Goal: Task Accomplishment & Management: Use online tool/utility

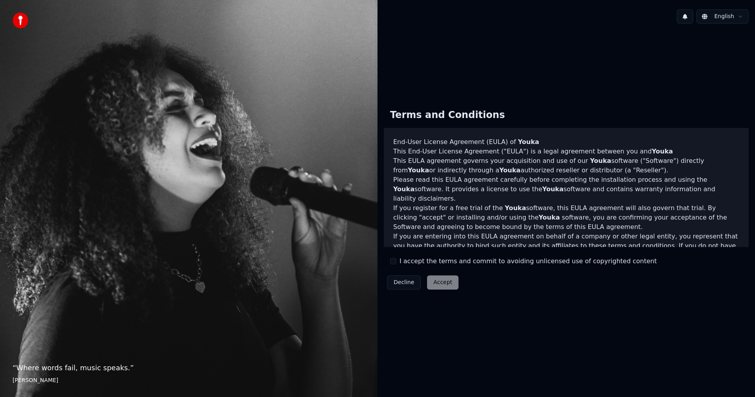
click at [446, 278] on div "Decline Accept" at bounding box center [423, 282] width 78 height 20
click at [422, 263] on label "I accept the terms and commit to avoiding unlicensed use of copyrighted content" at bounding box center [527, 260] width 257 height 9
click at [396, 263] on button "I accept the terms and commit to avoiding unlicensed use of copyrighted content" at bounding box center [393, 261] width 6 height 6
click at [437, 281] on button "Accept" at bounding box center [442, 282] width 31 height 14
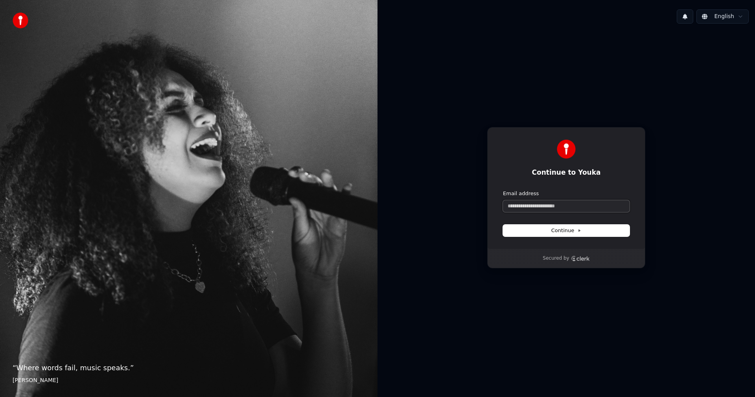
click at [532, 202] on input "Email address" at bounding box center [566, 206] width 127 height 12
click at [503, 190] on button "submit" at bounding box center [503, 190] width 0 height 0
type input "**********"
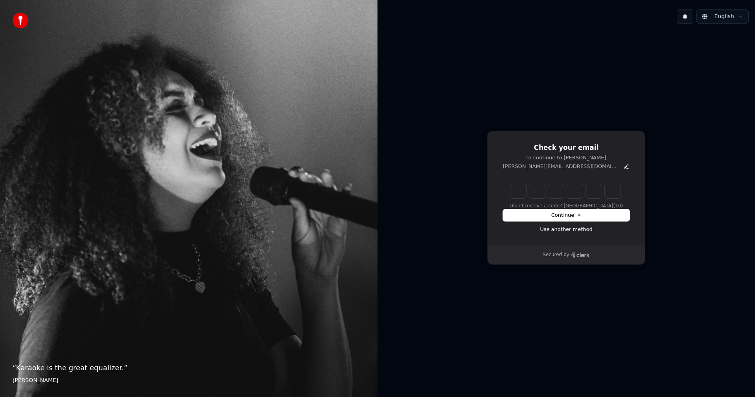
type input "******"
type input "*"
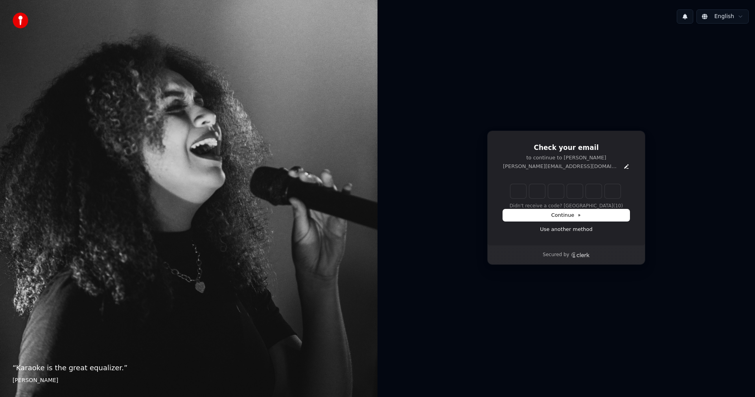
type input "*"
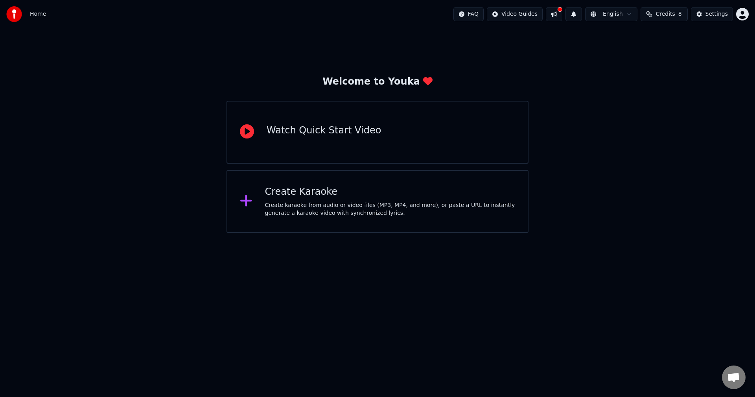
click at [314, 205] on div "Create karaoke from audio or video files (MP3, MP4, and more), or paste a URL t…" at bounding box center [390, 209] width 250 height 16
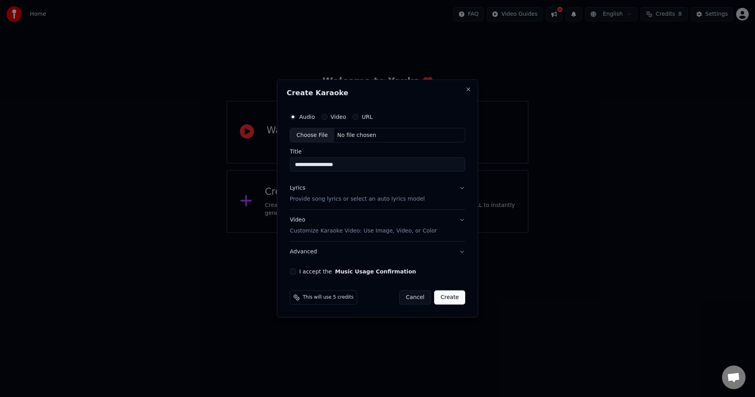
type input "**********"
click at [324, 196] on p "Provide song lyrics or select an auto lyrics model" at bounding box center [357, 199] width 135 height 8
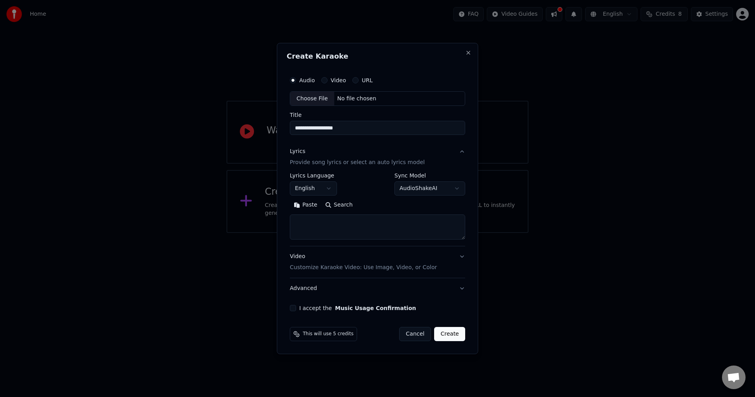
click at [323, 222] on textarea at bounding box center [377, 227] width 175 height 25
paste textarea "**********"
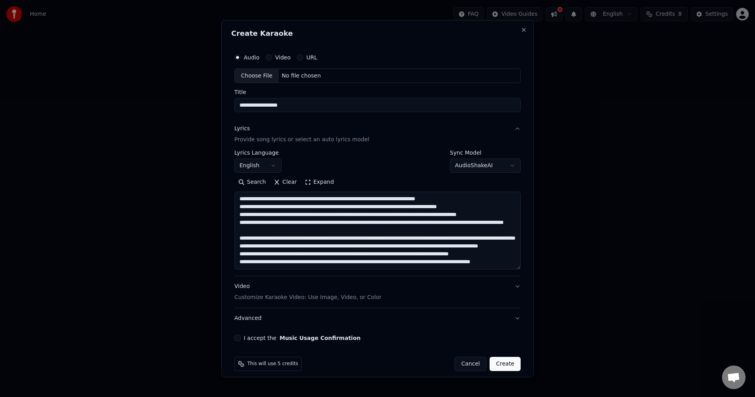
scroll to position [128, 0]
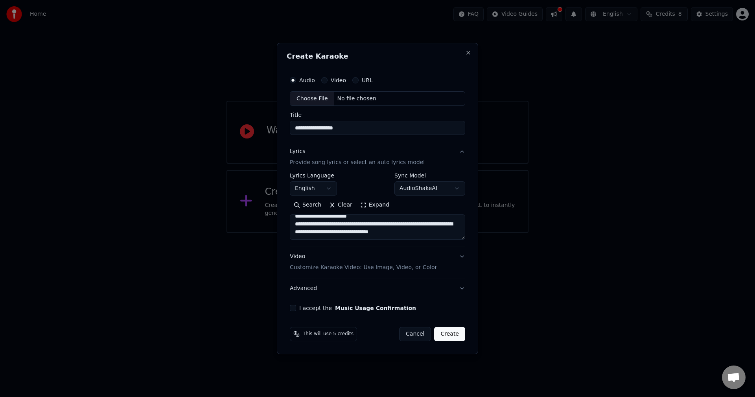
type textarea "**********"
click at [312, 266] on p "Customize Karaoke Video: Use Image, Video, or Color" at bounding box center [363, 267] width 147 height 8
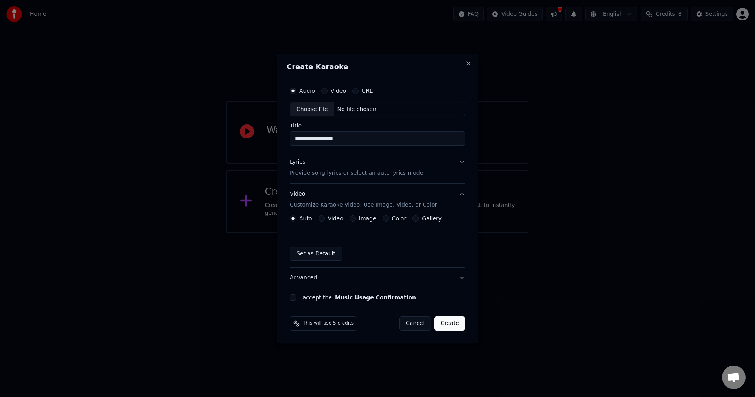
click at [291, 298] on button "I accept the Music Usage Confirmation" at bounding box center [293, 297] width 6 height 6
click at [338, 220] on label "Video" at bounding box center [335, 218] width 15 height 6
click at [325, 220] on button "Video" at bounding box center [321, 218] width 6 height 6
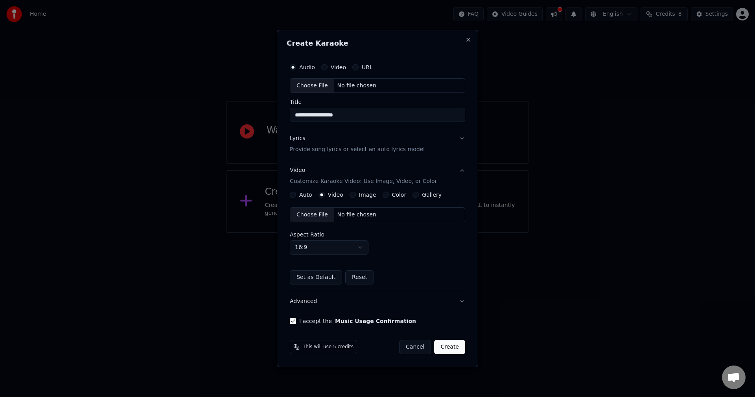
click at [353, 216] on div "No file chosen" at bounding box center [356, 215] width 45 height 8
click at [305, 197] on label "Auto" at bounding box center [304, 195] width 13 height 6
click at [294, 197] on button "Auto" at bounding box center [291, 194] width 6 height 6
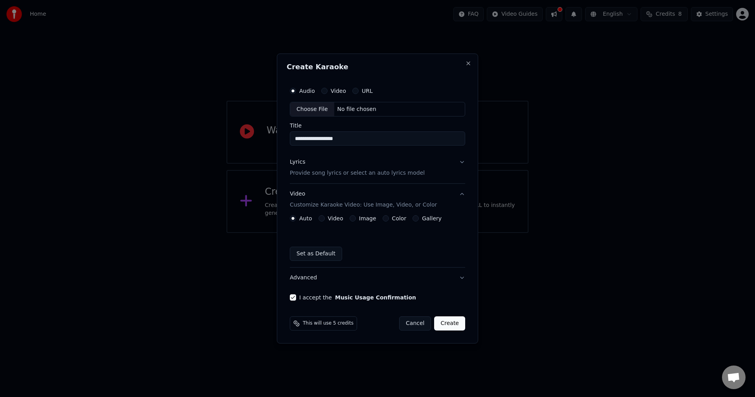
click at [315, 109] on div "Choose File" at bounding box center [312, 109] width 44 height 14
type input "**********"
click at [457, 324] on button "Create" at bounding box center [450, 323] width 31 height 14
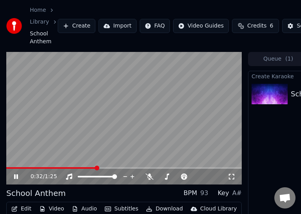
drag, startPoint x: 231, startPoint y: 0, endPoint x: 218, endPoint y: 3, distance: 13.7
click at [218, 3] on div "Home Library School Anthem Create Import FAQ Video Guides Credits 6 Settings" at bounding box center [150, 26] width 301 height 52
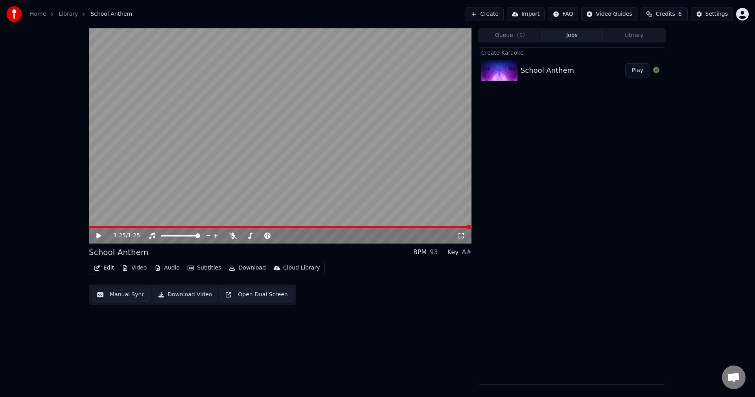
click at [121, 293] on button "Manual Sync" at bounding box center [121, 294] width 58 height 14
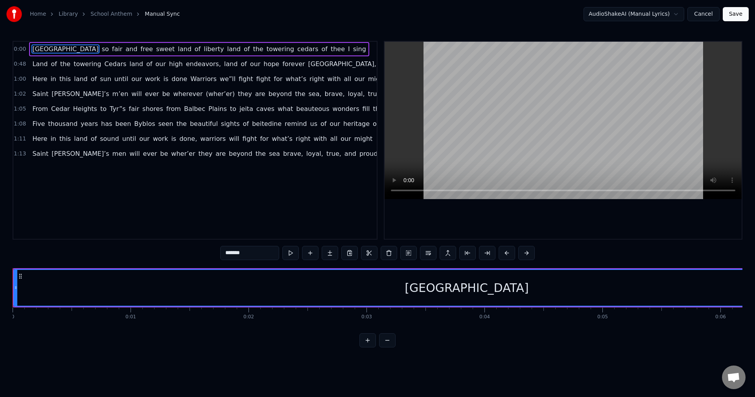
click at [381, 347] on button at bounding box center [387, 340] width 17 height 14
click at [382, 347] on button at bounding box center [387, 340] width 17 height 14
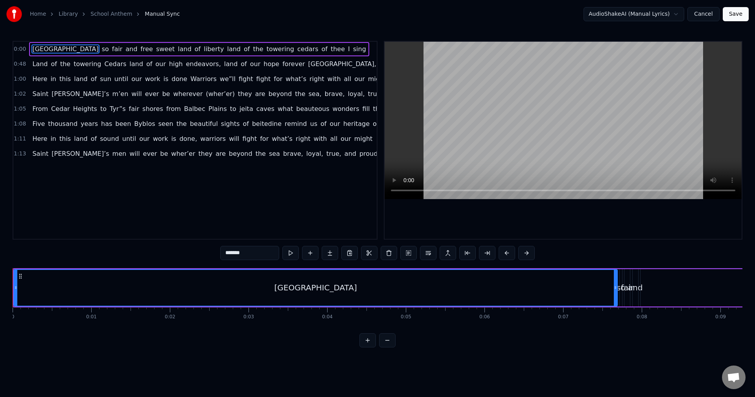
click at [382, 347] on button at bounding box center [387, 340] width 17 height 14
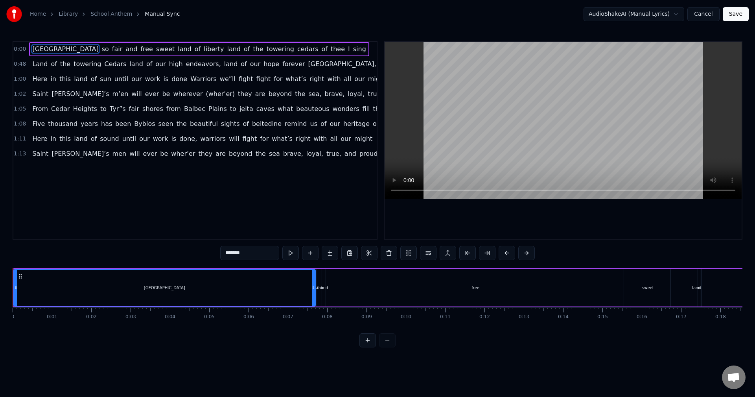
click at [382, 347] on div at bounding box center [377, 340] width 36 height 14
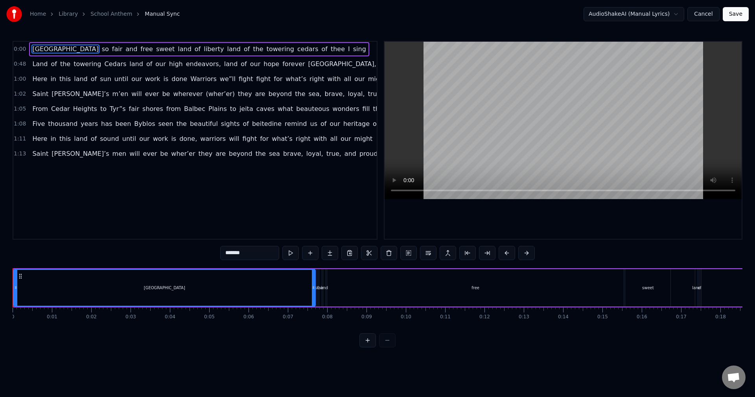
click at [382, 347] on div at bounding box center [377, 340] width 36 height 14
drag, startPoint x: 382, startPoint y: 347, endPoint x: 382, endPoint y: 340, distance: 6.3
click at [382, 345] on div at bounding box center [377, 340] width 36 height 14
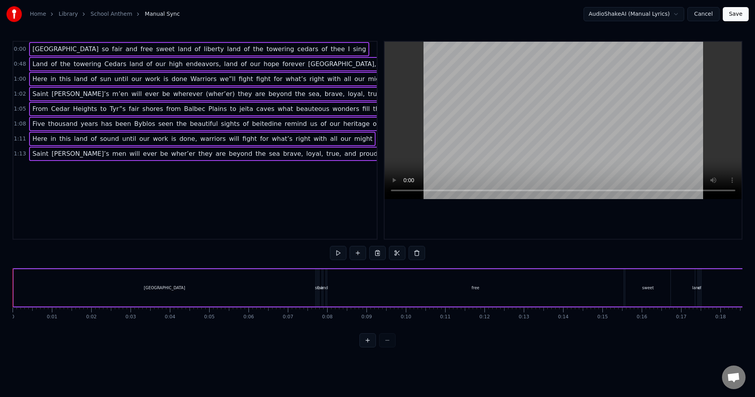
click at [224, 282] on div "[GEOGRAPHIC_DATA]" at bounding box center [164, 287] width 301 height 37
click at [339, 281] on div "free" at bounding box center [475, 287] width 297 height 37
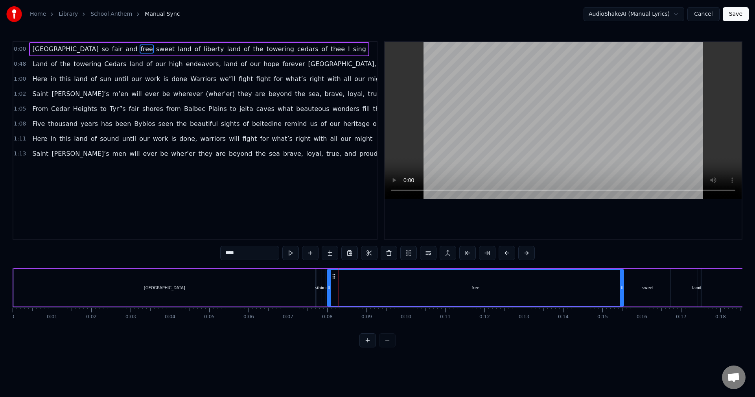
click at [266, 48] on span "towering" at bounding box center [280, 48] width 29 height 9
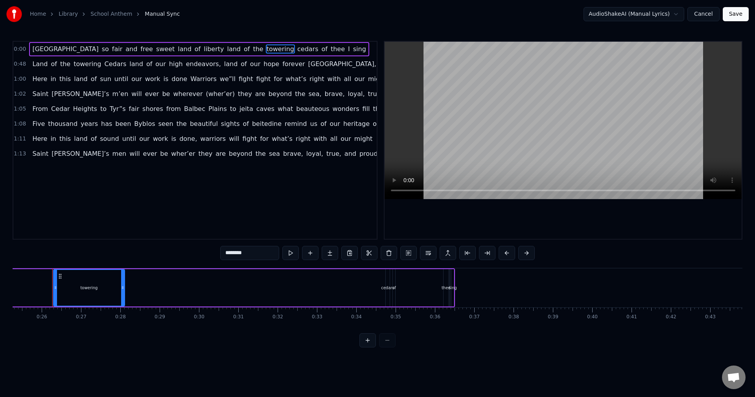
click at [228, 152] on span "beyond" at bounding box center [240, 153] width 25 height 9
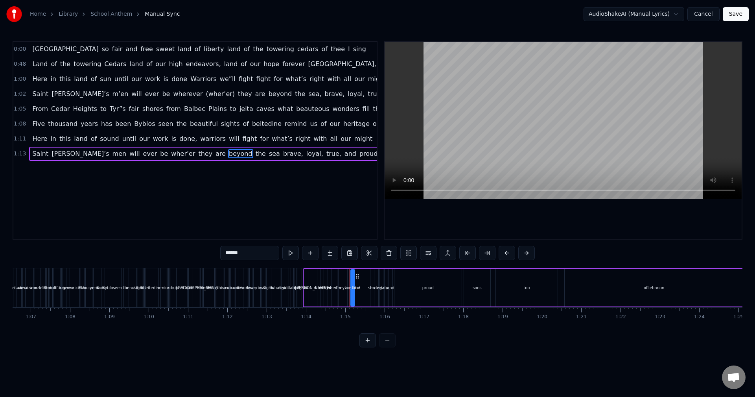
scroll to position [0, 2623]
click at [685, 327] on div "Lebanon so fair and free sweet land of liberty land of the towering cedars of t…" at bounding box center [377, 297] width 729 height 59
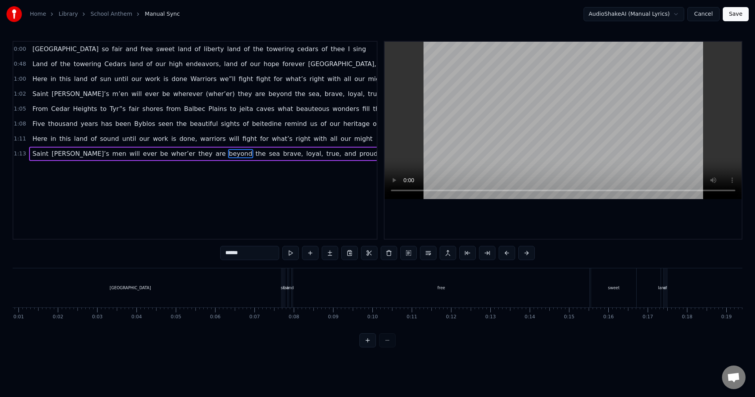
scroll to position [0, 0]
click at [138, 290] on div "[GEOGRAPHIC_DATA]" at bounding box center [163, 287] width 301 height 39
type input "*******"
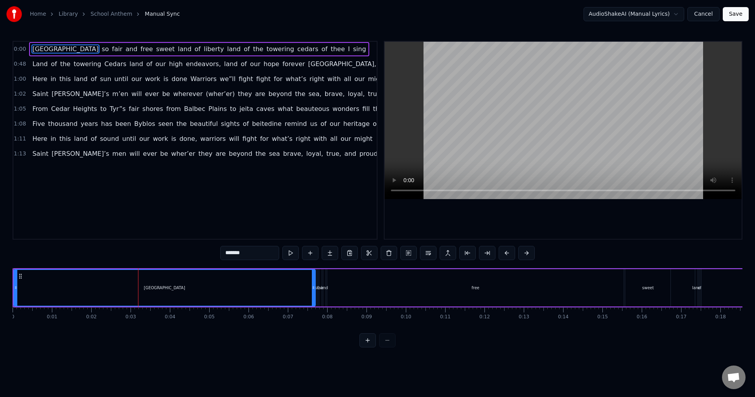
click at [39, 289] on div "[GEOGRAPHIC_DATA]" at bounding box center [164, 288] width 301 height 36
click at [290, 256] on button at bounding box center [290, 253] width 17 height 14
click at [290, 252] on button at bounding box center [290, 253] width 17 height 14
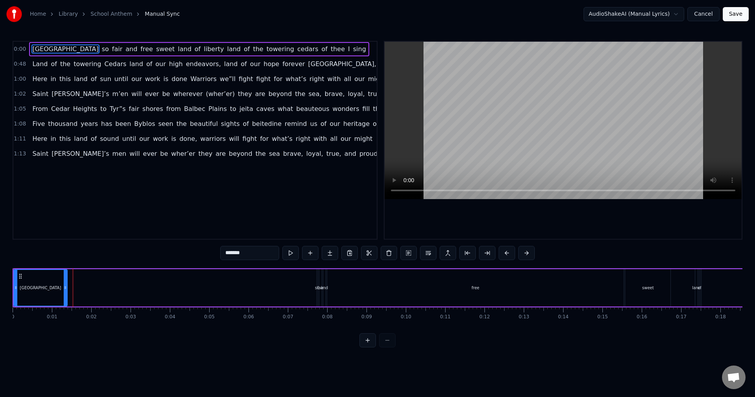
drag, startPoint x: 312, startPoint y: 284, endPoint x: 64, endPoint y: 280, distance: 248.0
click at [64, 280] on div at bounding box center [65, 288] width 3 height 36
click at [371, 346] on button at bounding box center [367, 340] width 17 height 14
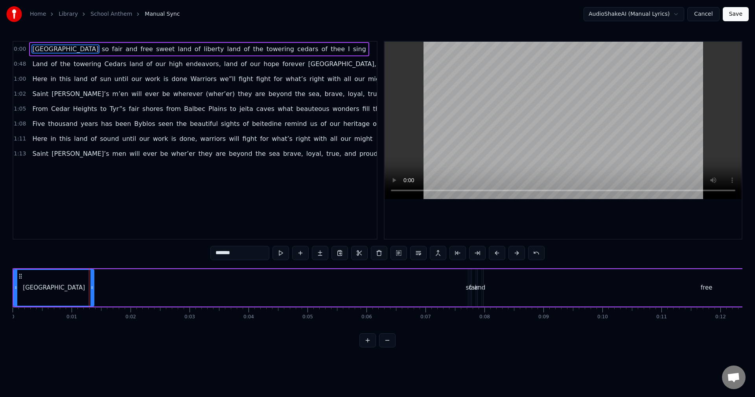
click at [371, 346] on button at bounding box center [367, 340] width 17 height 14
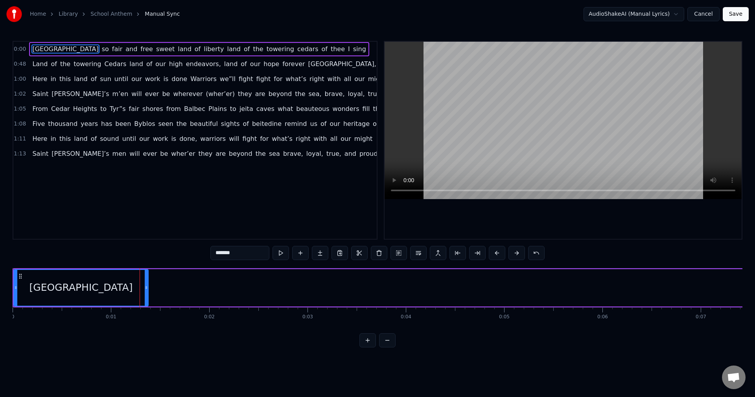
click at [371, 346] on button at bounding box center [367, 340] width 17 height 14
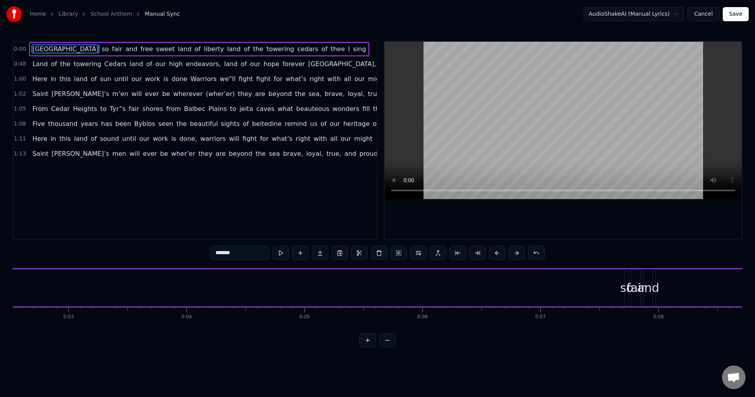
scroll to position [0, 447]
drag, startPoint x: 476, startPoint y: 299, endPoint x: 376, endPoint y: 296, distance: 100.3
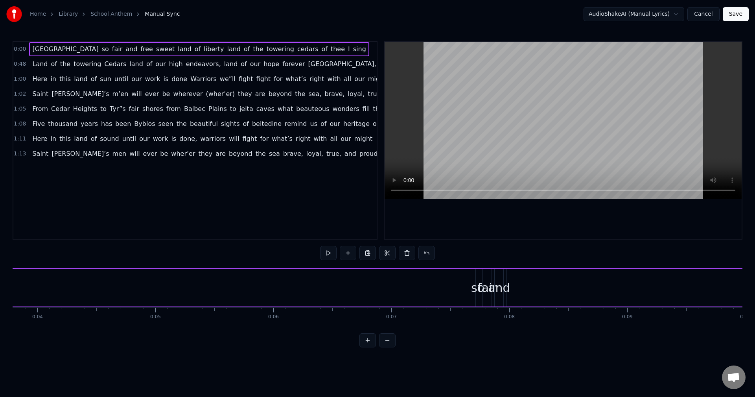
drag, startPoint x: 477, startPoint y: 295, endPoint x: 377, endPoint y: 298, distance: 100.3
click at [477, 296] on div "so" at bounding box center [477, 288] width 13 height 18
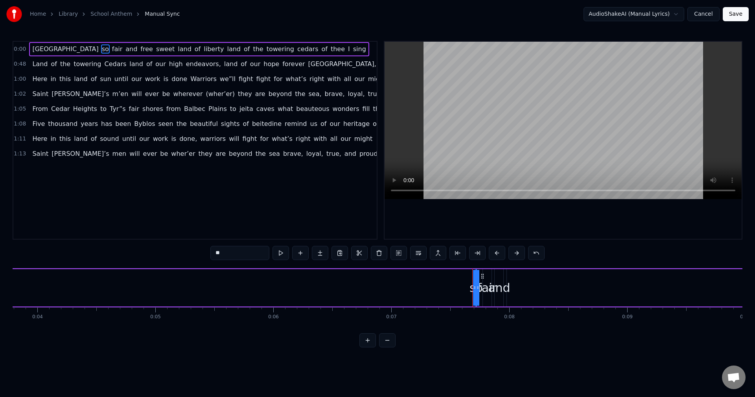
drag, startPoint x: 478, startPoint y: 296, endPoint x: 461, endPoint y: 295, distance: 16.9
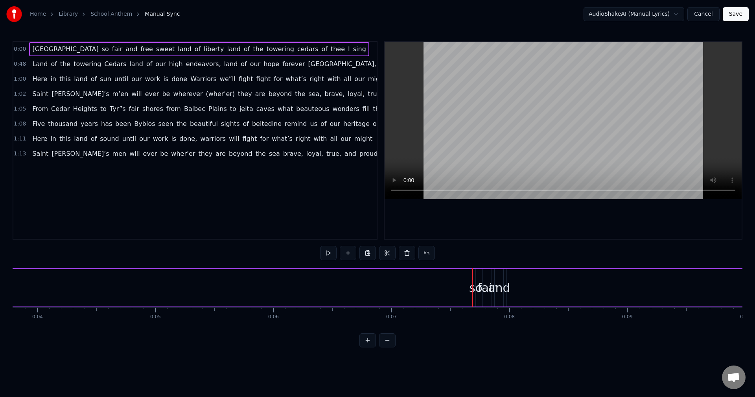
click at [473, 292] on div "so" at bounding box center [475, 288] width 13 height 18
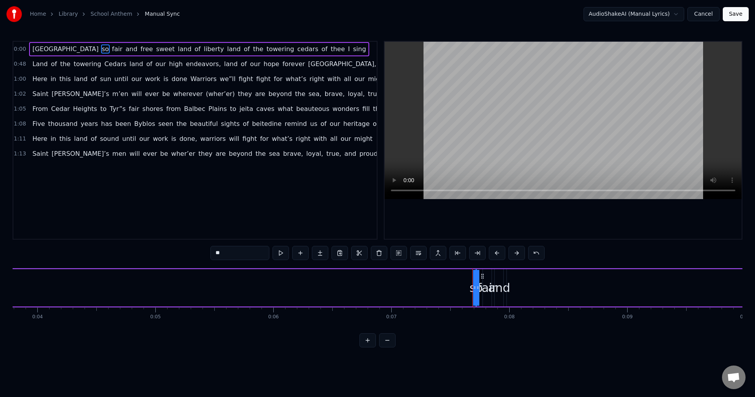
drag, startPoint x: 475, startPoint y: 292, endPoint x: 467, endPoint y: 291, distance: 8.3
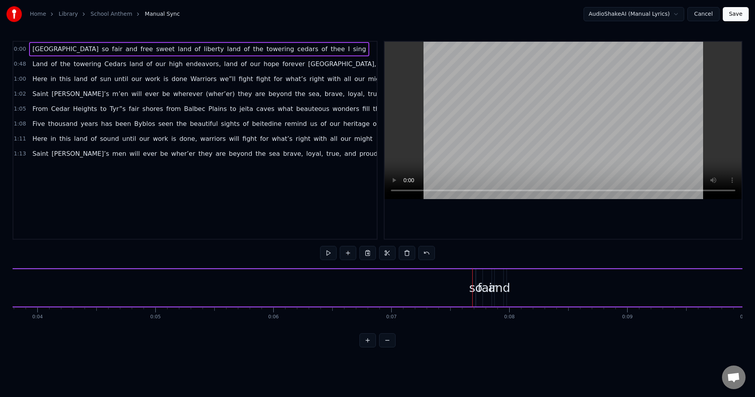
click at [367, 345] on button at bounding box center [367, 340] width 17 height 14
click at [60, 289] on div at bounding box center [60, 287] width 0 height 39
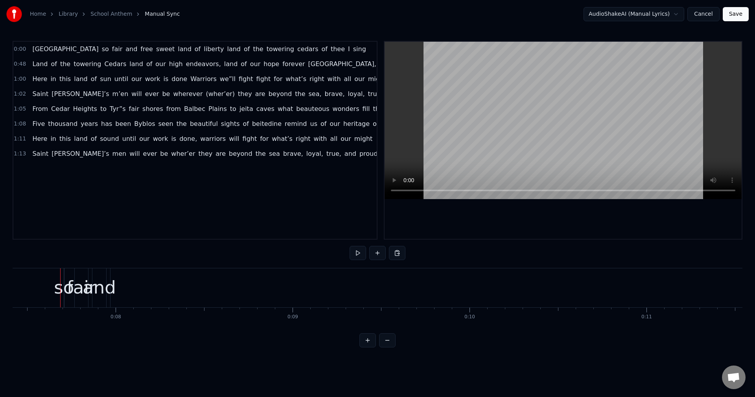
click at [62, 289] on div "so" at bounding box center [64, 287] width 20 height 27
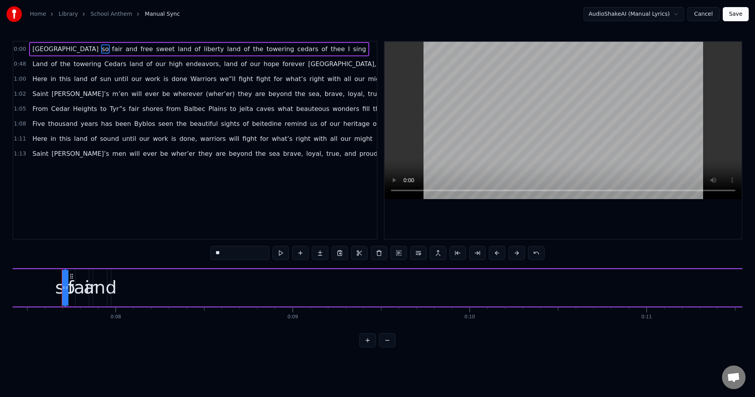
click at [59, 289] on div "so" at bounding box center [65, 287] width 20 height 27
click at [61, 289] on div "so" at bounding box center [65, 287] width 20 height 27
drag, startPoint x: 62, startPoint y: 290, endPoint x: 48, endPoint y: 288, distance: 14.2
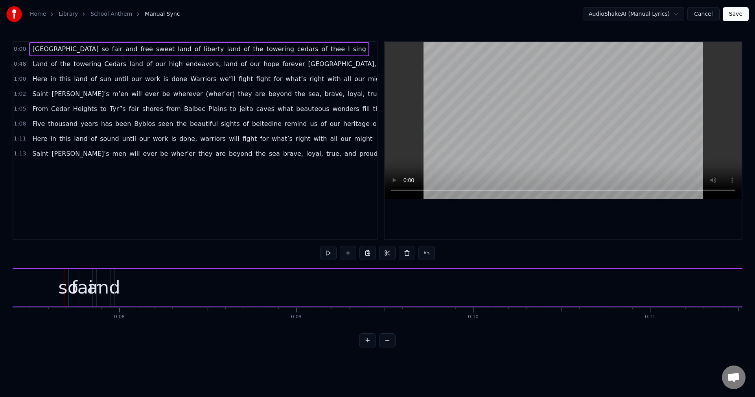
click at [65, 287] on div "so" at bounding box center [68, 287] width 20 height 27
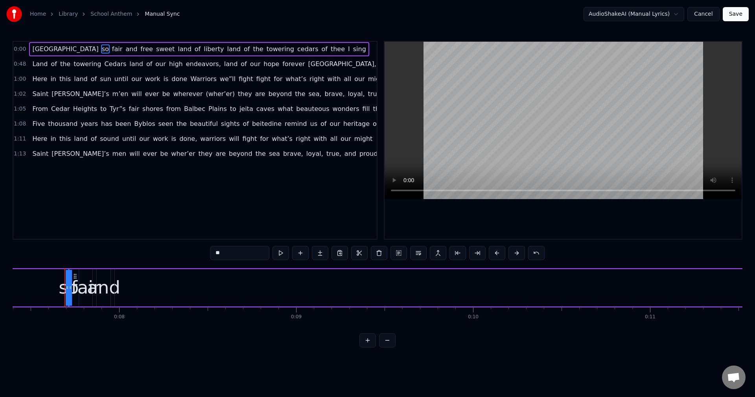
drag, startPoint x: 68, startPoint y: 286, endPoint x: 50, endPoint y: 286, distance: 18.1
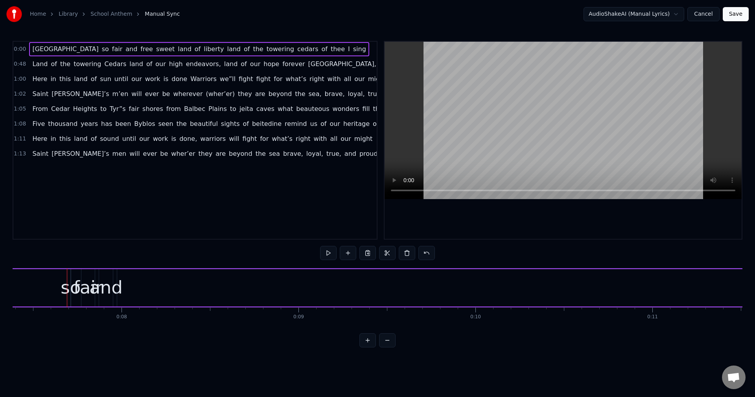
click at [70, 286] on div "so" at bounding box center [71, 287] width 20 height 27
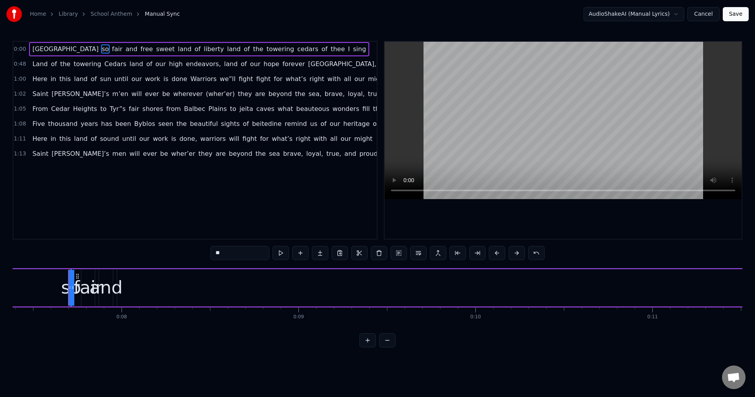
click at [74, 288] on icon at bounding box center [72, 287] width 3 height 6
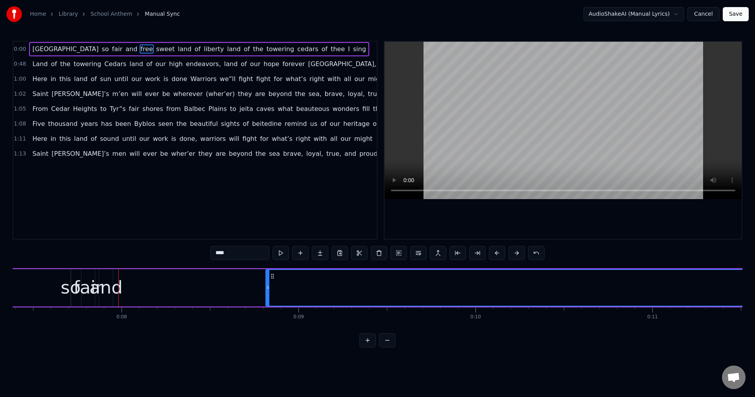
drag, startPoint x: 118, startPoint y: 289, endPoint x: 283, endPoint y: 291, distance: 164.7
click at [269, 291] on div at bounding box center [267, 288] width 3 height 36
click at [112, 290] on div "and" at bounding box center [105, 287] width 33 height 27
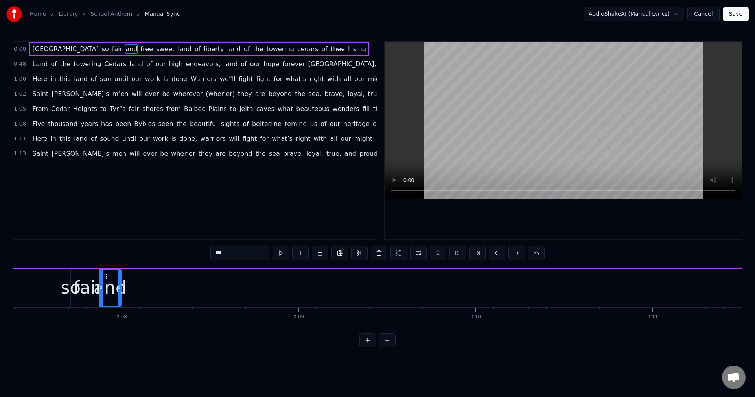
drag, startPoint x: 112, startPoint y: 291, endPoint x: 120, endPoint y: 291, distance: 8.3
click at [120, 291] on div at bounding box center [119, 288] width 3 height 36
drag, startPoint x: 106, startPoint y: 275, endPoint x: 272, endPoint y: 284, distance: 166.1
click at [272, 284] on div "and" at bounding box center [275, 288] width 21 height 36
click at [90, 285] on div "fair" at bounding box center [87, 287] width 29 height 27
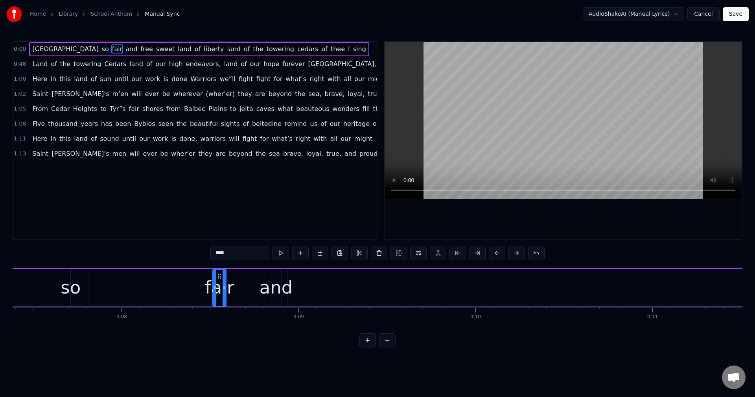
drag, startPoint x: 88, startPoint y: 273, endPoint x: 219, endPoint y: 278, distance: 131.4
click at [219, 278] on icon at bounding box center [219, 276] width 6 height 6
click at [72, 280] on div "so" at bounding box center [71, 287] width 20 height 27
type input "**"
drag, startPoint x: 74, startPoint y: 286, endPoint x: 97, endPoint y: 286, distance: 23.6
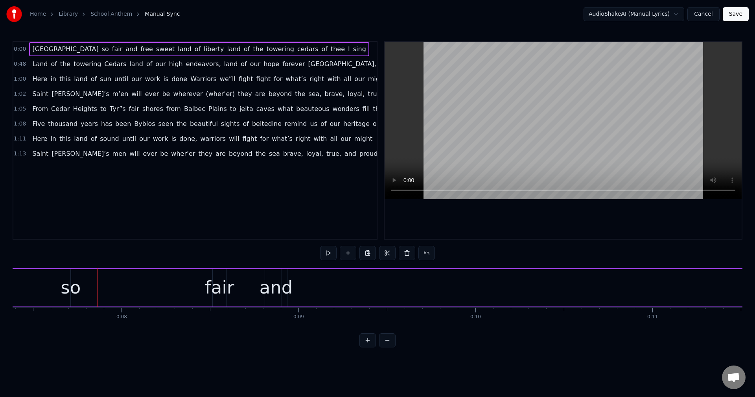
click at [72, 288] on div "so" at bounding box center [71, 287] width 20 height 27
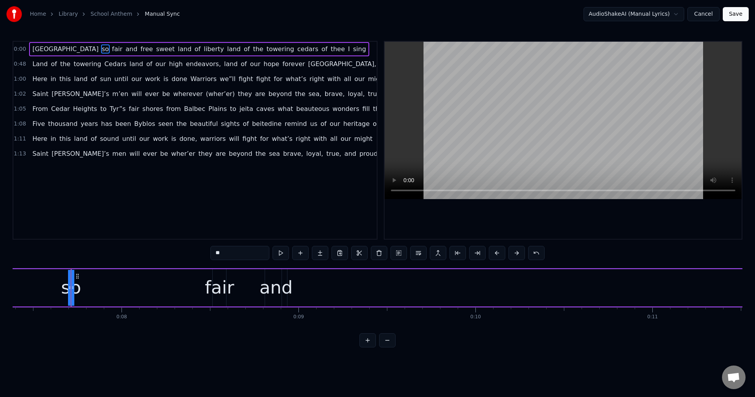
drag, startPoint x: 68, startPoint y: 288, endPoint x: 56, endPoint y: 288, distance: 12.6
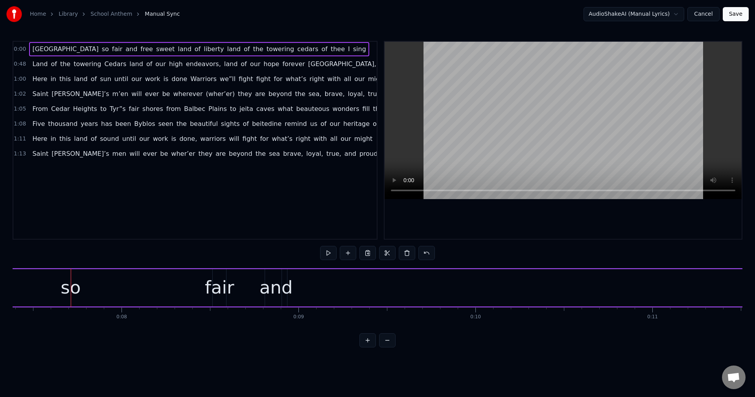
click at [72, 288] on div "so" at bounding box center [71, 287] width 20 height 27
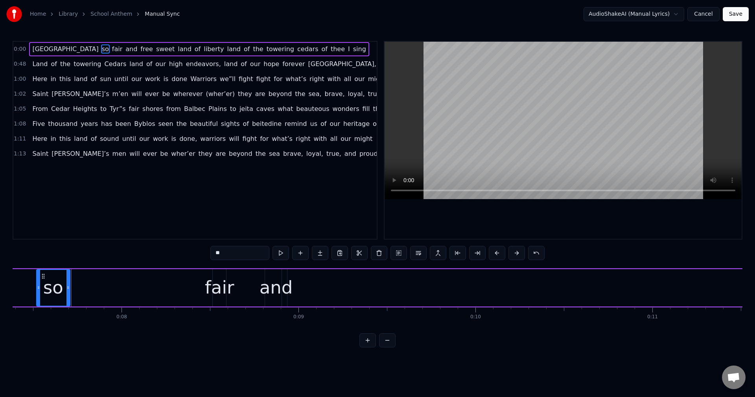
drag, startPoint x: 72, startPoint y: 287, endPoint x: 37, endPoint y: 287, distance: 34.6
click at [37, 287] on icon at bounding box center [38, 287] width 3 height 6
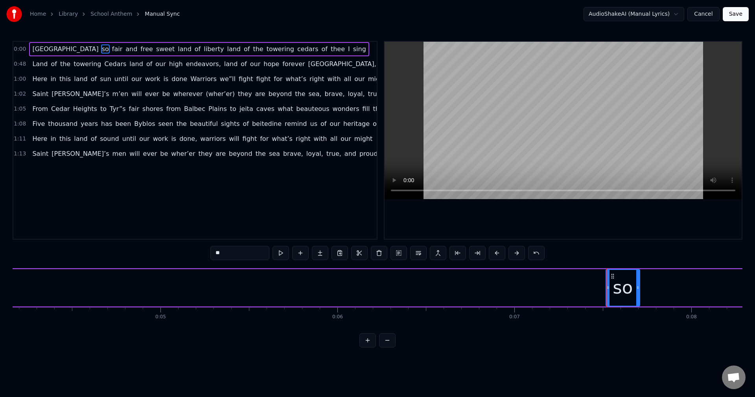
scroll to position [0, 753]
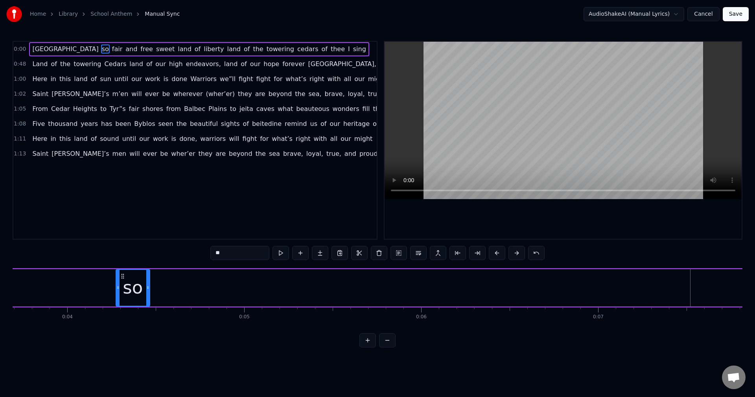
drag, startPoint x: 596, startPoint y: 276, endPoint x: 85, endPoint y: 287, distance: 511.1
click at [116, 287] on div "so" at bounding box center [132, 288] width 33 height 36
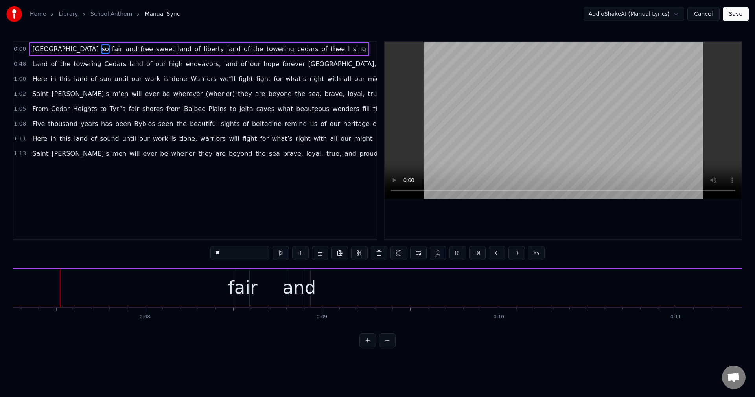
scroll to position [0, 1291]
click at [231, 274] on div "fair" at bounding box center [233, 287] width 29 height 27
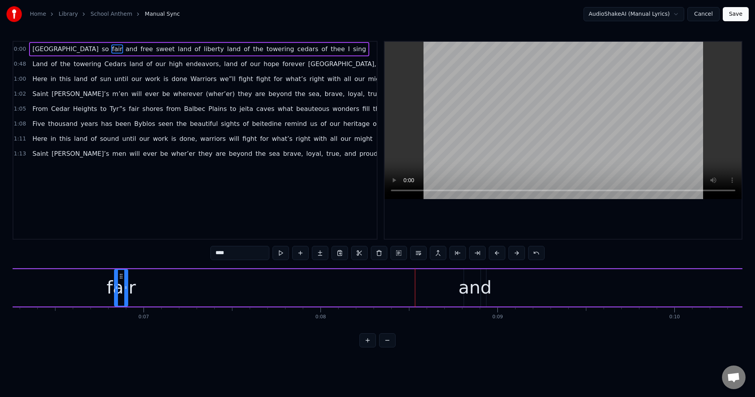
drag, startPoint x: 234, startPoint y: 276, endPoint x: 66, endPoint y: 284, distance: 168.0
click at [115, 284] on div "fair" at bounding box center [121, 288] width 13 height 36
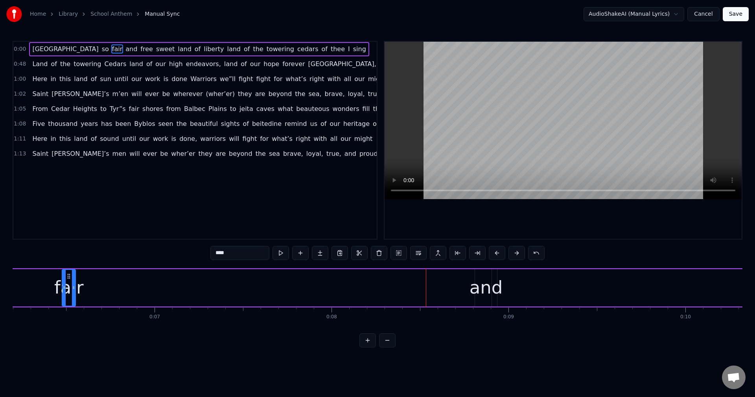
click at [483, 277] on div "and" at bounding box center [485, 287] width 33 height 27
type input "***"
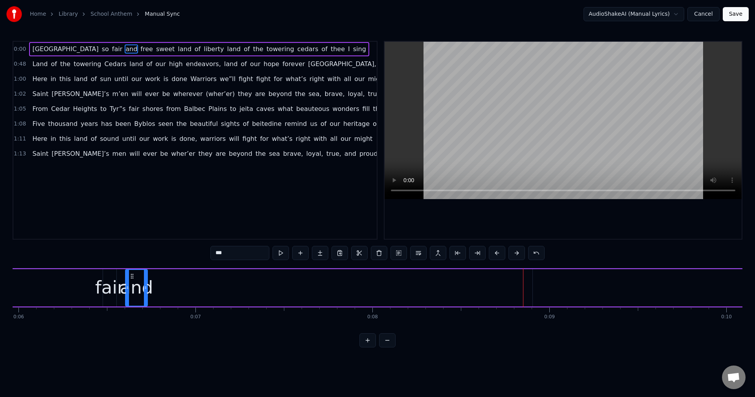
drag, startPoint x: 481, startPoint y: 274, endPoint x: 125, endPoint y: 288, distance: 355.6
click at [126, 288] on div "and" at bounding box center [136, 288] width 21 height 36
drag, startPoint x: 128, startPoint y: 274, endPoint x: 153, endPoint y: 276, distance: 25.2
click at [132, 286] on div "fair" at bounding box center [132, 287] width 29 height 27
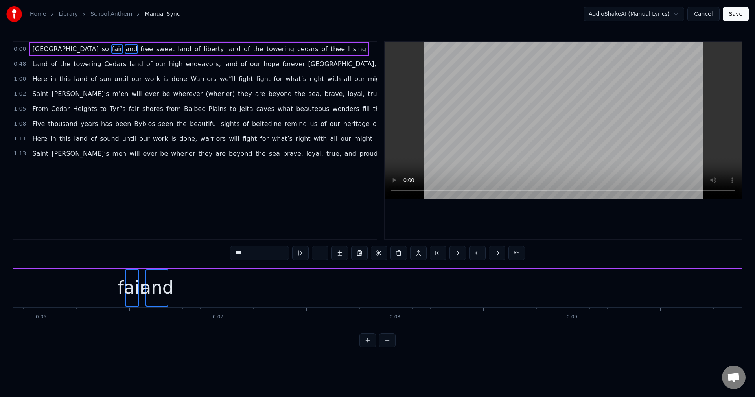
drag, startPoint x: 152, startPoint y: 274, endPoint x: 101, endPoint y: 270, distance: 51.2
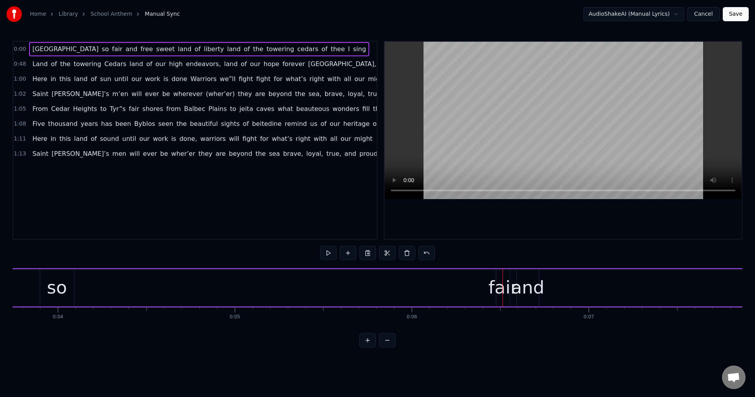
scroll to position [0, 654]
click at [509, 275] on div "fair" at bounding box center [510, 287] width 29 height 27
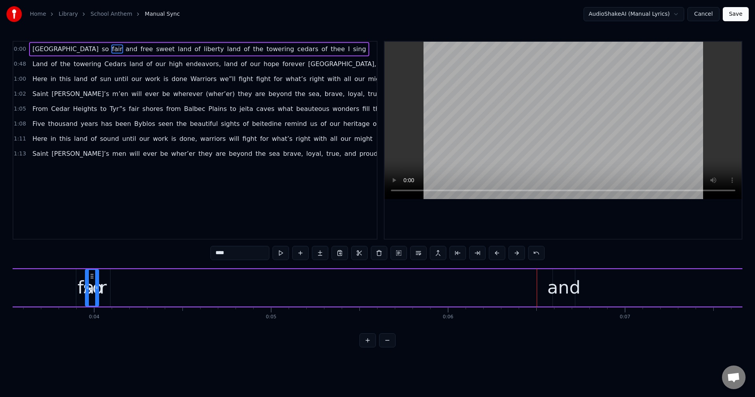
drag, startPoint x: 510, startPoint y: 273, endPoint x: 114, endPoint y: 271, distance: 395.4
click at [98, 271] on div "fair" at bounding box center [92, 288] width 13 height 36
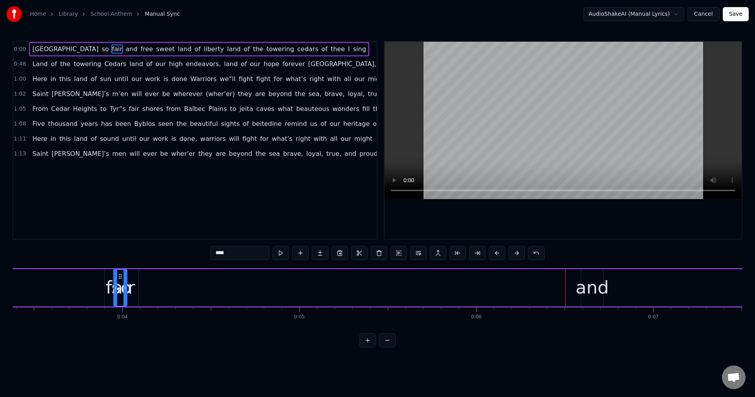
click at [592, 273] on div "and" at bounding box center [592, 287] width 22 height 37
drag, startPoint x: 590, startPoint y: 275, endPoint x: 216, endPoint y: 271, distance: 373.8
click at [216, 271] on div "and" at bounding box center [218, 288] width 21 height 36
click at [118, 286] on div "fair" at bounding box center [120, 287] width 29 height 27
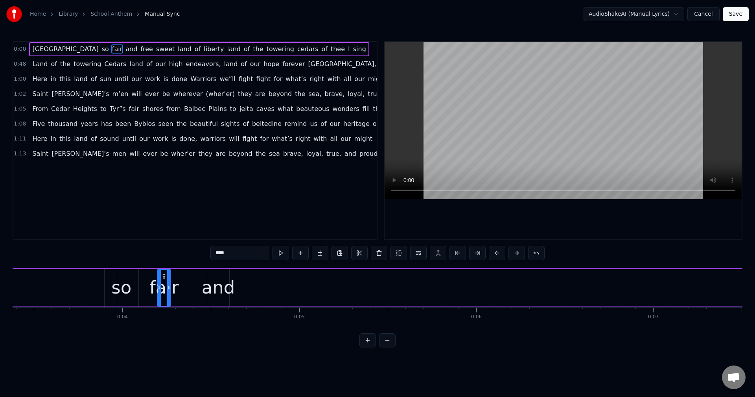
drag, startPoint x: 119, startPoint y: 275, endPoint x: 163, endPoint y: 274, distance: 43.6
click at [163, 274] on icon at bounding box center [164, 276] width 6 height 6
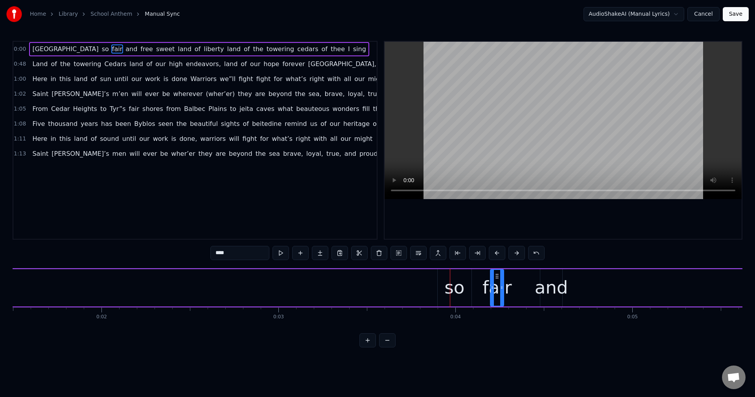
scroll to position [0, 99]
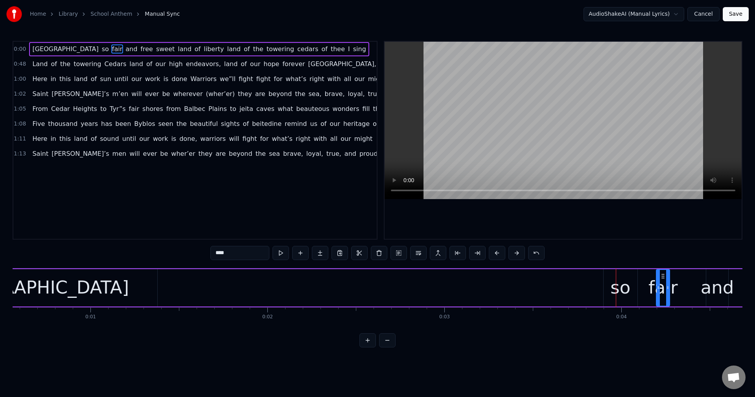
click at [612, 286] on div "so" at bounding box center [620, 287] width 20 height 27
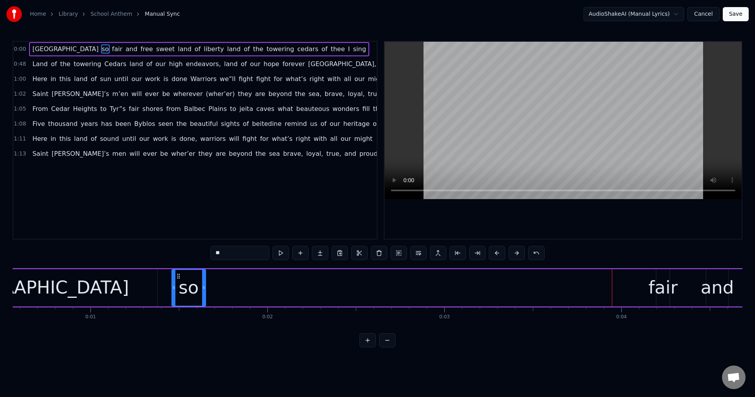
drag, startPoint x: 611, startPoint y: 277, endPoint x: 179, endPoint y: 279, distance: 431.6
click at [179, 279] on div "so" at bounding box center [188, 288] width 33 height 36
click at [658, 282] on div "fair" at bounding box center [662, 287] width 29 height 27
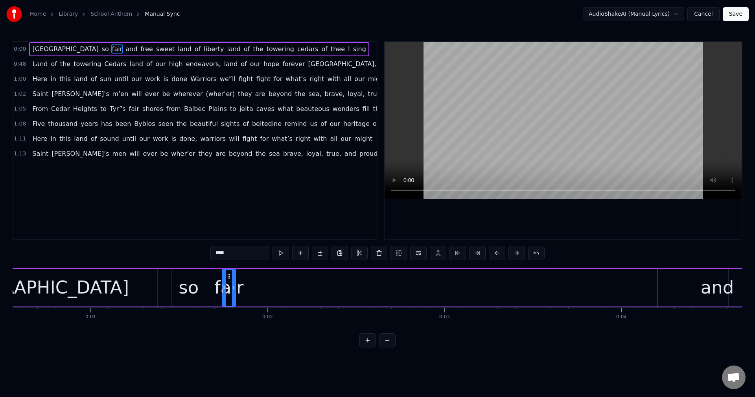
drag, startPoint x: 662, startPoint y: 274, endPoint x: 228, endPoint y: 281, distance: 434.0
click at [228, 281] on div "fair" at bounding box center [228, 288] width 13 height 36
click at [713, 283] on div "and" at bounding box center [716, 287] width 33 height 27
type input "***"
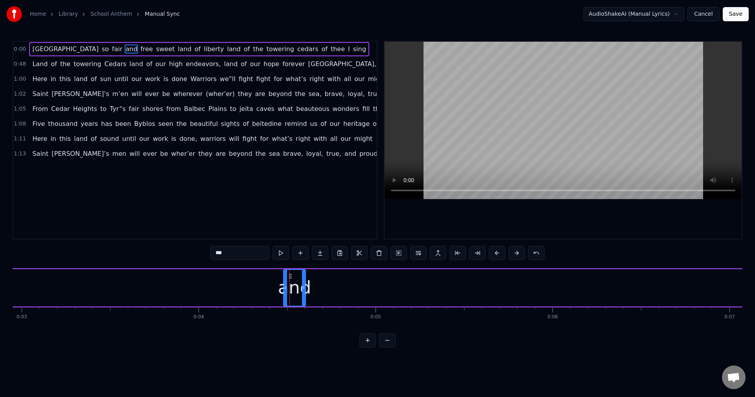
scroll to position [0, 281]
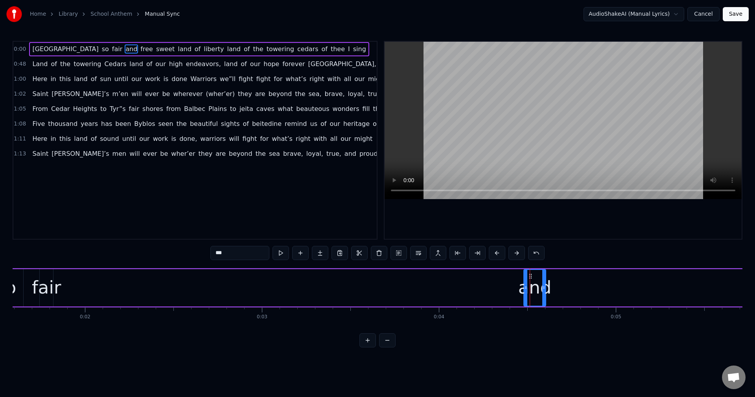
drag, startPoint x: 529, startPoint y: 274, endPoint x: 105, endPoint y: 279, distance: 424.9
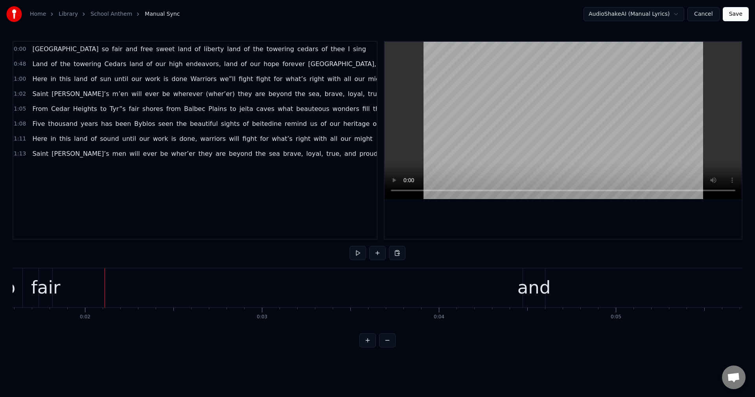
click at [533, 281] on div "and" at bounding box center [533, 287] width 33 height 27
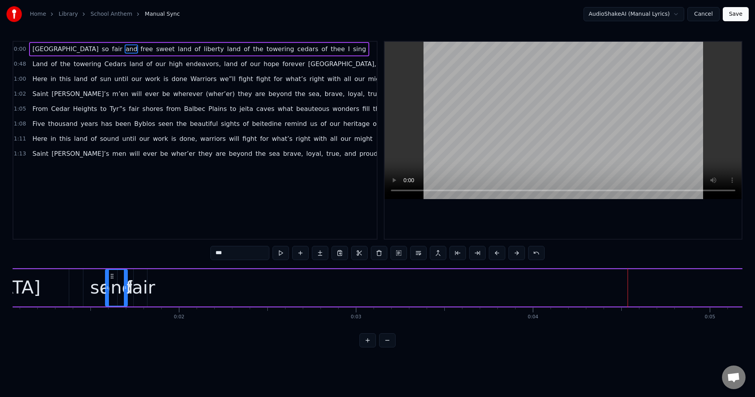
scroll to position [0, 155]
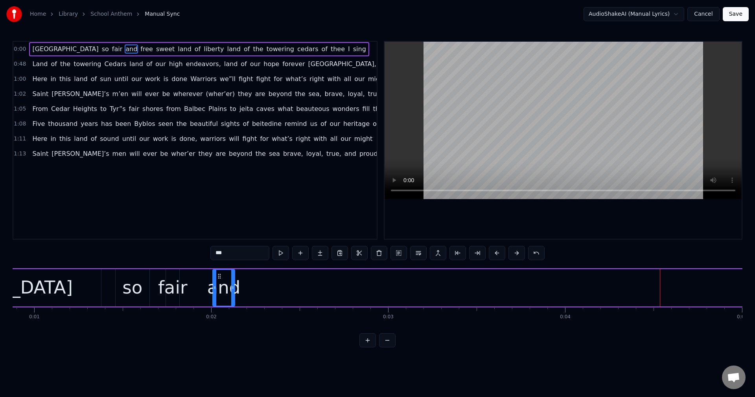
drag, startPoint x: 530, startPoint y: 275, endPoint x: 219, endPoint y: 288, distance: 311.1
click at [219, 288] on div "and" at bounding box center [223, 288] width 21 height 36
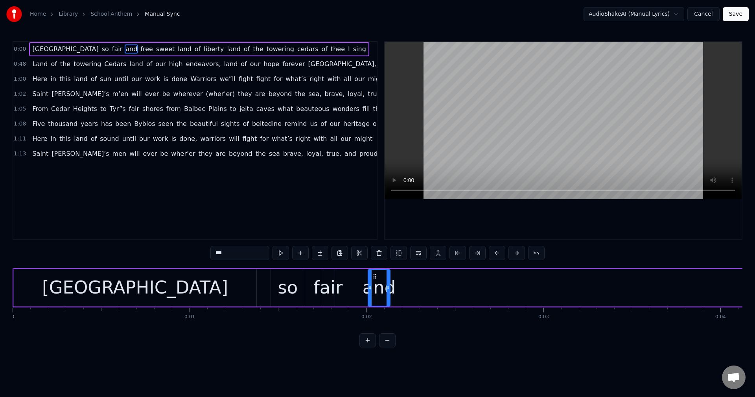
click at [105, 270] on div "[GEOGRAPHIC_DATA]" at bounding box center [135, 287] width 242 height 37
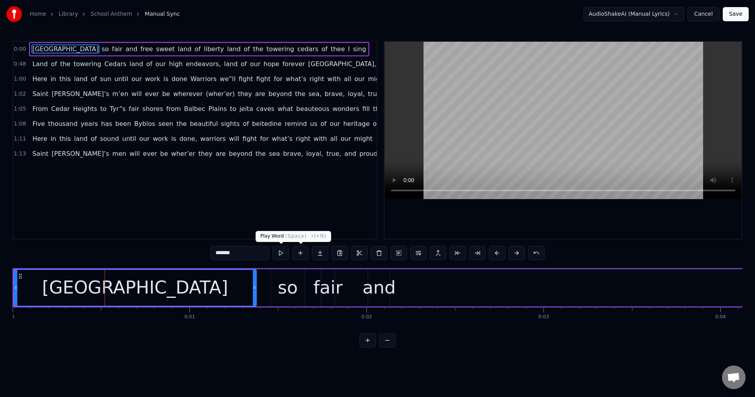
click at [287, 250] on button at bounding box center [280, 253] width 17 height 14
click at [279, 251] on button at bounding box center [280, 253] width 17 height 14
click at [233, 291] on div "[GEOGRAPHIC_DATA]" at bounding box center [135, 288] width 242 height 36
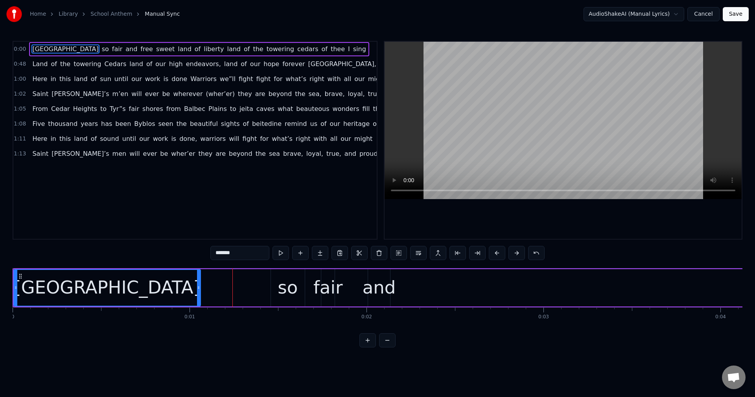
drag, startPoint x: 253, startPoint y: 288, endPoint x: 197, endPoint y: 285, distance: 55.9
click at [197, 285] on icon at bounding box center [198, 287] width 3 height 6
click at [277, 284] on div "so" at bounding box center [288, 287] width 34 height 37
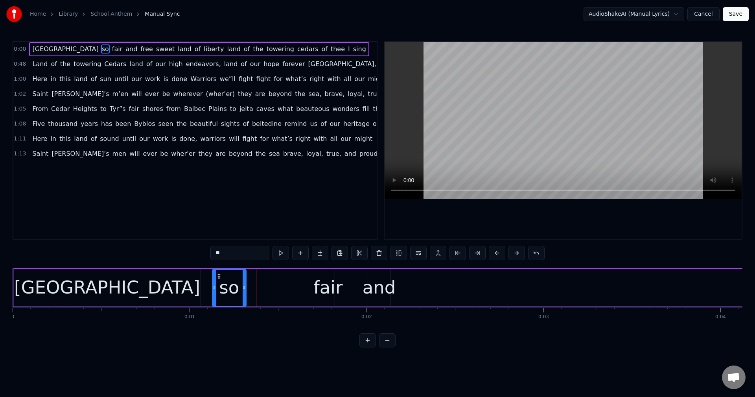
drag, startPoint x: 278, startPoint y: 276, endPoint x: 220, endPoint y: 280, distance: 58.7
click at [220, 280] on div "so" at bounding box center [229, 288] width 33 height 36
click at [325, 286] on div "fair" at bounding box center [327, 287] width 29 height 27
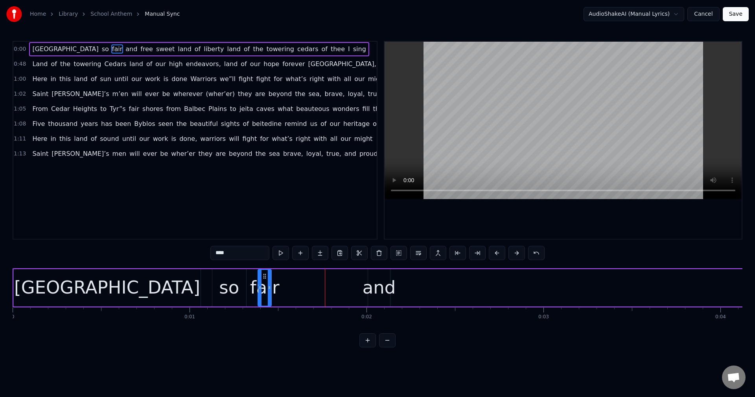
drag, startPoint x: 327, startPoint y: 275, endPoint x: 263, endPoint y: 277, distance: 63.3
click at [263, 277] on icon at bounding box center [264, 276] width 6 height 6
click at [371, 286] on div "and" at bounding box center [378, 287] width 33 height 27
drag, startPoint x: 373, startPoint y: 275, endPoint x: 288, endPoint y: 278, distance: 85.3
click at [288, 278] on icon at bounding box center [289, 276] width 6 height 6
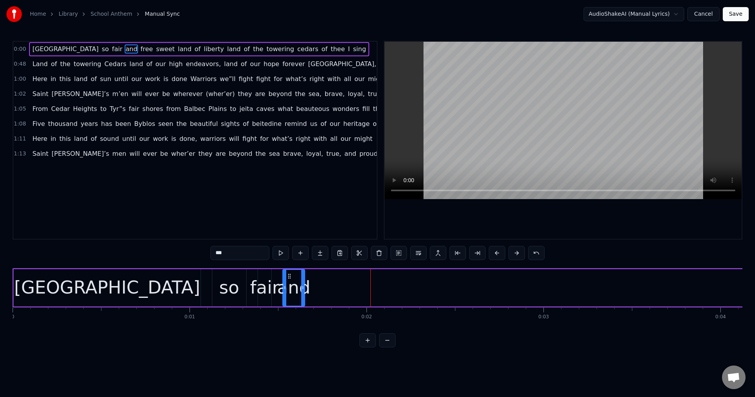
click at [81, 270] on div "[GEOGRAPHIC_DATA]" at bounding box center [107, 287] width 187 height 37
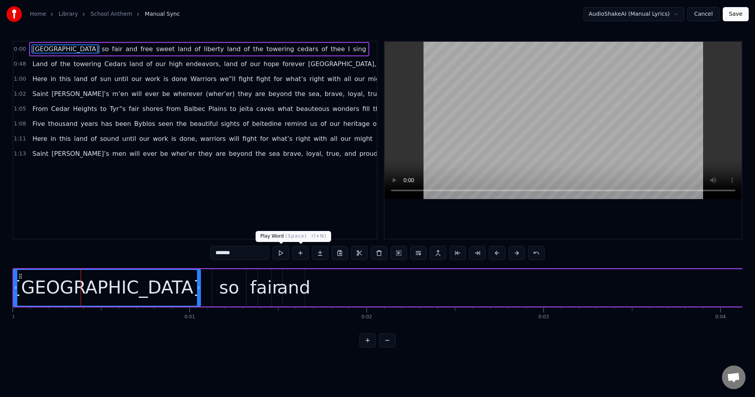
click at [280, 249] on button at bounding box center [280, 253] width 17 height 14
click at [225, 285] on div "so" at bounding box center [229, 287] width 20 height 27
type input "**"
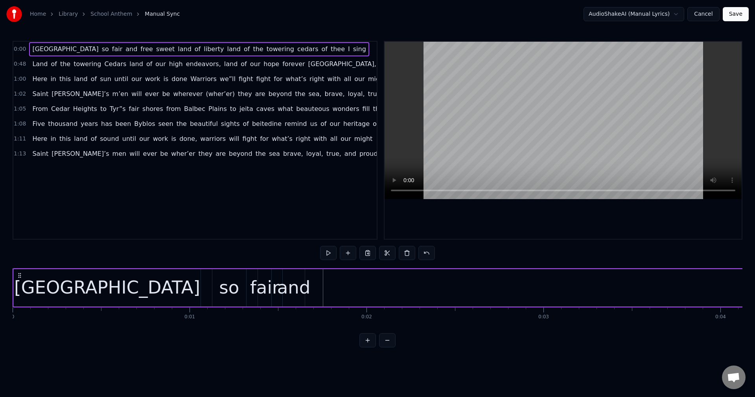
click at [43, 54] on div "Lebanon so fair and free sweet land of liberty land of the towering cedars of t…" at bounding box center [199, 49] width 340 height 14
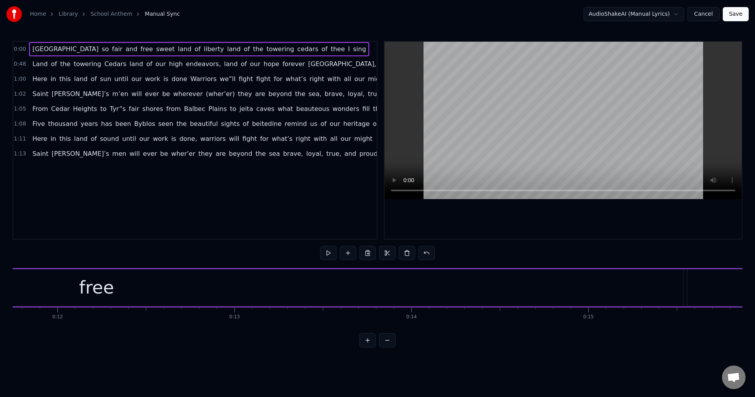
scroll to position [0, 2094]
click at [86, 286] on div "free" at bounding box center [79, 287] width 35 height 27
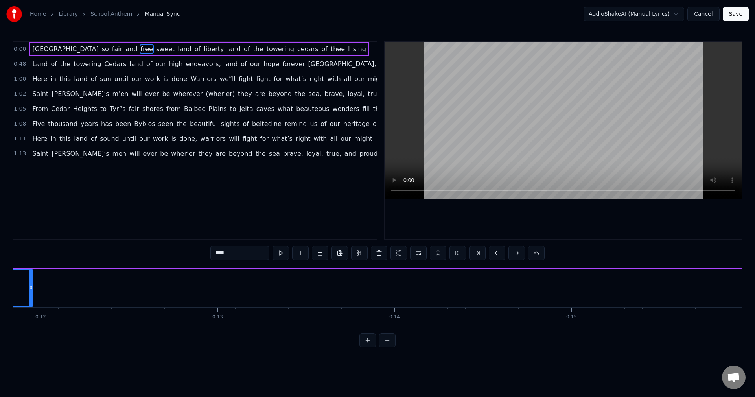
drag, startPoint x: 665, startPoint y: 292, endPoint x: 31, endPoint y: 288, distance: 634.4
click at [31, 288] on div at bounding box center [30, 288] width 3 height 36
click at [401, 347] on div "0:00 Lebanon so fair and free sweet land of liberty land of the towering cedars…" at bounding box center [377, 194] width 729 height 306
click at [394, 347] on button at bounding box center [387, 340] width 17 height 14
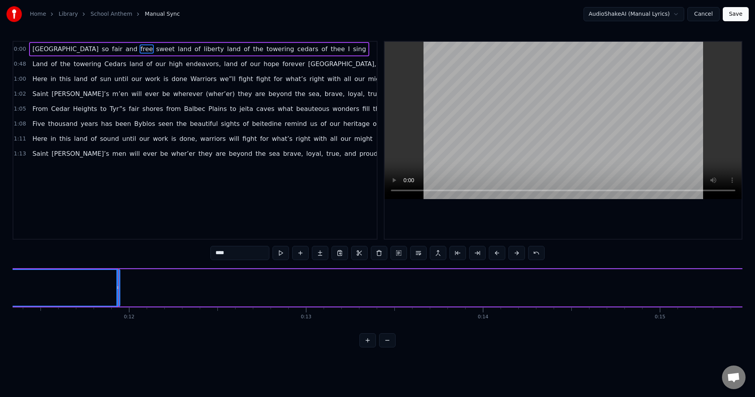
click at [394, 347] on button at bounding box center [387, 340] width 17 height 14
click at [393, 347] on button at bounding box center [387, 340] width 17 height 14
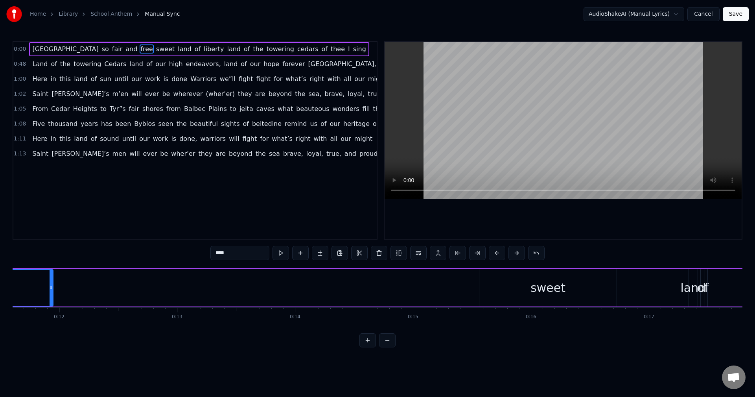
click at [393, 347] on button at bounding box center [387, 340] width 17 height 14
click at [387, 345] on button at bounding box center [387, 340] width 17 height 14
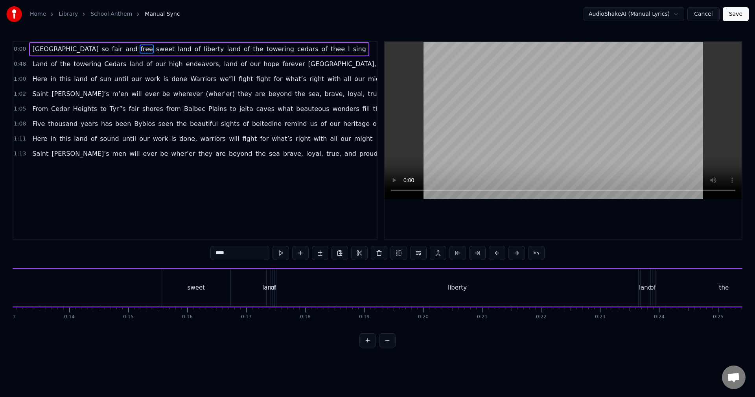
scroll to position [0, 665]
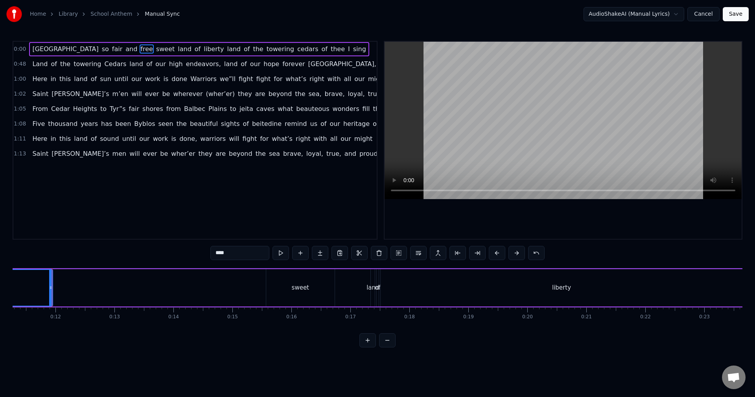
drag, startPoint x: 309, startPoint y: 293, endPoint x: 303, endPoint y: 293, distance: 5.9
click at [303, 293] on div "sweet" at bounding box center [300, 287] width 68 height 37
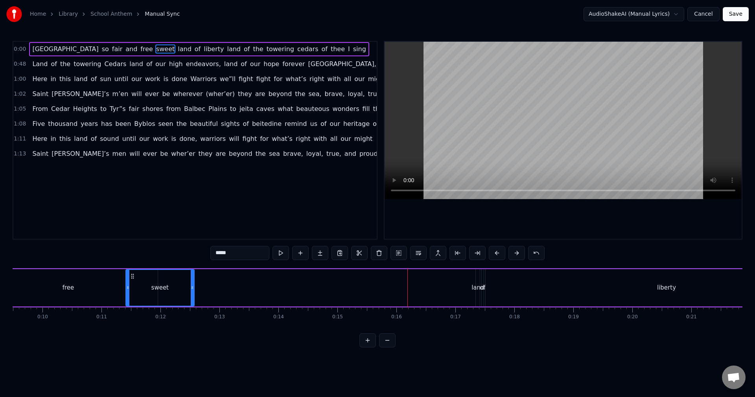
scroll to position [0, 549]
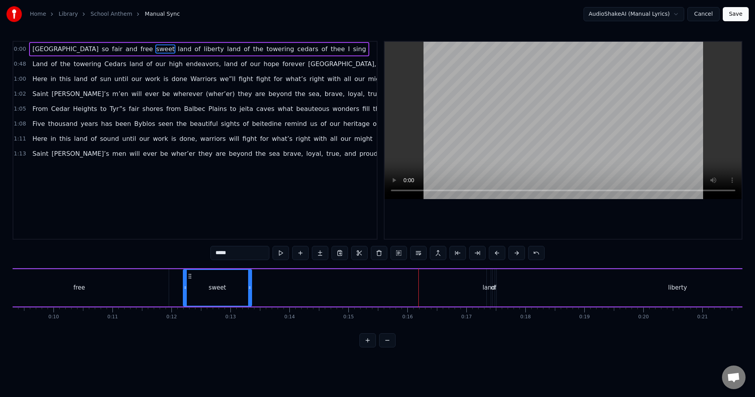
drag, startPoint x: 274, startPoint y: 277, endPoint x: 191, endPoint y: 281, distance: 83.0
click at [191, 281] on div "sweet" at bounding box center [218, 288] width 68 height 36
click at [486, 290] on div "land" at bounding box center [488, 287] width 13 height 9
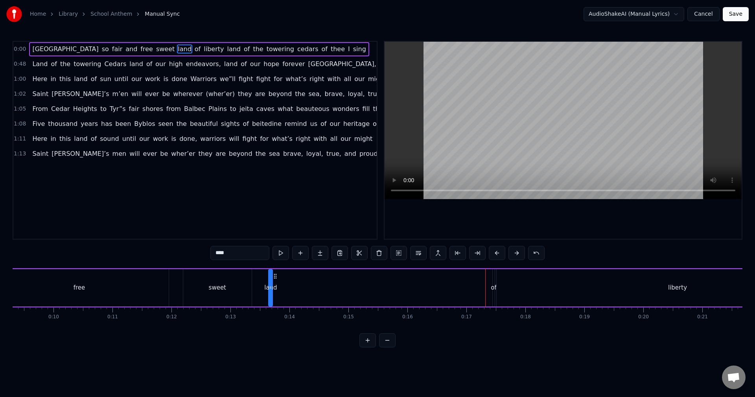
drag, startPoint x: 492, startPoint y: 276, endPoint x: 274, endPoint y: 273, distance: 218.1
click at [274, 273] on icon at bounding box center [275, 276] width 6 height 6
click at [492, 290] on div "of" at bounding box center [494, 287] width 6 height 9
drag, startPoint x: 500, startPoint y: 277, endPoint x: 326, endPoint y: 282, distance: 173.4
click at [326, 282] on div "Lebanon so fair and free sweet land of liberty land of the towering cedars of t…" at bounding box center [540, 287] width 2152 height 39
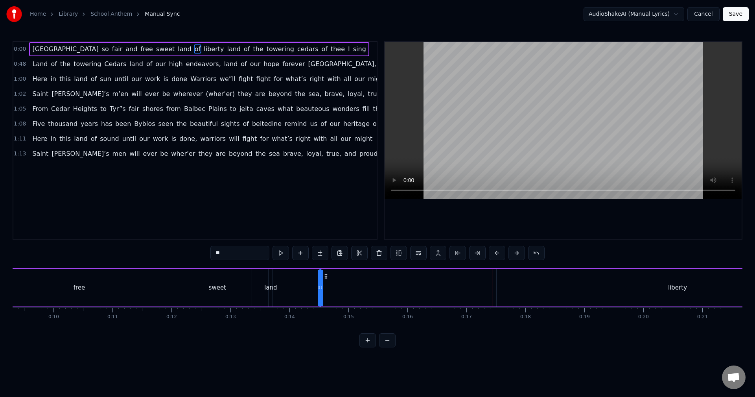
click at [613, 288] on div "liberty" at bounding box center [677, 287] width 362 height 37
drag, startPoint x: 499, startPoint y: 287, endPoint x: 682, endPoint y: 289, distance: 182.8
click at [677, 289] on icon at bounding box center [675, 287] width 3 height 6
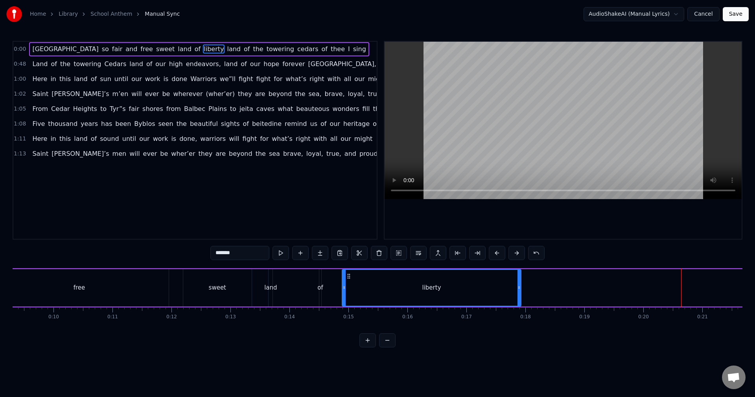
drag, startPoint x: 686, startPoint y: 275, endPoint x: 347, endPoint y: 282, distance: 338.5
click at [347, 282] on div "liberty" at bounding box center [431, 288] width 178 height 36
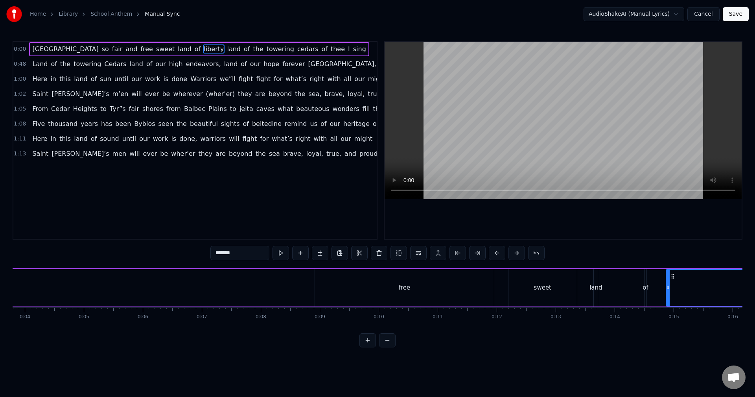
scroll to position [0, 179]
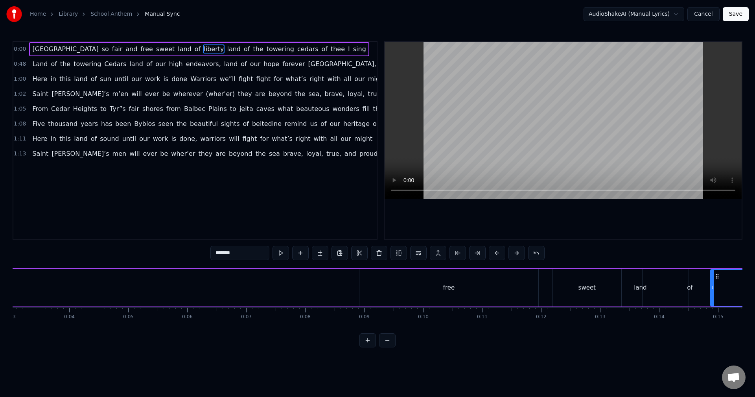
click at [387, 283] on div "free" at bounding box center [448, 287] width 179 height 37
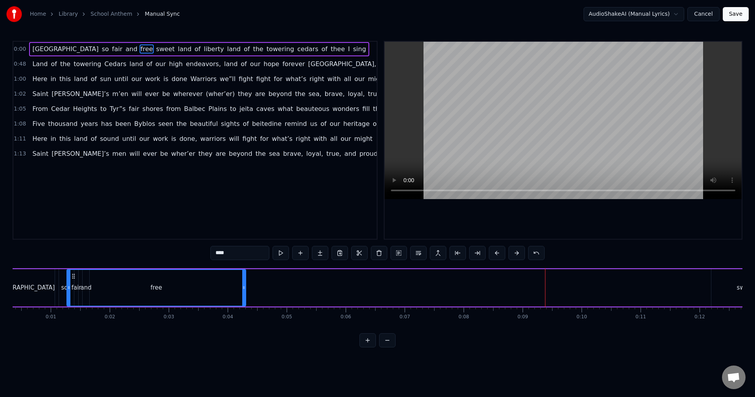
scroll to position [0, 0]
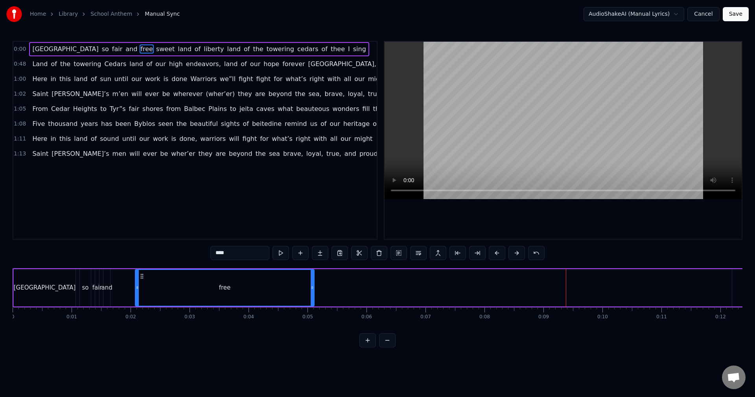
drag, startPoint x: 366, startPoint y: 275, endPoint x: 142, endPoint y: 283, distance: 224.2
click at [142, 283] on div "free" at bounding box center [225, 288] width 178 height 36
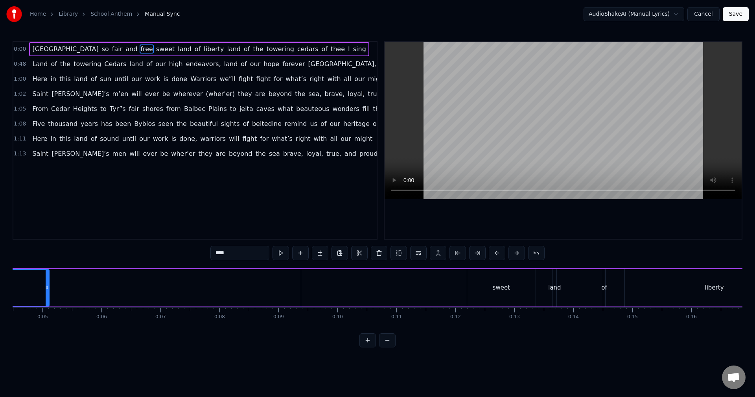
scroll to position [0, 284]
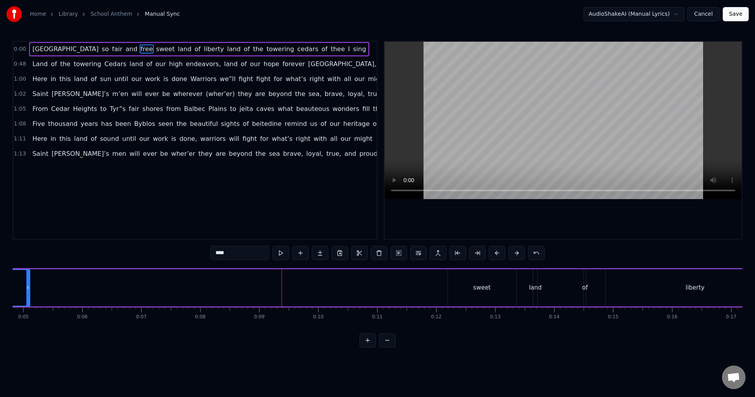
drag, startPoint x: 388, startPoint y: 349, endPoint x: 392, endPoint y: 345, distance: 5.3
click at [389, 347] on button at bounding box center [387, 340] width 17 height 14
click at [226, 286] on div "sweet" at bounding box center [231, 288] width 12 height 6
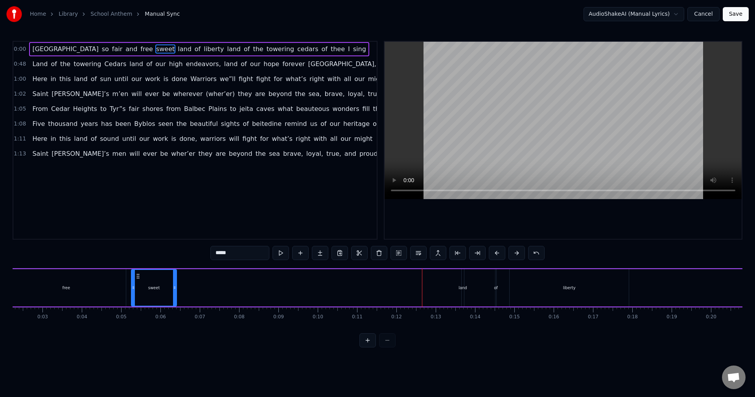
drag, startPoint x: 215, startPoint y: 275, endPoint x: 138, endPoint y: 279, distance: 76.4
click at [138, 279] on div "sweet" at bounding box center [154, 288] width 44 height 36
click at [470, 285] on div "land" at bounding box center [469, 288] width 9 height 6
drag, startPoint x: 474, startPoint y: 276, endPoint x: 200, endPoint y: 283, distance: 274.8
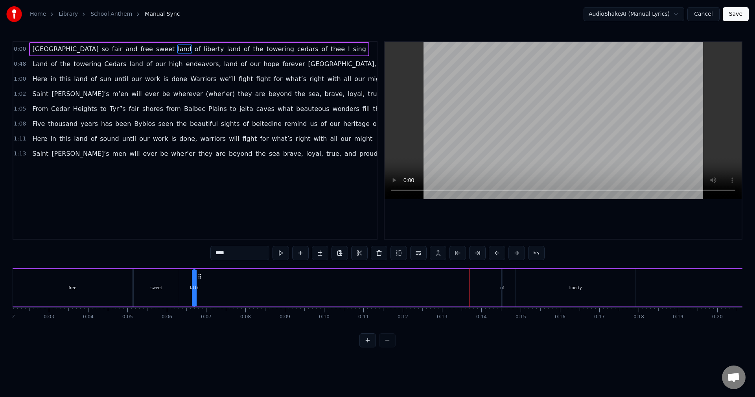
click at [200, 283] on div "Lebanon so fair and free sweet land of liberty land of the towering cedars of t…" at bounding box center [648, 287] width 1435 height 39
click at [502, 288] on div "of" at bounding box center [502, 288] width 4 height 6
drag, startPoint x: 508, startPoint y: 276, endPoint x: 221, endPoint y: 292, distance: 287.8
click at [221, 292] on div "Lebanon so fair and free sweet land of liberty land of the towering cedars of t…" at bounding box center [648, 287] width 1435 height 39
click at [561, 290] on div "liberty" at bounding box center [575, 287] width 119 height 37
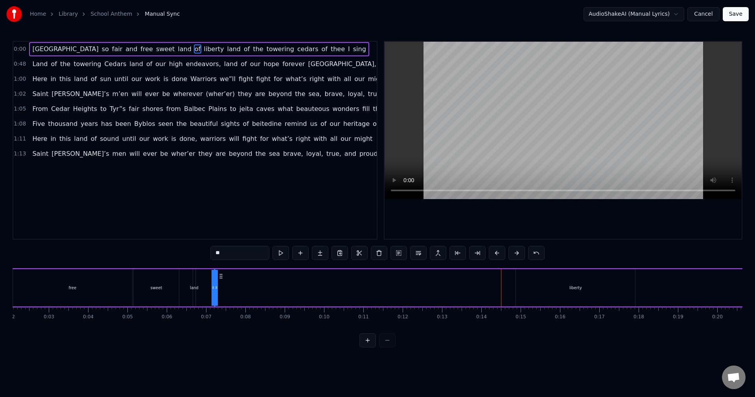
type input "*******"
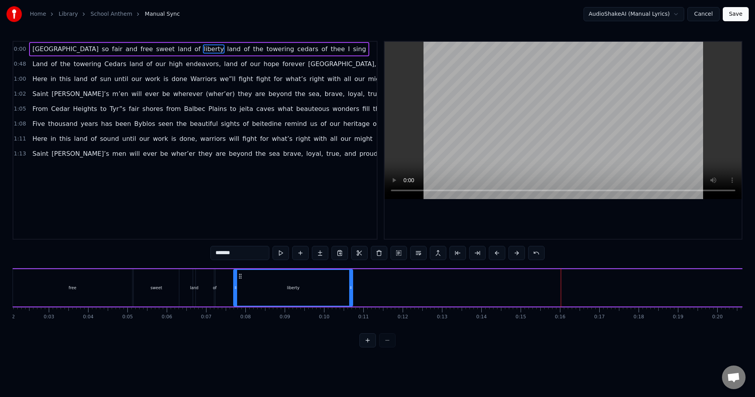
drag, startPoint x: 521, startPoint y: 274, endPoint x: 237, endPoint y: 282, distance: 284.3
click at [237, 282] on div "liberty" at bounding box center [293, 288] width 118 height 36
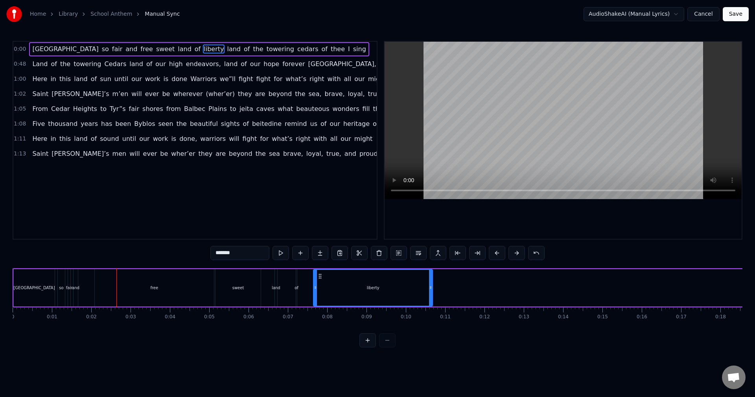
click at [123, 294] on div "free" at bounding box center [154, 287] width 119 height 37
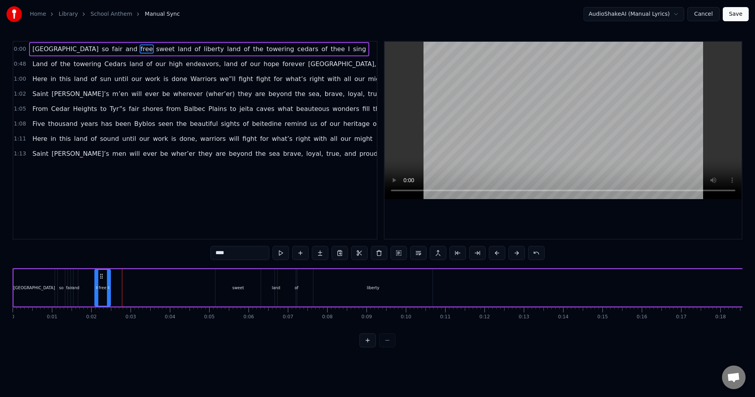
drag, startPoint x: 211, startPoint y: 290, endPoint x: 108, endPoint y: 287, distance: 103.4
click at [108, 287] on icon at bounding box center [108, 287] width 3 height 6
click at [235, 288] on div "sweet" at bounding box center [238, 288] width 12 height 6
drag, startPoint x: 220, startPoint y: 276, endPoint x: 119, endPoint y: 277, distance: 101.0
click at [119, 277] on icon at bounding box center [121, 276] width 6 height 6
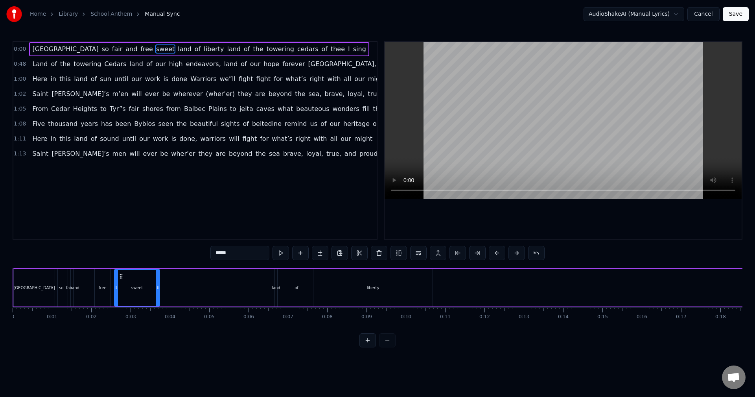
click at [274, 289] on div "land" at bounding box center [276, 288] width 9 height 6
drag, startPoint x: 281, startPoint y: 277, endPoint x: 169, endPoint y: 281, distance: 111.7
click at [169, 281] on div "Lebanon so fair and free sweet land of liberty land of the towering cedars of t…" at bounding box center [730, 287] width 1435 height 39
drag, startPoint x: 164, startPoint y: 290, endPoint x: 199, endPoint y: 290, distance: 35.0
click at [199, 290] on icon at bounding box center [198, 287] width 3 height 6
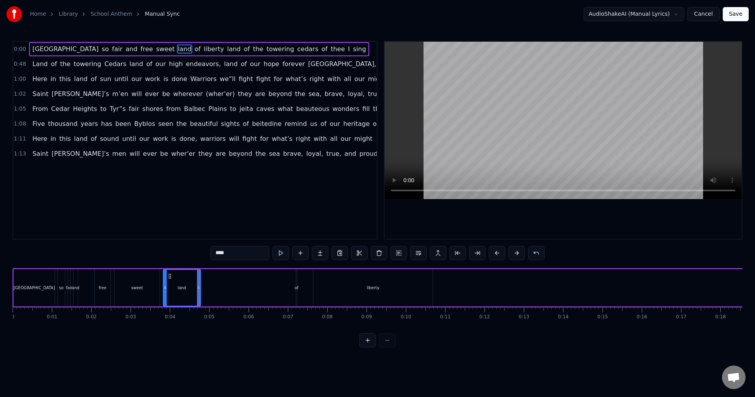
click at [296, 290] on div "of" at bounding box center [296, 288] width 4 height 6
type input "**"
drag, startPoint x: 302, startPoint y: 276, endPoint x: 213, endPoint y: 278, distance: 88.8
click at [213, 278] on icon at bounding box center [214, 276] width 6 height 6
drag, startPoint x: 208, startPoint y: 289, endPoint x: 215, endPoint y: 290, distance: 7.2
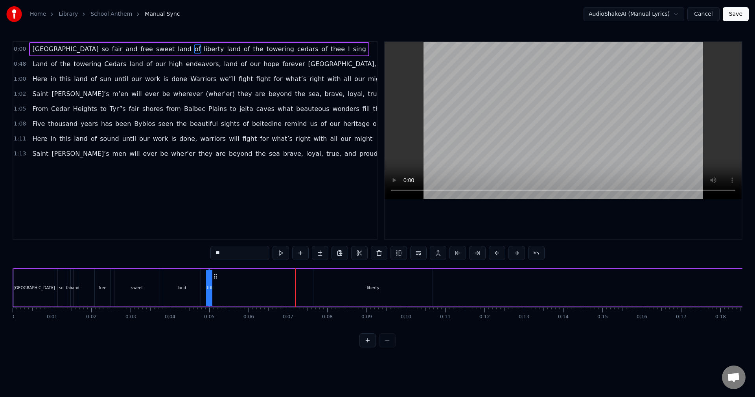
click at [223, 289] on div "Lebanon so fair and free sweet land of liberty land of the towering cedars of t…" at bounding box center [730, 287] width 1435 height 39
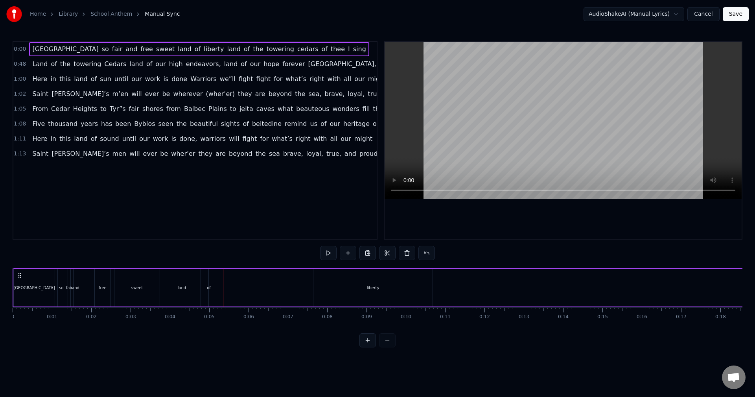
click at [209, 288] on div "of" at bounding box center [209, 288] width 4 height 6
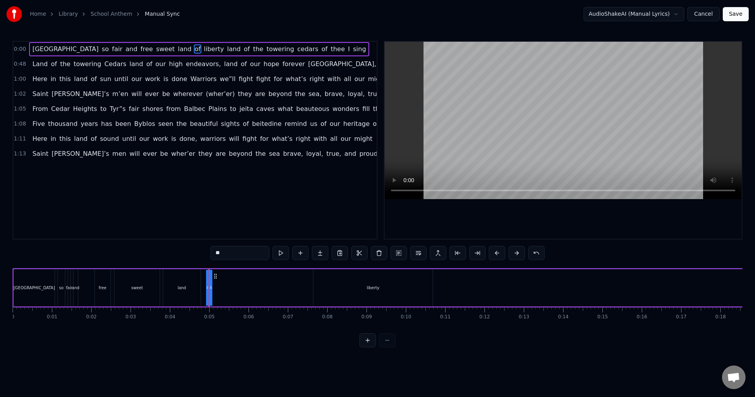
drag, startPoint x: 208, startPoint y: 288, endPoint x: 202, endPoint y: 287, distance: 5.9
click at [202, 287] on div "Lebanon so fair and free sweet land of liberty land of the towering cedars of t…" at bounding box center [730, 287] width 1435 height 39
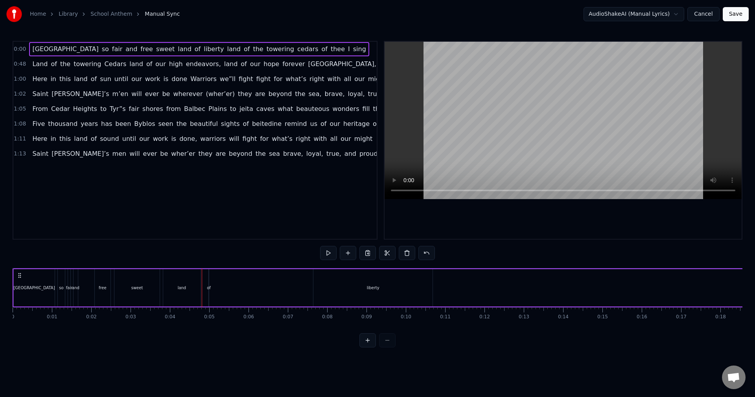
click at [208, 289] on div "of" at bounding box center [209, 288] width 4 height 6
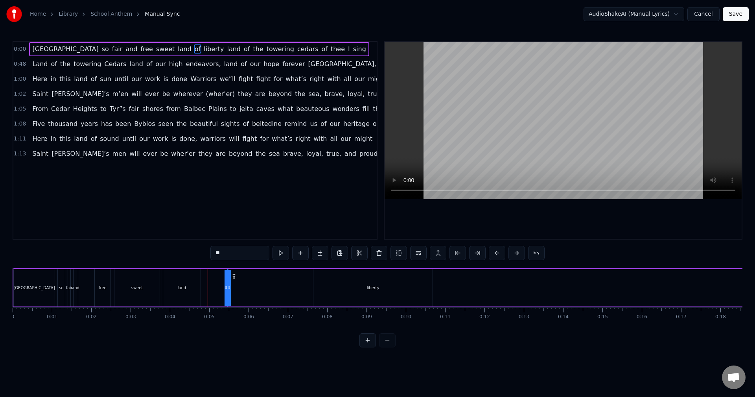
drag, startPoint x: 215, startPoint y: 277, endPoint x: 233, endPoint y: 277, distance: 18.5
click at [233, 277] on circle at bounding box center [233, 277] width 0 height 0
drag, startPoint x: 231, startPoint y: 286, endPoint x: 211, endPoint y: 288, distance: 19.8
click at [211, 288] on icon at bounding box center [209, 287] width 3 height 6
click at [81, 296] on div "Lebanon so fair and free sweet land of liberty land of the towering cedars of t…" at bounding box center [730, 287] width 1435 height 39
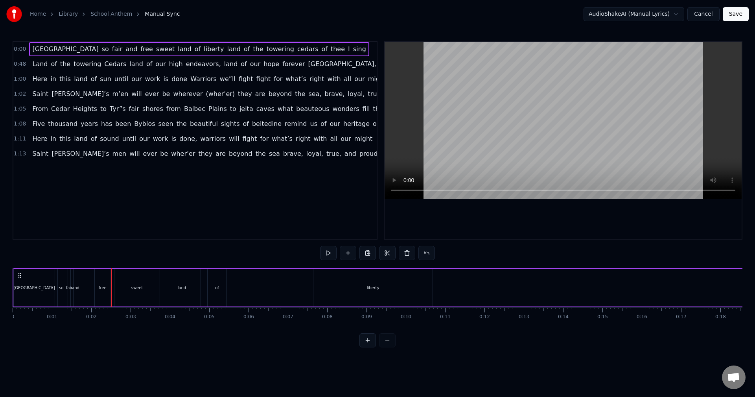
click at [74, 295] on div "and" at bounding box center [75, 287] width 4 height 37
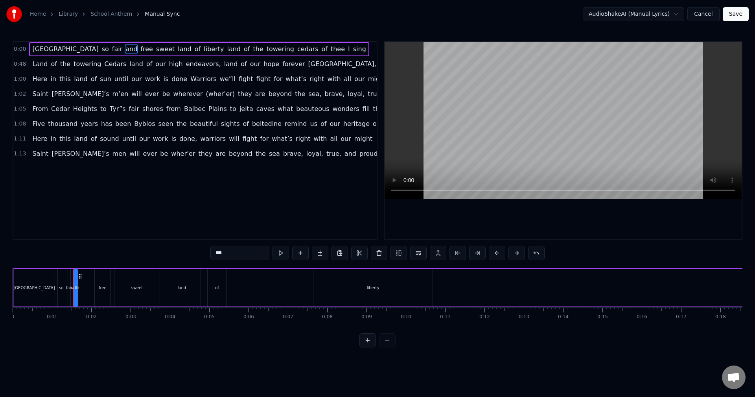
click at [96, 294] on div "free" at bounding box center [103, 287] width 16 height 37
drag, startPoint x: 99, startPoint y: 275, endPoint x: 88, endPoint y: 274, distance: 11.4
click at [88, 274] on icon at bounding box center [90, 276] width 6 height 6
click at [125, 277] on div "sweet" at bounding box center [136, 287] width 45 height 37
drag, startPoint x: 120, startPoint y: 274, endPoint x: 110, endPoint y: 274, distance: 10.6
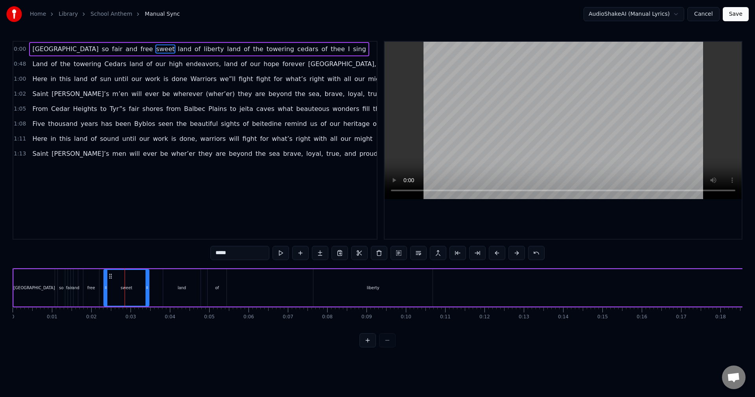
click at [110, 274] on circle at bounding box center [109, 274] width 0 height 0
drag, startPoint x: 146, startPoint y: 287, endPoint x: 125, endPoint y: 287, distance: 20.8
click at [125, 287] on icon at bounding box center [126, 287] width 3 height 6
click at [171, 292] on div "land" at bounding box center [181, 287] width 37 height 37
drag, startPoint x: 169, startPoint y: 276, endPoint x: 138, endPoint y: 277, distance: 30.7
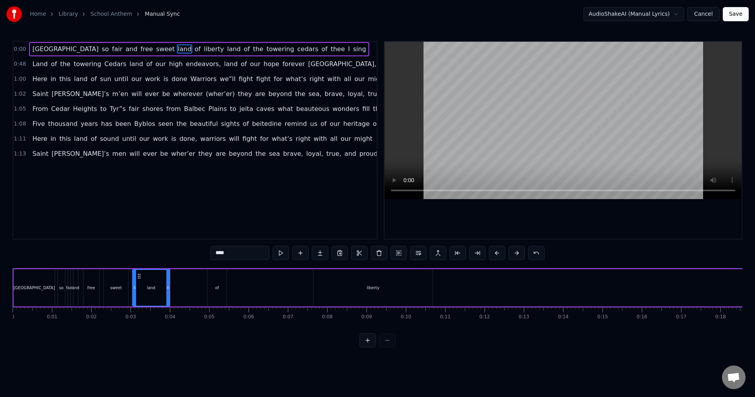
click at [138, 277] on icon at bounding box center [139, 276] width 6 height 6
drag, startPoint x: 167, startPoint y: 292, endPoint x: 178, endPoint y: 291, distance: 11.4
click at [178, 291] on div at bounding box center [178, 288] width 3 height 36
click at [213, 291] on div "of" at bounding box center [217, 287] width 19 height 37
drag, startPoint x: 213, startPoint y: 276, endPoint x: 193, endPoint y: 277, distance: 20.8
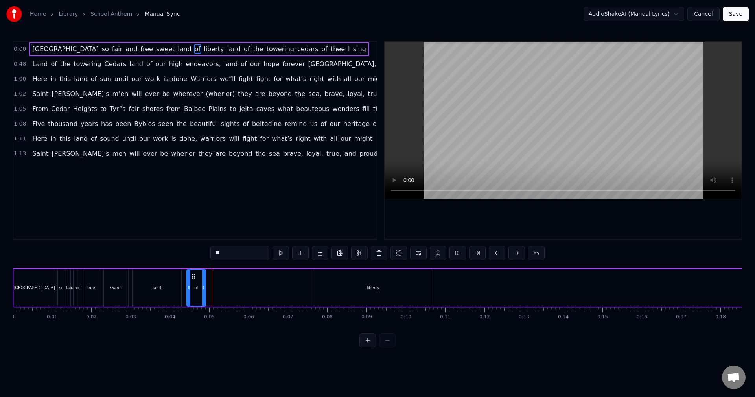
click at [193, 277] on icon at bounding box center [193, 276] width 6 height 6
drag, startPoint x: 203, startPoint y: 287, endPoint x: 228, endPoint y: 287, distance: 24.8
click at [224, 287] on circle at bounding box center [223, 286] width 0 height 0
click at [336, 278] on div "liberty" at bounding box center [372, 287] width 119 height 37
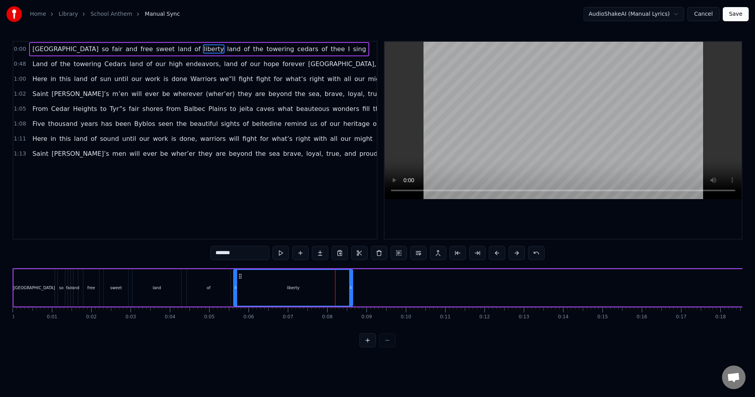
drag, startPoint x: 319, startPoint y: 276, endPoint x: 239, endPoint y: 279, distance: 79.8
click at [239, 279] on div "liberty" at bounding box center [293, 288] width 118 height 36
click at [369, 193] on div "0:00 Lebanon so fair and free sweet land of liberty land of the towering cedars…" at bounding box center [377, 140] width 729 height 198
click at [369, 347] on button at bounding box center [367, 340] width 17 height 14
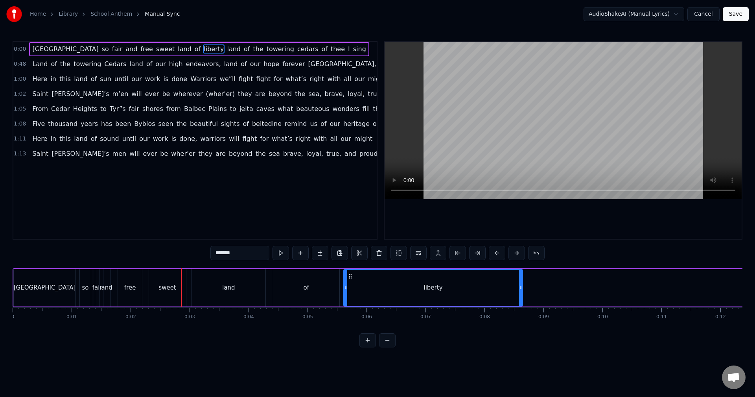
click at [368, 347] on button at bounding box center [367, 340] width 17 height 14
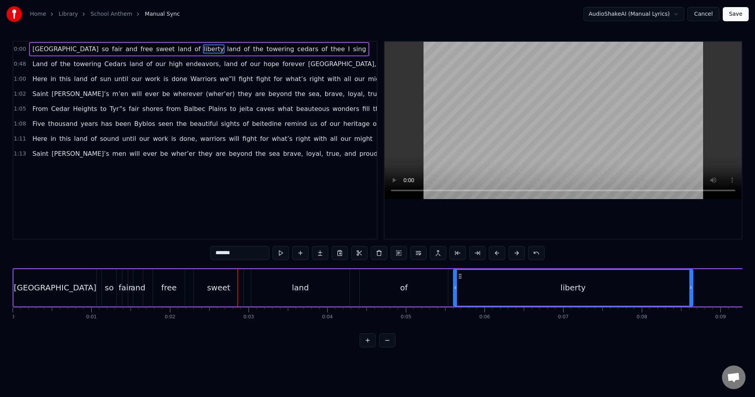
click at [368, 347] on button at bounding box center [367, 340] width 17 height 14
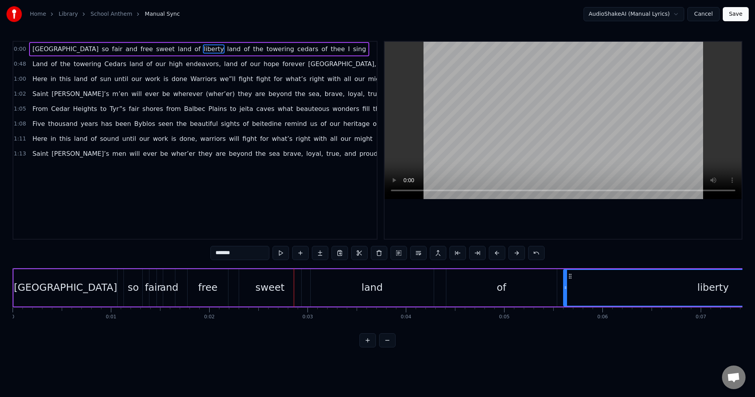
click at [350, 292] on div "land" at bounding box center [371, 287] width 123 height 37
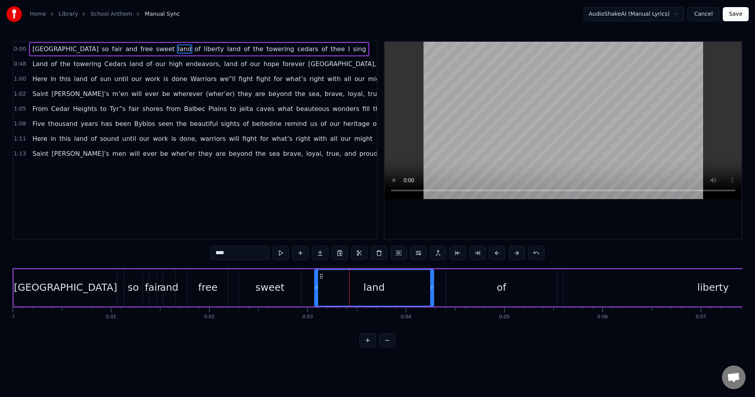
click at [316, 291] on div at bounding box center [316, 288] width 3 height 36
click at [270, 289] on div "sweet" at bounding box center [269, 287] width 29 height 15
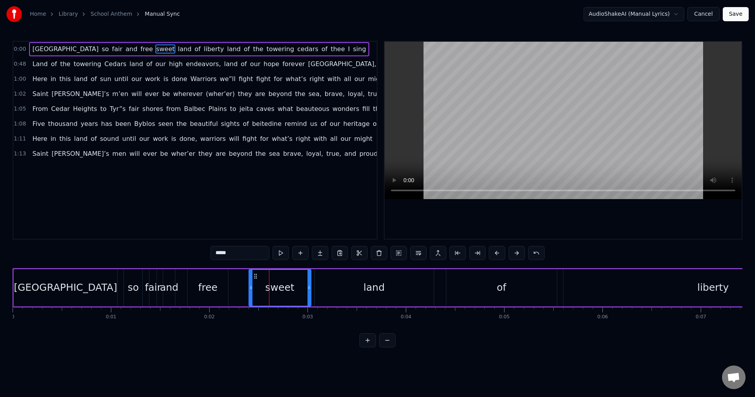
drag, startPoint x: 244, startPoint y: 276, endPoint x: 254, endPoint y: 277, distance: 9.9
click at [254, 277] on icon at bounding box center [255, 276] width 6 height 6
click at [204, 282] on div "free" at bounding box center [207, 287] width 19 height 15
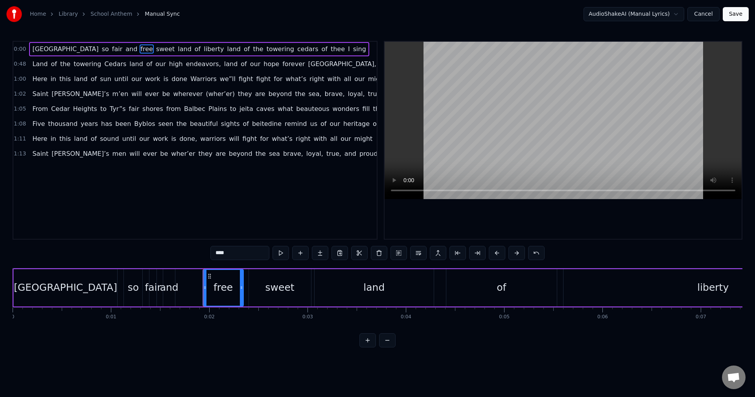
drag, startPoint x: 193, startPoint y: 275, endPoint x: 208, endPoint y: 274, distance: 15.3
click at [208, 274] on icon at bounding box center [209, 276] width 6 height 6
click at [169, 284] on div "and" at bounding box center [169, 287] width 18 height 15
type input "***"
drag, startPoint x: 169, startPoint y: 276, endPoint x: 175, endPoint y: 276, distance: 5.9
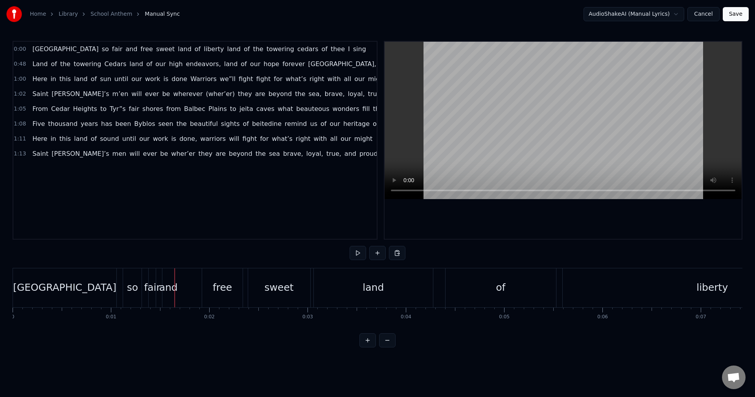
click at [171, 276] on div "and" at bounding box center [168, 287] width 12 height 39
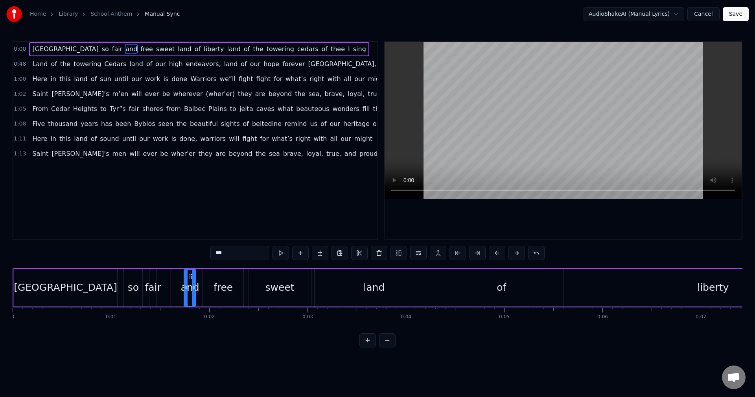
drag, startPoint x: 169, startPoint y: 275, endPoint x: 190, endPoint y: 275, distance: 20.8
click at [190, 275] on icon at bounding box center [190, 276] width 6 height 6
click at [152, 283] on div "fair" at bounding box center [153, 287] width 16 height 15
drag, startPoint x: 156, startPoint y: 279, endPoint x: 168, endPoint y: 279, distance: 12.6
click at [168, 279] on div at bounding box center [166, 288] width 3 height 36
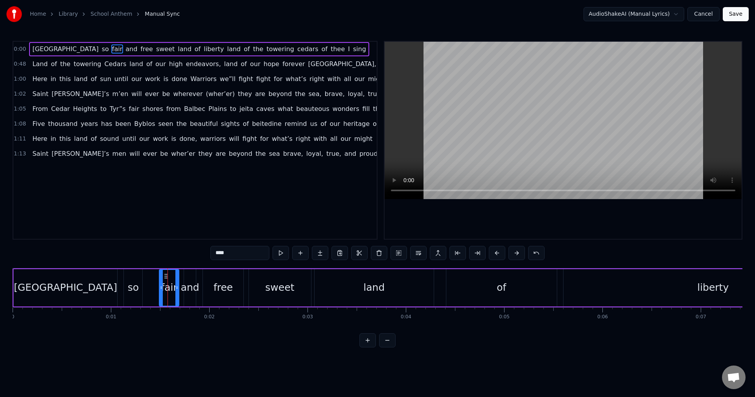
drag, startPoint x: 156, startPoint y: 276, endPoint x: 166, endPoint y: 276, distance: 9.8
click at [166, 276] on circle at bounding box center [166, 276] width 0 height 0
click at [138, 283] on div "so" at bounding box center [133, 287] width 11 height 15
drag, startPoint x: 130, startPoint y: 275, endPoint x: 141, endPoint y: 275, distance: 11.0
click at [141, 275] on icon at bounding box center [141, 276] width 6 height 6
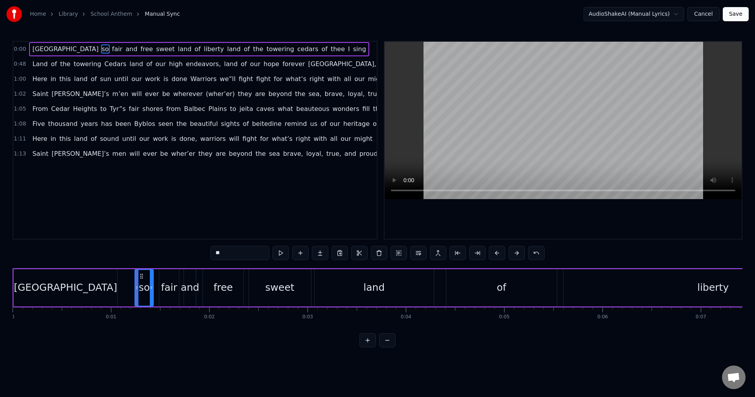
click at [113, 283] on div "[GEOGRAPHIC_DATA]" at bounding box center [65, 287] width 103 height 37
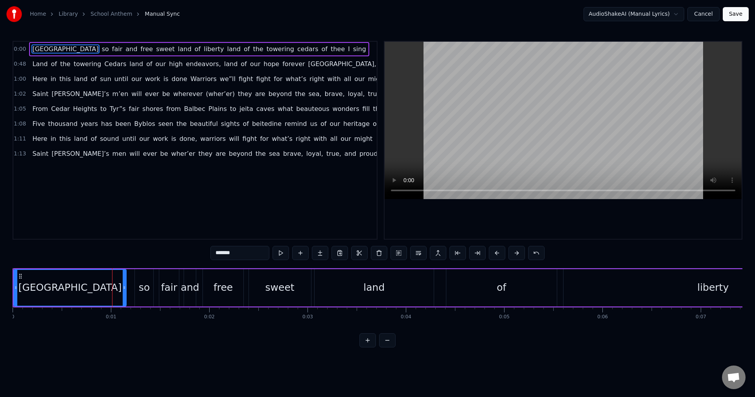
drag, startPoint x: 113, startPoint y: 283, endPoint x: 125, endPoint y: 283, distance: 11.8
click at [125, 283] on div at bounding box center [124, 288] width 3 height 36
click at [144, 284] on div "so" at bounding box center [144, 287] width 11 height 15
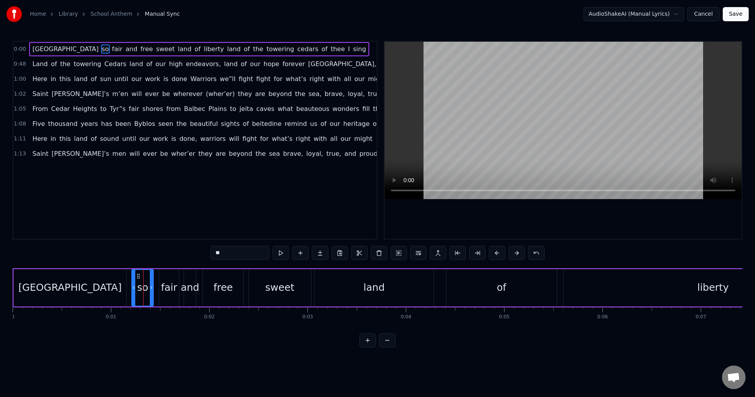
click at [134, 287] on circle at bounding box center [133, 287] width 0 height 0
click at [293, 293] on div "sweet" at bounding box center [280, 287] width 62 height 37
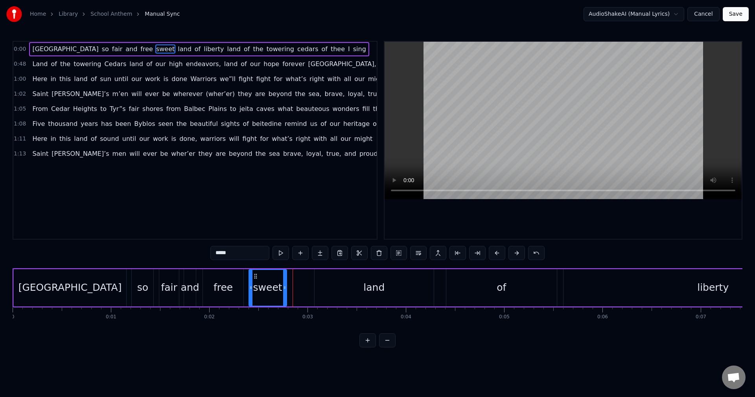
drag, startPoint x: 310, startPoint y: 290, endPoint x: 284, endPoint y: 288, distance: 25.6
click at [284, 288] on icon at bounding box center [284, 287] width 3 height 6
click at [330, 288] on div "land" at bounding box center [373, 287] width 119 height 37
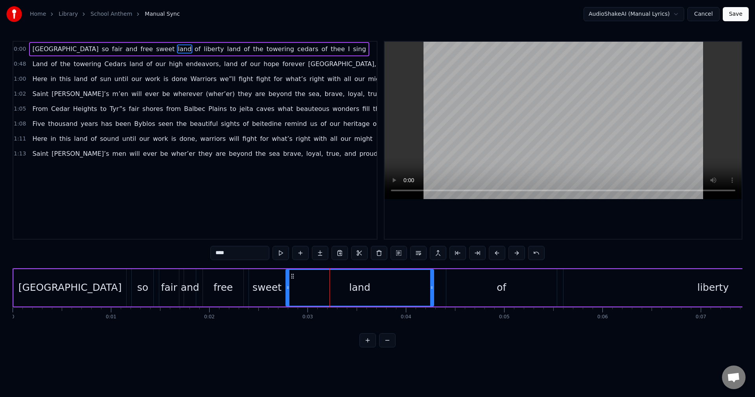
drag, startPoint x: 321, startPoint y: 289, endPoint x: 288, endPoint y: 289, distance: 33.8
click at [288, 289] on icon at bounding box center [287, 287] width 3 height 6
click at [233, 287] on div "free" at bounding box center [223, 287] width 40 height 37
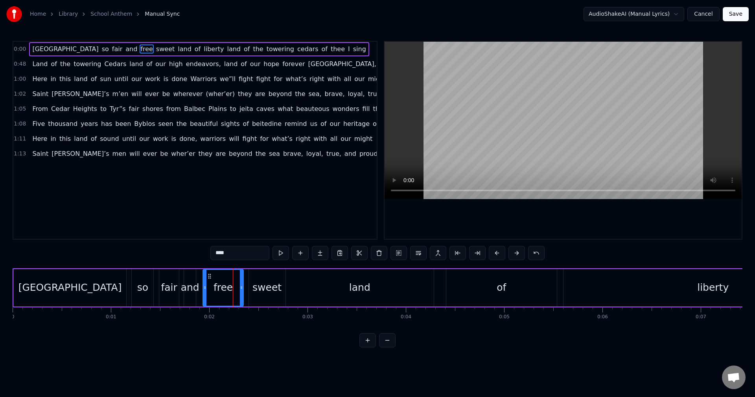
click at [254, 290] on div "sweet" at bounding box center [266, 287] width 29 height 15
drag, startPoint x: 250, startPoint y: 290, endPoint x: 245, endPoint y: 290, distance: 4.7
click at [245, 290] on icon at bounding box center [245, 287] width 3 height 6
click at [430, 287] on div "land" at bounding box center [360, 287] width 148 height 37
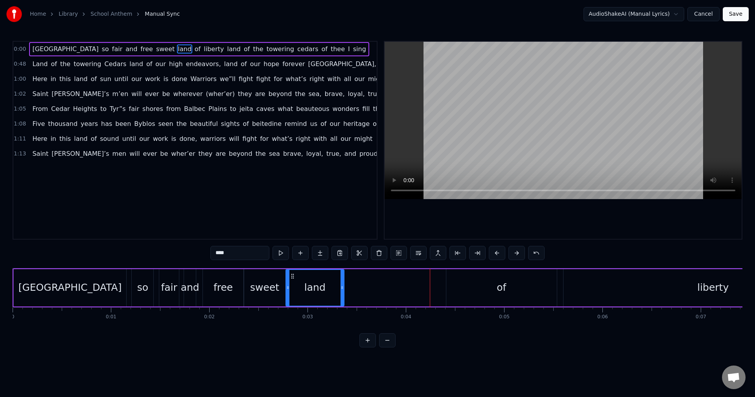
drag, startPoint x: 432, startPoint y: 287, endPoint x: 342, endPoint y: 288, distance: 89.6
click at [342, 288] on icon at bounding box center [341, 287] width 3 height 6
click at [470, 283] on div "of" at bounding box center [501, 287] width 110 height 37
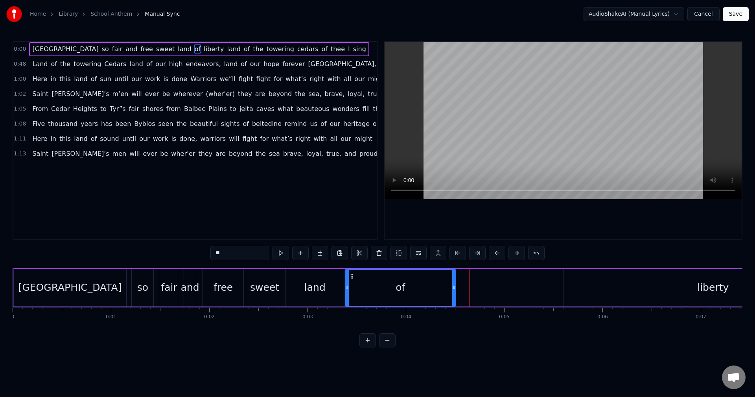
drag, startPoint x: 453, startPoint y: 274, endPoint x: 352, endPoint y: 275, distance: 101.0
click at [352, 275] on icon at bounding box center [352, 276] width 6 height 6
click at [390, 291] on div "of" at bounding box center [400, 288] width 110 height 36
drag, startPoint x: 452, startPoint y: 289, endPoint x: 369, endPoint y: 290, distance: 83.3
click at [369, 290] on icon at bounding box center [370, 287] width 3 height 6
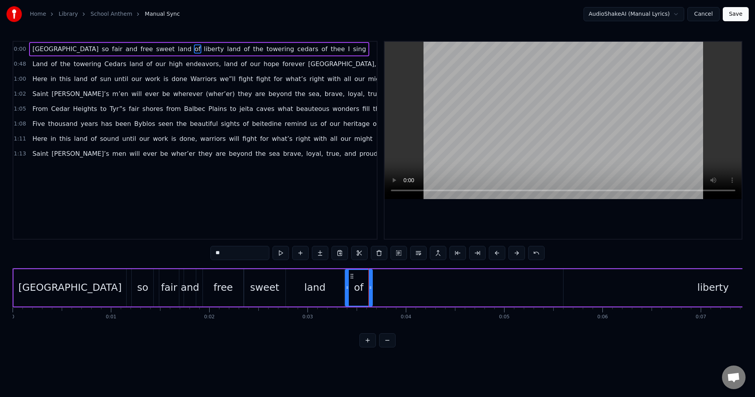
click at [604, 290] on div "liberty" at bounding box center [712, 287] width 299 height 37
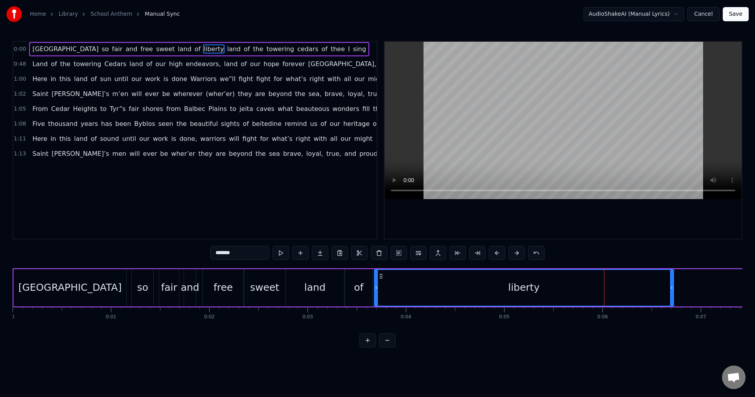
drag, startPoint x: 569, startPoint y: 277, endPoint x: 380, endPoint y: 276, distance: 189.1
click at [380, 276] on icon at bounding box center [381, 276] width 6 height 6
click at [366, 290] on div "of" at bounding box center [358, 287] width 27 height 37
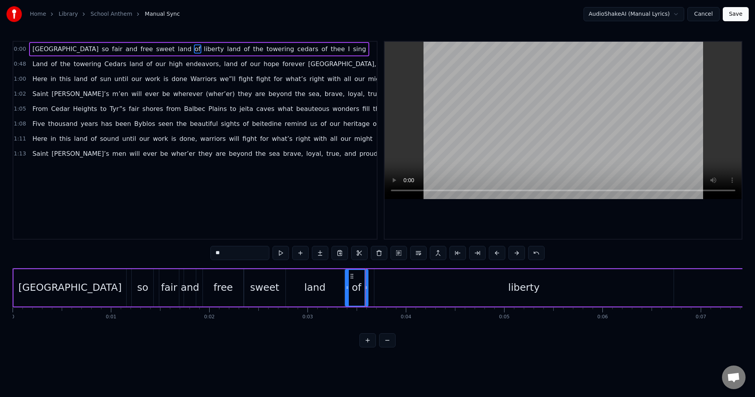
drag, startPoint x: 370, startPoint y: 286, endPoint x: 366, endPoint y: 286, distance: 4.3
click at [366, 286] on icon at bounding box center [365, 287] width 3 height 6
click at [392, 287] on div "liberty" at bounding box center [523, 287] width 299 height 37
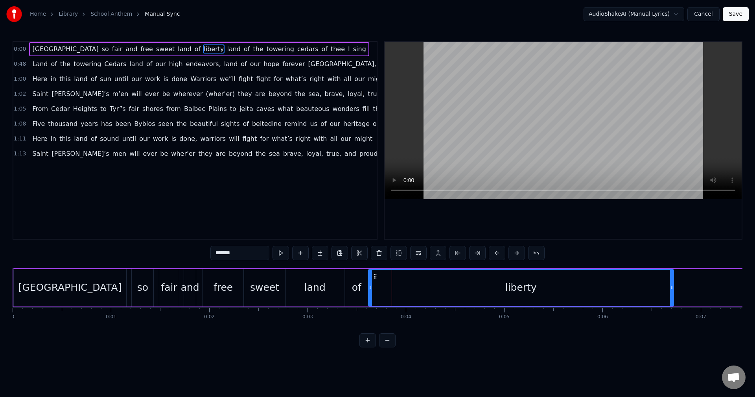
drag, startPoint x: 377, startPoint y: 287, endPoint x: 371, endPoint y: 286, distance: 5.9
click at [371, 286] on icon at bounding box center [370, 287] width 3 height 6
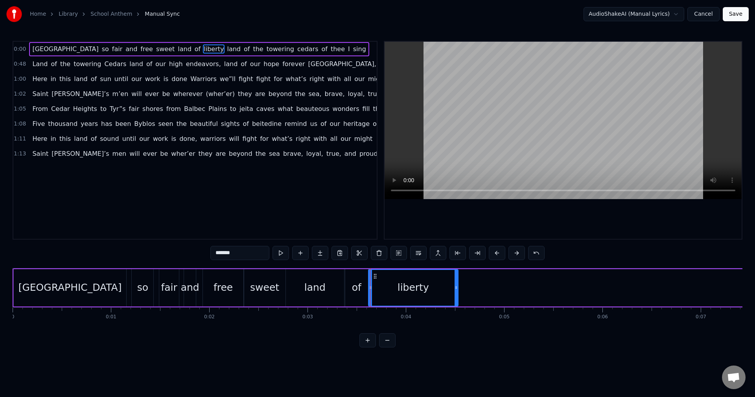
drag, startPoint x: 670, startPoint y: 287, endPoint x: 455, endPoint y: 290, distance: 215.4
click at [455, 290] on div at bounding box center [455, 288] width 3 height 36
drag, startPoint x: 456, startPoint y: 290, endPoint x: 507, endPoint y: 290, distance: 51.5
click at [507, 290] on icon at bounding box center [506, 287] width 3 height 6
click at [385, 346] on button at bounding box center [387, 340] width 17 height 14
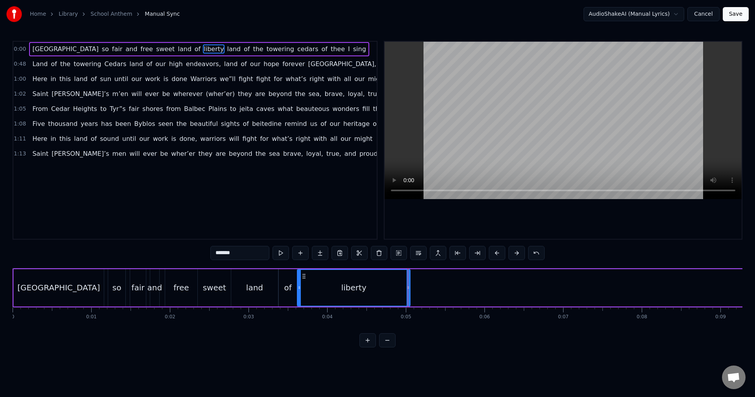
click at [385, 346] on button at bounding box center [387, 340] width 17 height 14
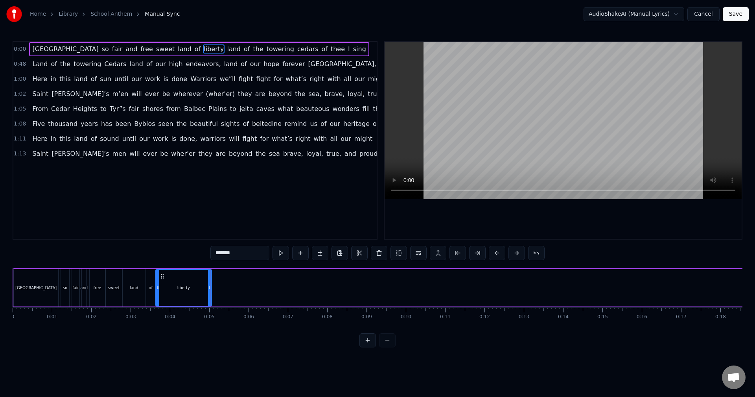
click at [385, 346] on div at bounding box center [377, 340] width 36 height 14
click at [386, 347] on div at bounding box center [377, 340] width 36 height 14
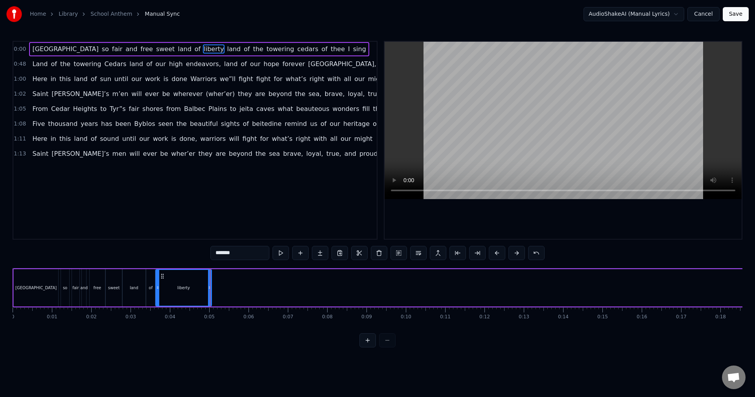
click at [386, 347] on div at bounding box center [377, 340] width 36 height 14
click at [152, 333] on div "0:00 Lebanon so fair and free sweet land of liberty land of the towering cedars…" at bounding box center [377, 194] width 729 height 306
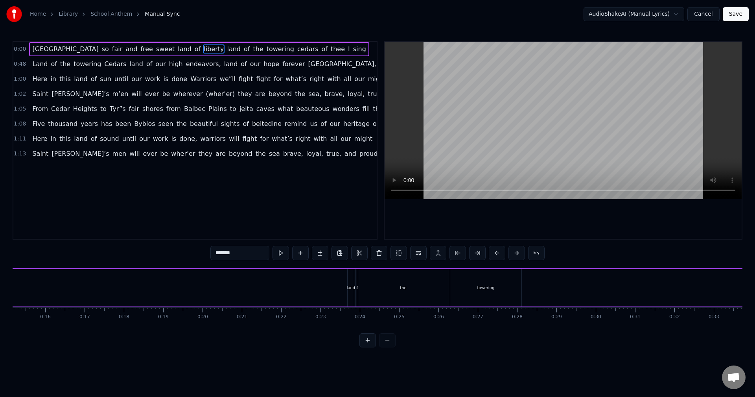
click at [349, 291] on div "land" at bounding box center [350, 287] width 6 height 37
type input "****"
click at [355, 293] on div "Lebanon so fair and free sweet land of liberty land of the towering cedars of t…" at bounding box center [133, 287] width 1435 height 39
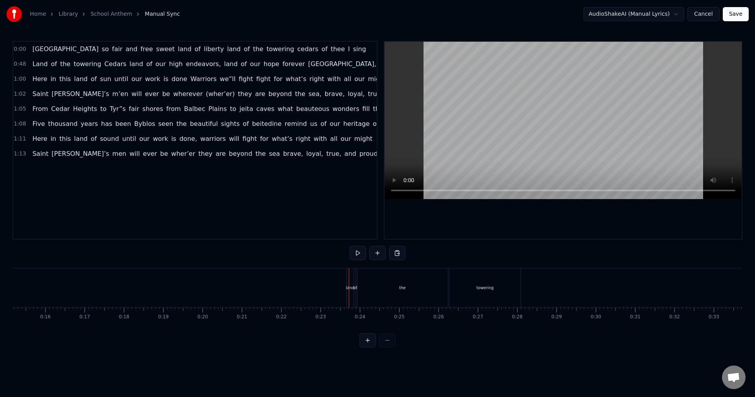
click at [343, 294] on div "Lebanon so fair and free sweet land of liberty land of the towering cedars of t…" at bounding box center [133, 287] width 1435 height 39
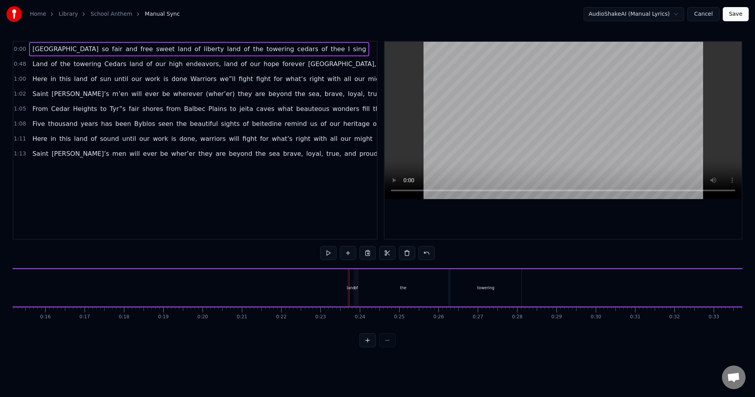
click at [351, 290] on div "land" at bounding box center [351, 288] width 9 height 6
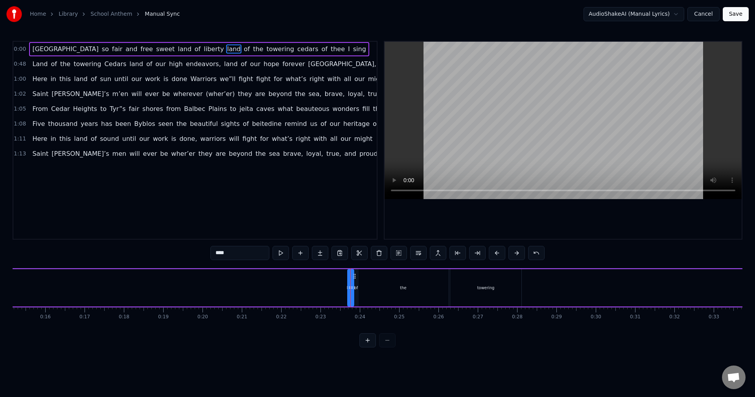
click at [347, 287] on div "land" at bounding box center [351, 288] width 9 height 6
drag, startPoint x: 354, startPoint y: 276, endPoint x: 103, endPoint y: 280, distance: 250.8
click at [87, 279] on icon at bounding box center [84, 276] width 6 height 6
click at [472, 289] on div "of" at bounding box center [473, 288] width 4 height 6
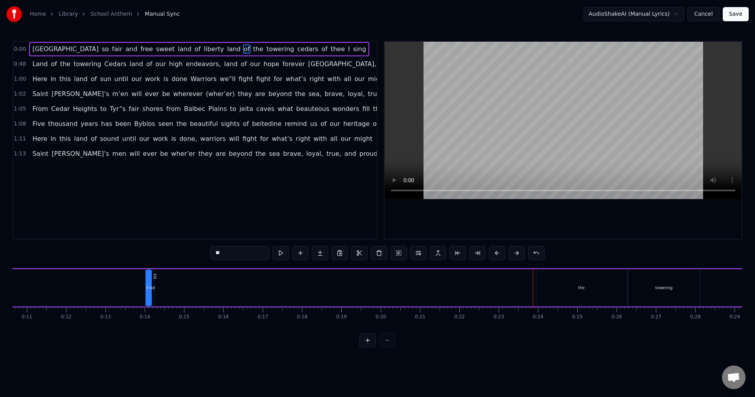
scroll to position [0, 414]
drag, startPoint x: 479, startPoint y: 276, endPoint x: 179, endPoint y: 288, distance: 299.8
click at [179, 288] on div "Lebanon so fair and free sweet land of liberty land of the towering cedars of t…" at bounding box center [316, 287] width 1435 height 39
click at [602, 289] on div "the" at bounding box center [585, 287] width 90 height 37
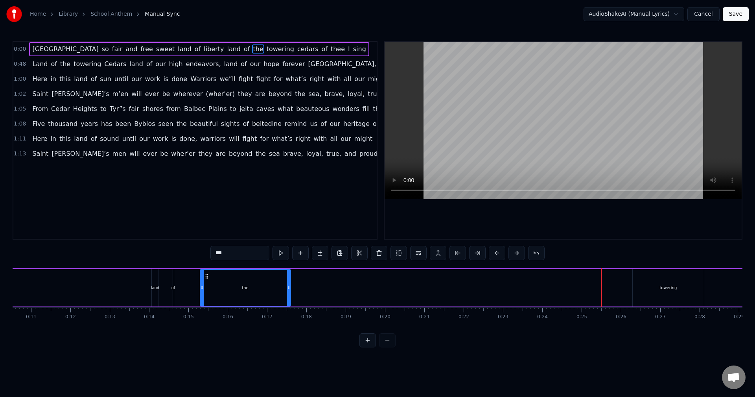
drag, startPoint x: 547, startPoint y: 275, endPoint x: 207, endPoint y: 295, distance: 341.0
click at [207, 295] on div "the" at bounding box center [245, 288] width 90 height 36
click at [663, 283] on div "towering" at bounding box center [668, 287] width 72 height 37
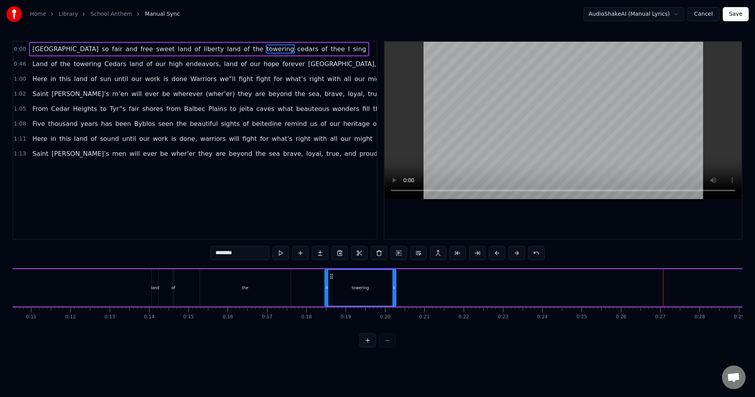
drag, startPoint x: 638, startPoint y: 275, endPoint x: 324, endPoint y: 297, distance: 314.4
click at [329, 297] on div "towering" at bounding box center [360, 288] width 71 height 36
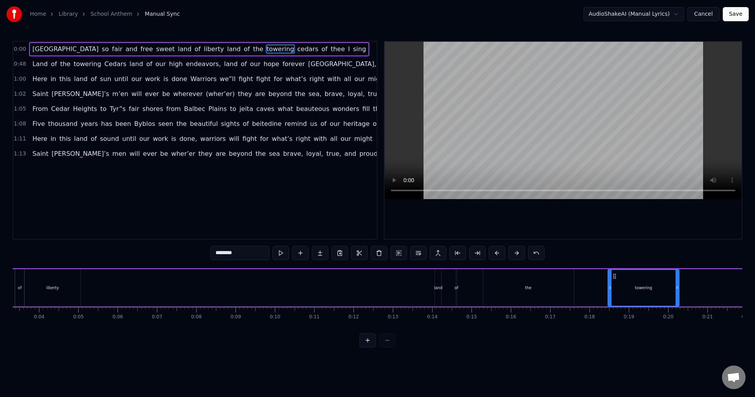
scroll to position [0, 129]
click at [439, 287] on div "land" at bounding box center [440, 288] width 9 height 6
type input "****"
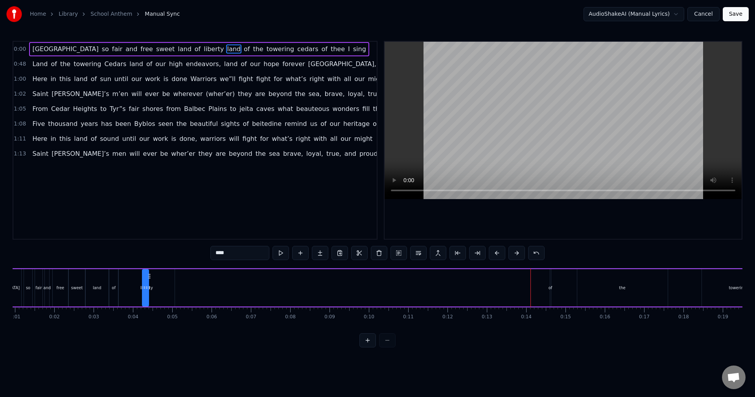
scroll to position [0, 37]
drag, startPoint x: 445, startPoint y: 275, endPoint x: 185, endPoint y: 292, distance: 260.3
click at [185, 292] on div "Lebanon so fair and free sweet land of liberty land of the towering cedars of t…" at bounding box center [693, 287] width 1435 height 39
click at [551, 293] on div "Lebanon so fair and free sweet land of liberty land of the towering cedars of t…" at bounding box center [693, 287] width 1435 height 39
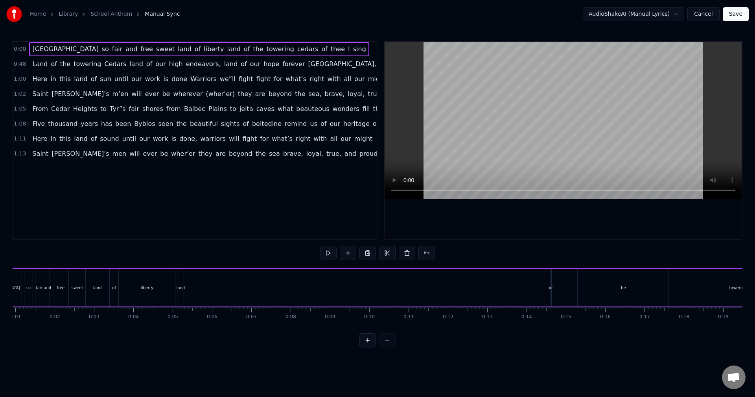
click at [551, 293] on div "Lebanon so fair and free sweet land of liberty land of the towering cedars of t…" at bounding box center [693, 287] width 1435 height 39
click at [551, 294] on div "of" at bounding box center [551, 287] width 2 height 37
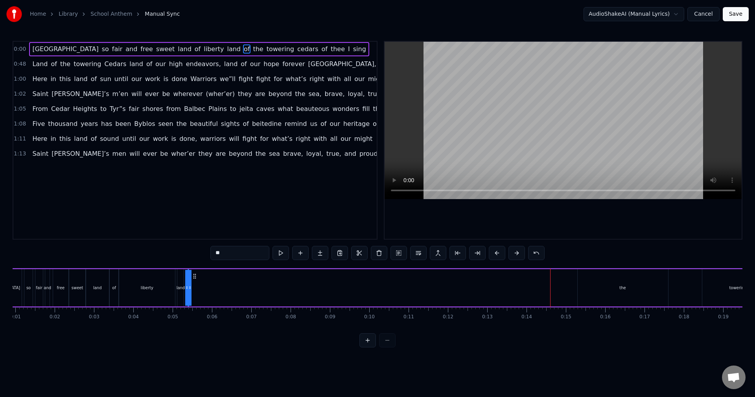
drag, startPoint x: 556, startPoint y: 277, endPoint x: 193, endPoint y: 285, distance: 362.5
click at [193, 285] on div "Lebanon so fair and free sweet land of liberty land of the towering cedars of t…" at bounding box center [693, 287] width 1435 height 39
click at [633, 286] on div "the" at bounding box center [622, 287] width 90 height 37
drag, startPoint x: 584, startPoint y: 276, endPoint x: 199, endPoint y: 284, distance: 384.9
click at [199, 284] on div "the" at bounding box center [238, 288] width 90 height 36
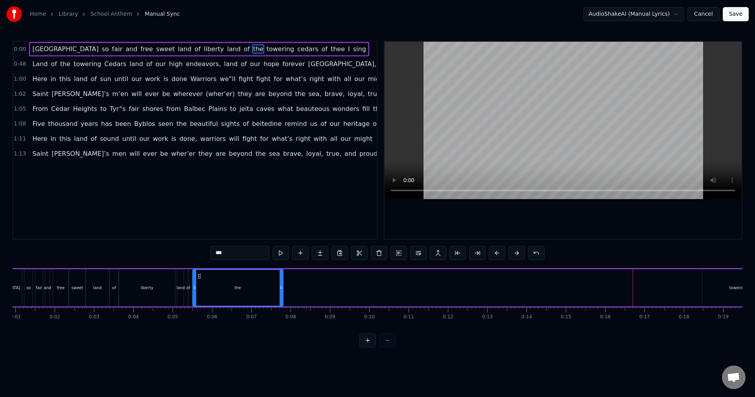
click at [725, 287] on div "towering" at bounding box center [738, 287] width 72 height 37
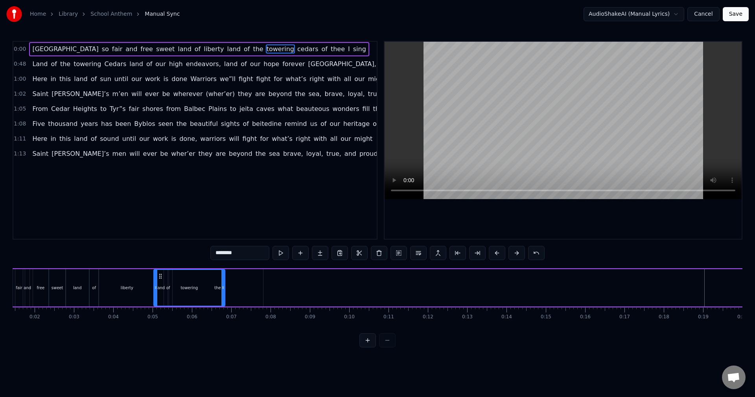
scroll to position [0, 56]
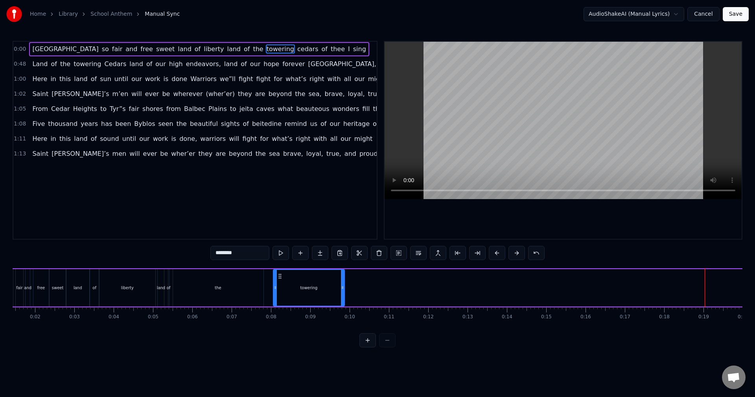
drag, startPoint x: 36, startPoint y: 275, endPoint x: 279, endPoint y: 282, distance: 243.4
click at [279, 282] on div "towering" at bounding box center [309, 288] width 71 height 36
click at [110, 283] on div "liberty" at bounding box center [127, 287] width 56 height 37
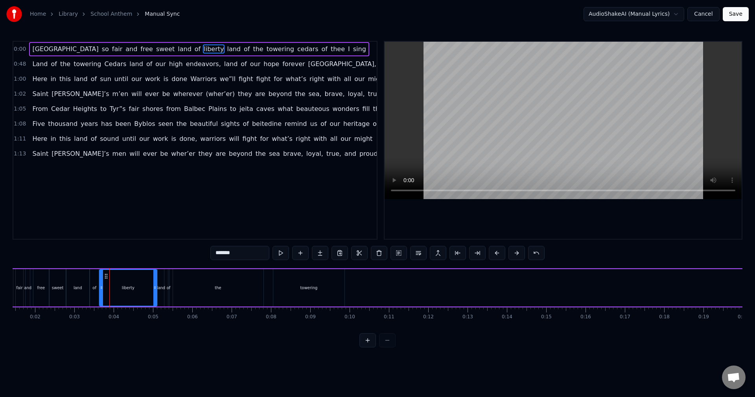
click at [155, 284] on div at bounding box center [154, 288] width 3 height 36
click at [369, 347] on button at bounding box center [367, 340] width 17 height 14
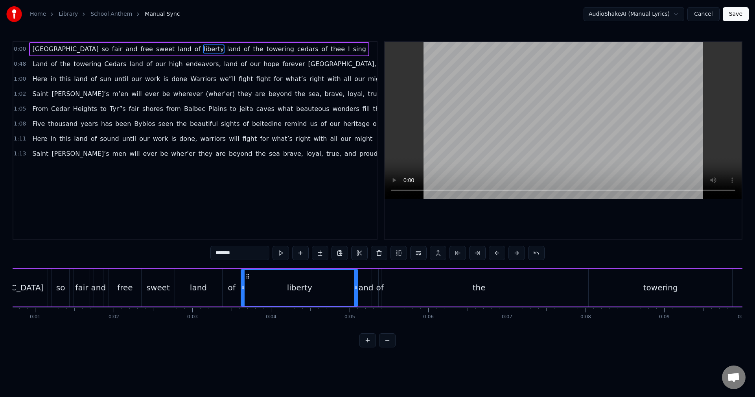
click at [369, 347] on button at bounding box center [367, 340] width 17 height 14
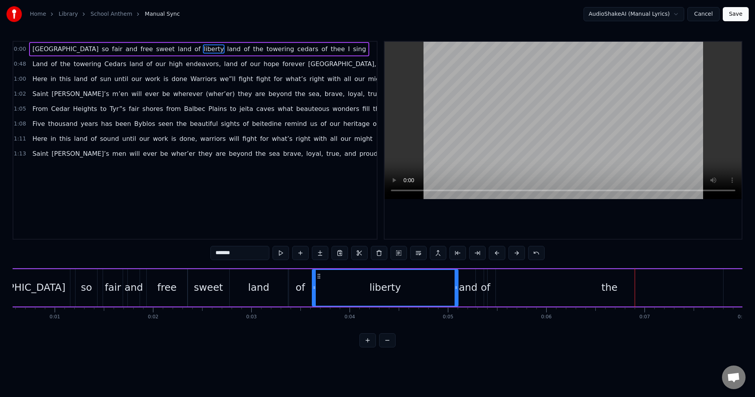
click at [464, 292] on div "land" at bounding box center [466, 287] width 21 height 15
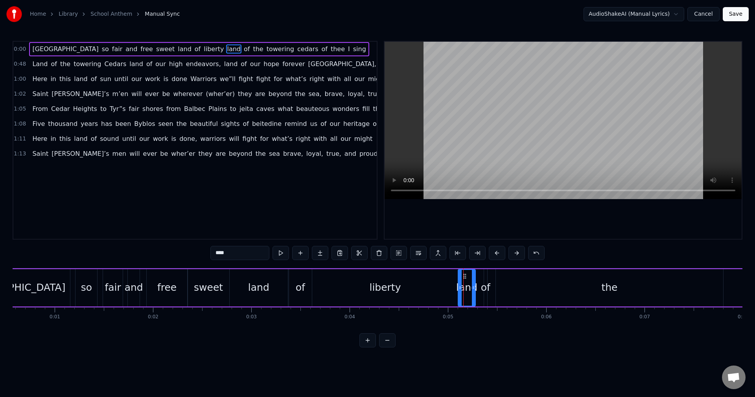
click at [483, 291] on div "of" at bounding box center [485, 287] width 9 height 15
type input "**"
drag, startPoint x: 483, startPoint y: 290, endPoint x: 478, endPoint y: 289, distance: 5.9
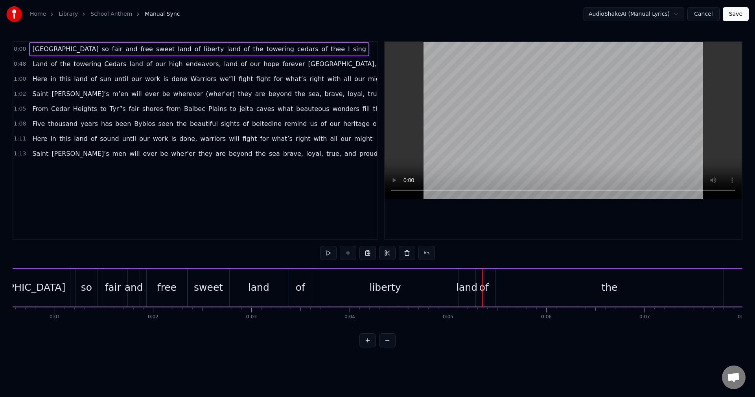
click at [484, 287] on div "of" at bounding box center [483, 287] width 9 height 15
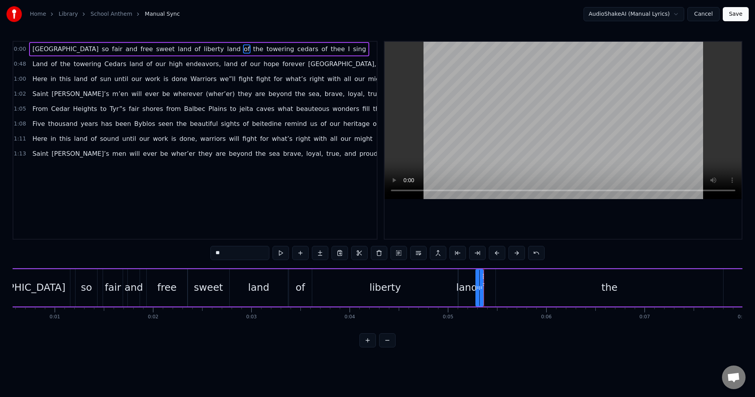
drag, startPoint x: 486, startPoint y: 287, endPoint x: 478, endPoint y: 286, distance: 8.3
click at [478, 286] on icon at bounding box center [477, 287] width 3 height 6
drag, startPoint x: 482, startPoint y: 287, endPoint x: 490, endPoint y: 287, distance: 8.3
click at [490, 287] on icon at bounding box center [489, 287] width 3 height 6
click at [519, 285] on div "the" at bounding box center [609, 287] width 227 height 37
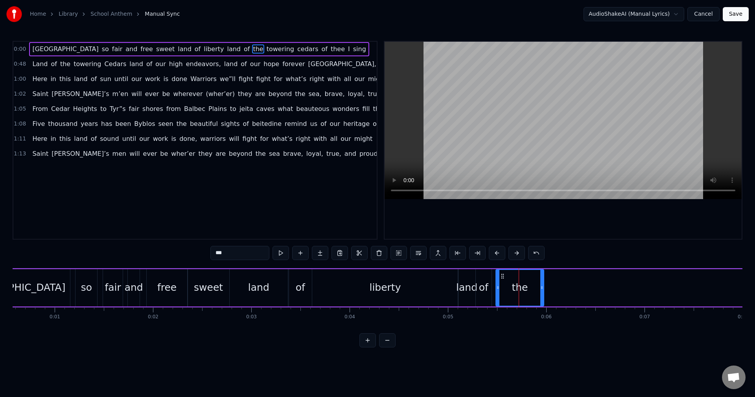
drag, startPoint x: 721, startPoint y: 289, endPoint x: 542, endPoint y: 287, distance: 179.2
click at [542, 287] on icon at bounding box center [541, 287] width 3 height 6
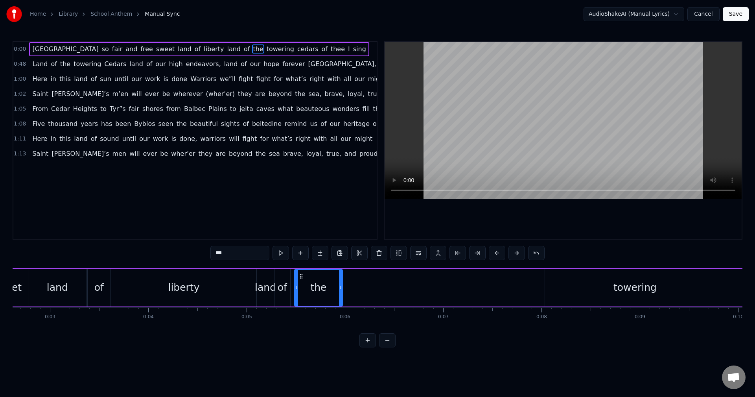
scroll to position [0, 294]
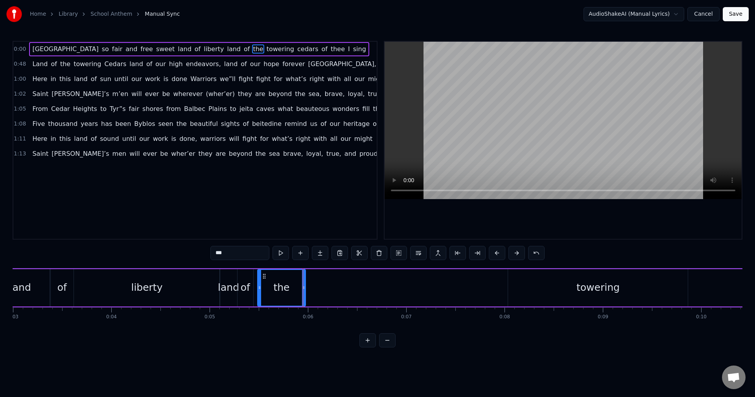
click at [520, 294] on div "towering" at bounding box center [598, 287] width 180 height 37
type input "********"
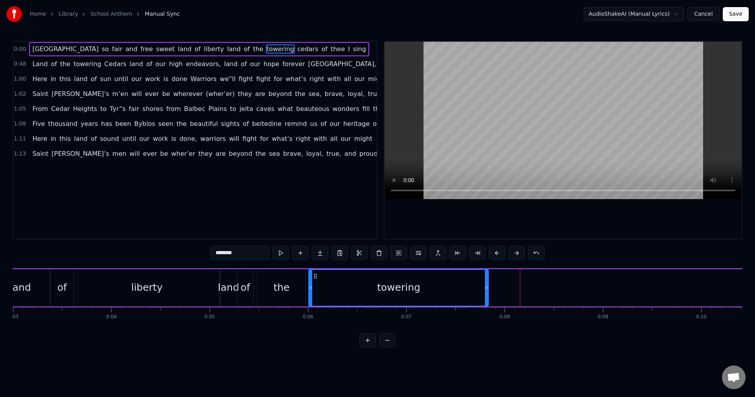
drag, startPoint x: 515, startPoint y: 276, endPoint x: 316, endPoint y: 276, distance: 199.3
click at [316, 276] on icon at bounding box center [315, 276] width 6 height 6
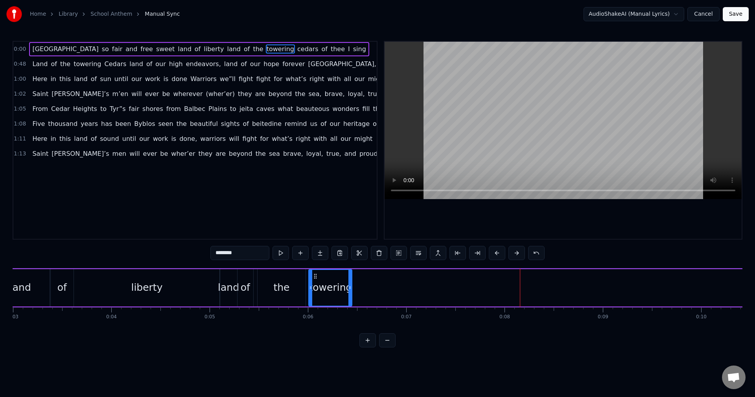
drag, startPoint x: 485, startPoint y: 292, endPoint x: 349, endPoint y: 289, distance: 136.4
click at [349, 289] on div at bounding box center [349, 288] width 3 height 36
click at [380, 347] on button at bounding box center [387, 340] width 17 height 14
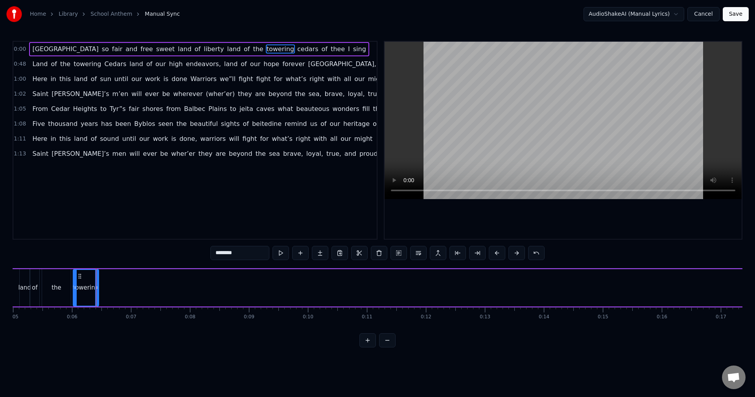
click at [380, 347] on button at bounding box center [387, 340] width 17 height 14
click at [380, 347] on div at bounding box center [377, 340] width 36 height 14
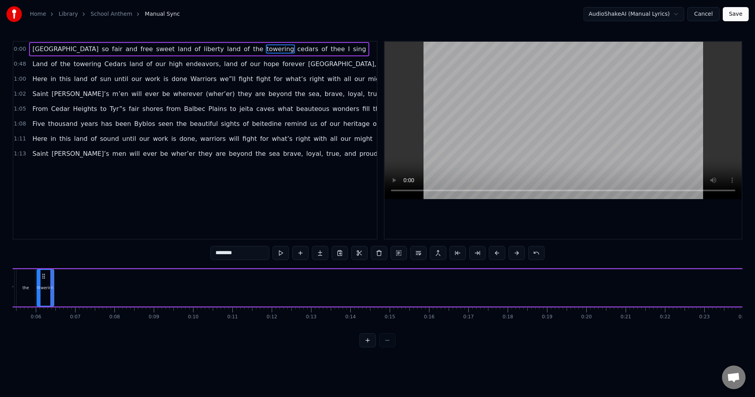
click at [380, 347] on div at bounding box center [377, 340] width 36 height 14
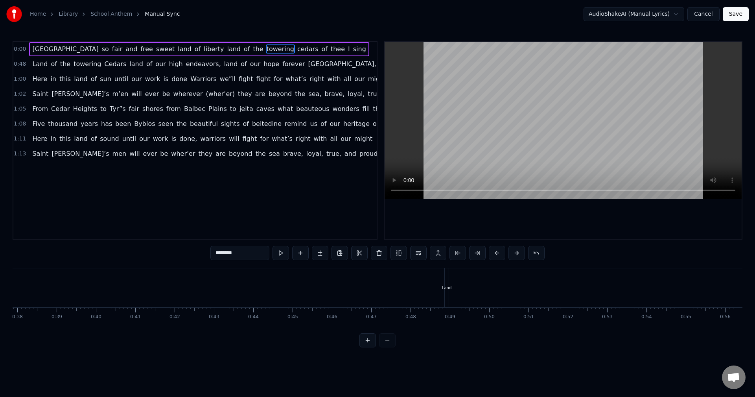
scroll to position [0, 851]
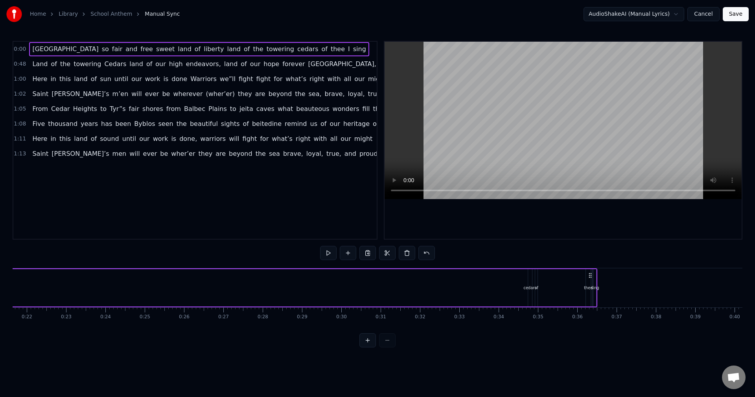
click at [528, 290] on div "cedars" at bounding box center [530, 287] width 4 height 37
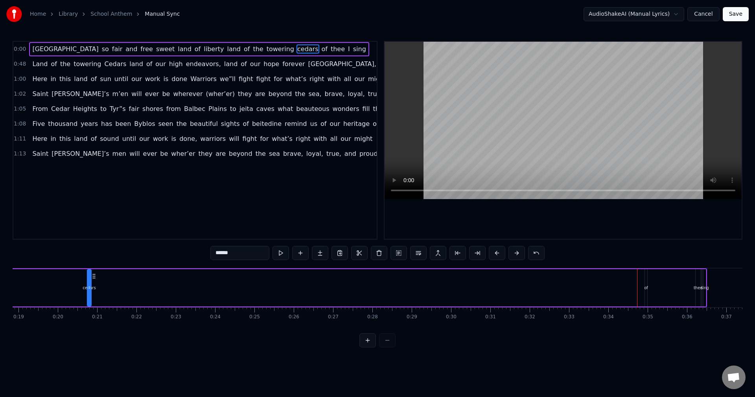
drag, startPoint x: 534, startPoint y: 276, endPoint x: 96, endPoint y: 277, distance: 438.6
click at [91, 277] on div "cedars" at bounding box center [89, 288] width 3 height 36
click at [651, 288] on div "of" at bounding box center [652, 288] width 4 height 6
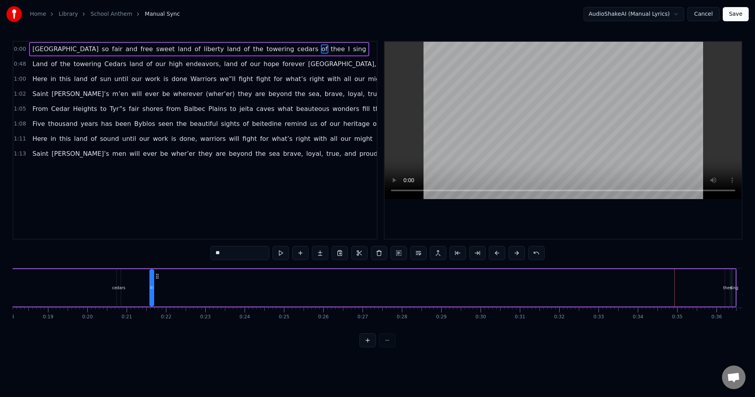
drag, startPoint x: 657, startPoint y: 277, endPoint x: 137, endPoint y: 283, distance: 520.0
click at [132, 281] on div "Lebanon so fair and free sweet land of liberty land of the towering cedars of t…" at bounding box center [18, 287] width 1435 height 39
click at [729, 293] on div "thee" at bounding box center [729, 287] width 5 height 37
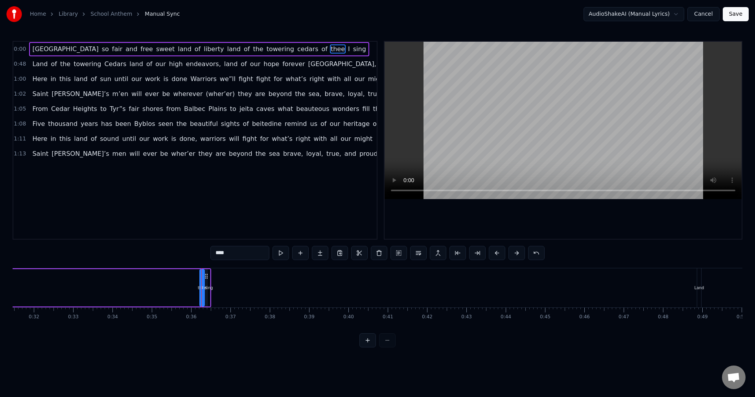
scroll to position [0, 1386]
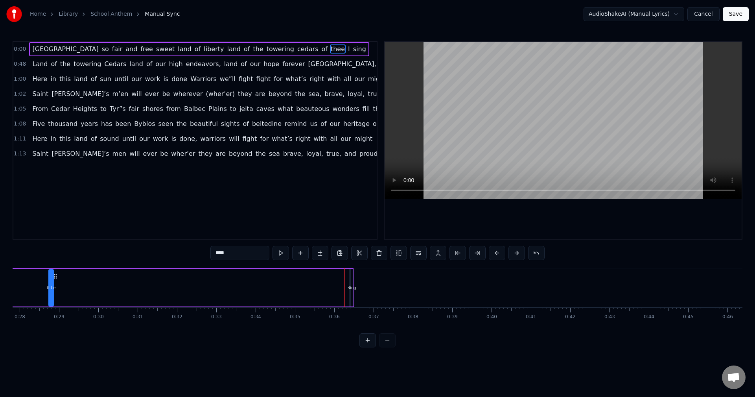
drag, startPoint x: 56, startPoint y: 277, endPoint x: 48, endPoint y: 277, distance: 7.9
click at [49, 277] on div "thee" at bounding box center [51, 288] width 4 height 36
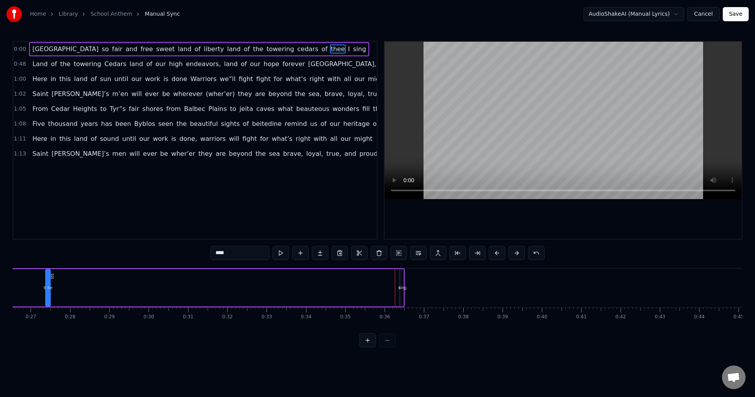
click at [400, 293] on div "I" at bounding box center [399, 287] width 1 height 37
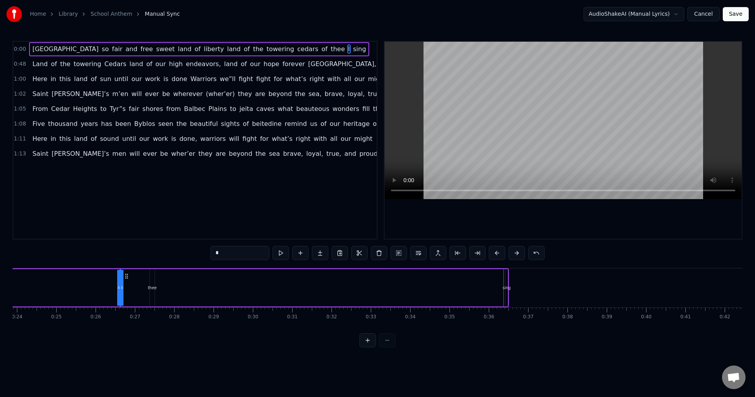
scroll to position [0, 933]
drag, startPoint x: 406, startPoint y: 276, endPoint x: 203, endPoint y: 285, distance: 203.0
click at [511, 285] on div "sing" at bounding box center [512, 288] width 8 height 6
drag, startPoint x: 517, startPoint y: 277, endPoint x: 221, endPoint y: 281, distance: 296.4
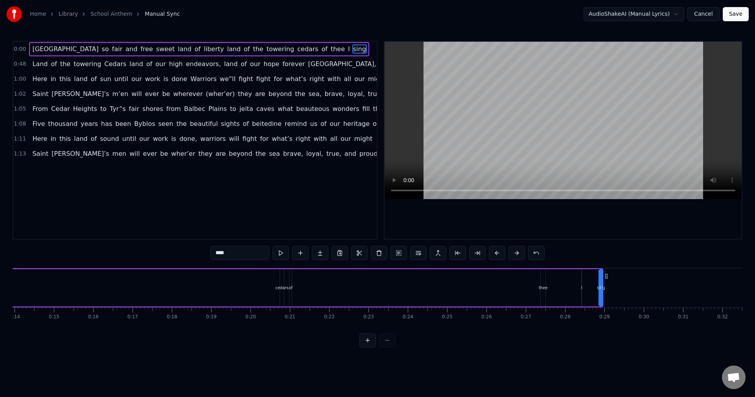
click at [281, 294] on div "cedars" at bounding box center [282, 287] width 4 height 37
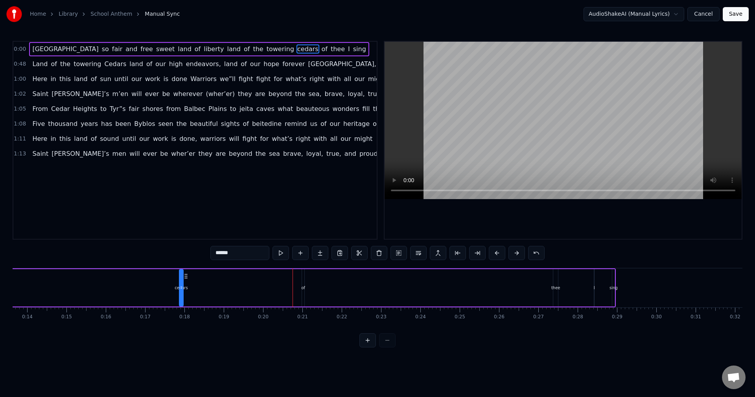
drag, startPoint x: 286, startPoint y: 275, endPoint x: 134, endPoint y: 280, distance: 151.4
click at [134, 280] on div "Lebanon so fair and free sweet land of liberty land of the towering cedars of t…" at bounding box center [46, 287] width 1139 height 39
click at [316, 288] on div "of" at bounding box center [315, 288] width 4 height 6
type input "**"
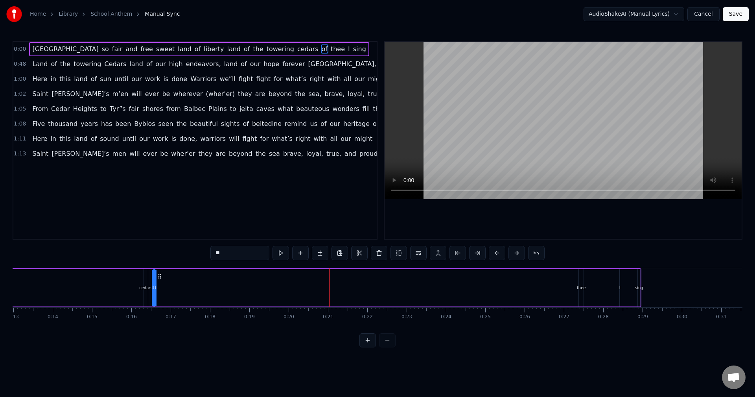
drag, startPoint x: 320, startPoint y: 275, endPoint x: 150, endPoint y: 281, distance: 169.9
click at [151, 281] on div "Lebanon so fair and free sweet land of liberty land of the towering cedars of t…" at bounding box center [71, 287] width 1139 height 39
click at [577, 288] on div "Lebanon so fair and free sweet land of liberty land of the towering cedars of t…" at bounding box center [72, 287] width 1139 height 39
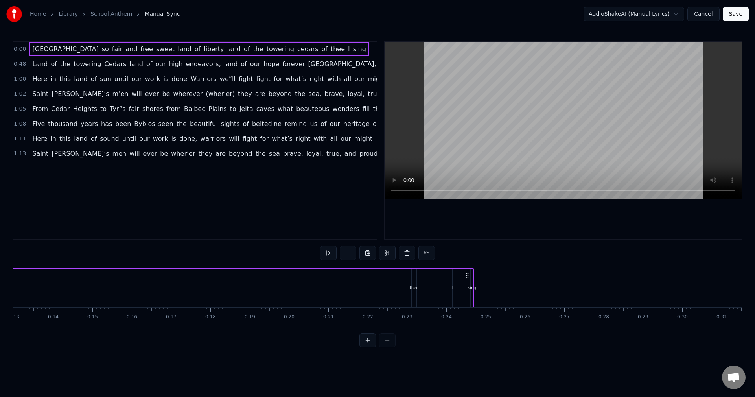
drag, startPoint x: 634, startPoint y: 273, endPoint x: 467, endPoint y: 277, distance: 167.5
click at [467, 277] on icon at bounding box center [467, 275] width 6 height 6
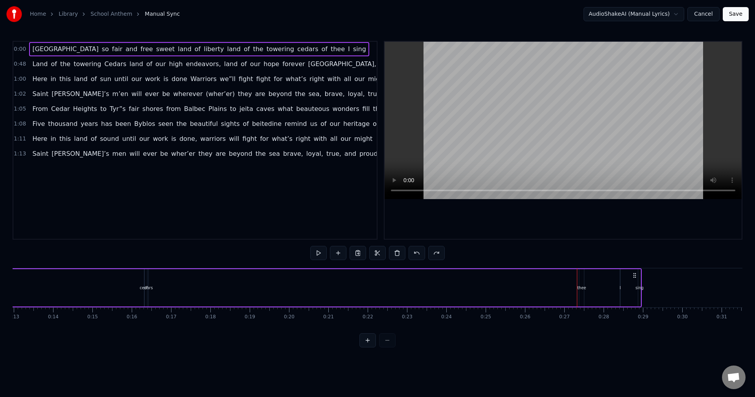
click at [582, 285] on div "thee" at bounding box center [581, 288] width 9 height 6
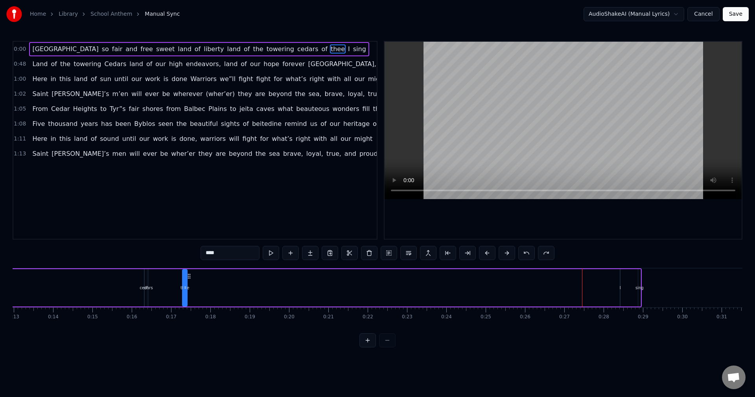
drag, startPoint x: 586, startPoint y: 276, endPoint x: 189, endPoint y: 281, distance: 396.6
click at [189, 281] on div "Lebanon so fair and free sweet land of liberty land of the towering cedars of t…" at bounding box center [72, 287] width 1139 height 39
click at [619, 292] on div "Lebanon so fair and free sweet land of liberty land of the towering cedars of t…" at bounding box center [72, 287] width 1139 height 39
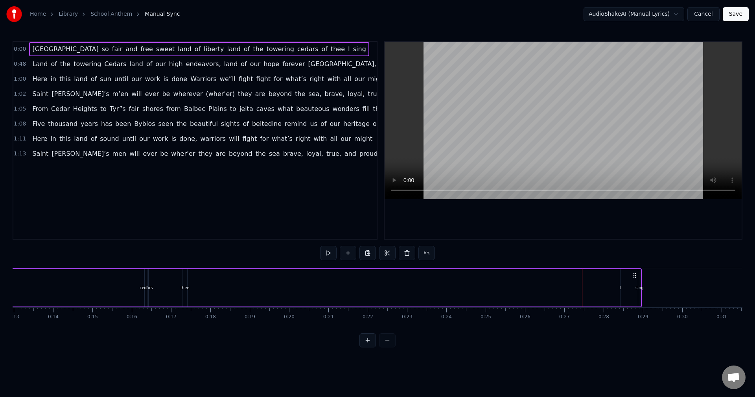
click at [622, 288] on div "Lebanon so fair and free sweet land of liberty land of the towering cedars of t…" at bounding box center [72, 287] width 1139 height 39
click at [620, 288] on div "I" at bounding box center [619, 288] width 1 height 6
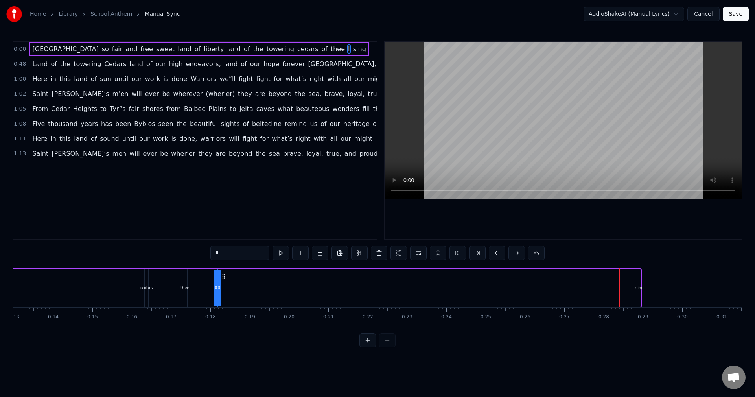
drag, startPoint x: 625, startPoint y: 277, endPoint x: 222, endPoint y: 287, distance: 403.0
click at [222, 287] on div "Lebanon so fair and free sweet land of liberty land of the towering cedars of t…" at bounding box center [72, 287] width 1139 height 39
click at [638, 291] on div "sing" at bounding box center [638, 287] width 3 height 37
drag, startPoint x: 645, startPoint y: 277, endPoint x: 237, endPoint y: 287, distance: 407.3
click at [237, 287] on div "Lebanon so fair and free sweet land of liberty land of the towering cedars of t…" at bounding box center [72, 287] width 1139 height 39
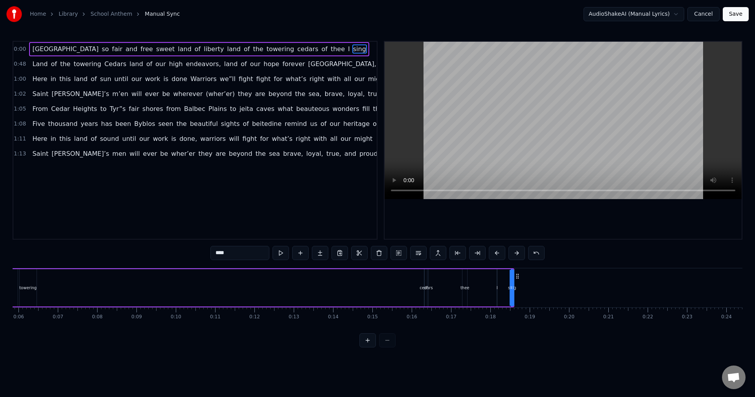
scroll to position [0, 193]
click at [463, 294] on div "of" at bounding box center [462, 287] width 2 height 37
type input "**"
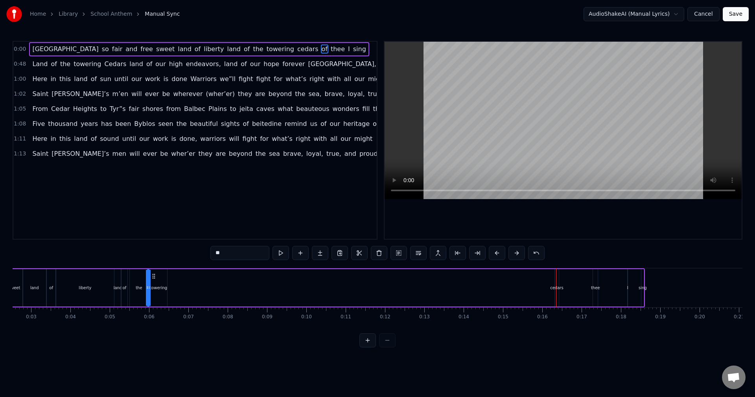
scroll to position [0, 99]
drag, startPoint x: 468, startPoint y: 273, endPoint x: 177, endPoint y: 282, distance: 291.0
click at [177, 282] on div "Lebanon so fair and free sweet land of liberty land of the towering cedars of t…" at bounding box center [279, 287] width 731 height 39
drag, startPoint x: 173, startPoint y: 289, endPoint x: 182, endPoint y: 289, distance: 9.8
click at [182, 289] on div "Lebanon so fair and free sweet land of liberty land of the towering of cedars t…" at bounding box center [279, 287] width 731 height 39
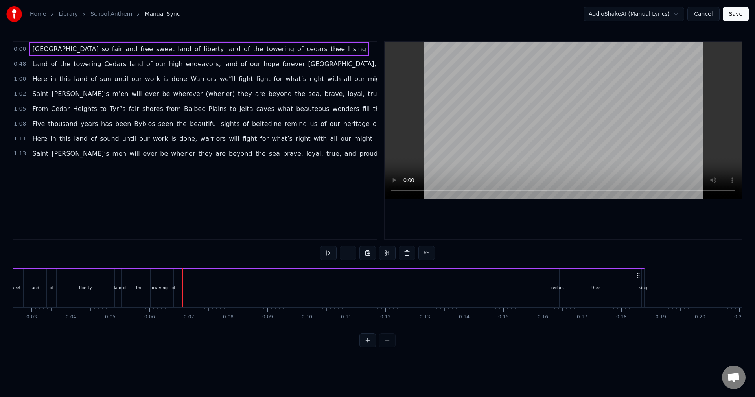
click at [555, 300] on div "cedars" at bounding box center [557, 287] width 4 height 37
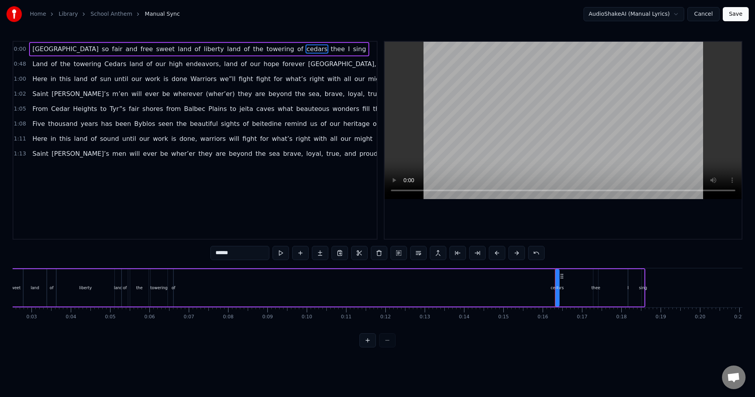
click at [173, 291] on div "of" at bounding box center [173, 287] width 1 height 37
type input "**"
drag, startPoint x: 180, startPoint y: 276, endPoint x: 224, endPoint y: 276, distance: 44.4
click at [224, 276] on circle at bounding box center [223, 276] width 0 height 0
click at [563, 288] on div "Lebanon so fair and free sweet land of liberty land of the towering of cedars t…" at bounding box center [279, 287] width 731 height 39
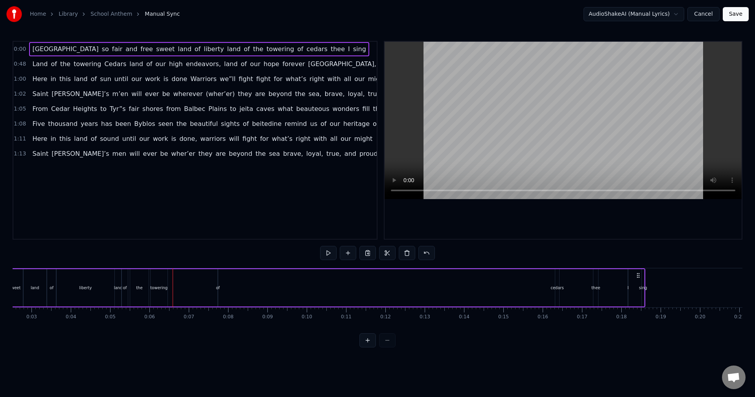
click at [559, 293] on div "cedars" at bounding box center [557, 287] width 5 height 37
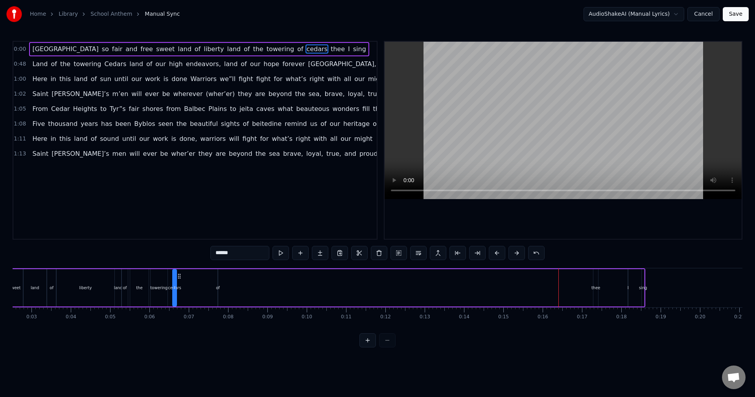
drag, startPoint x: 563, startPoint y: 277, endPoint x: 180, endPoint y: 277, distance: 382.4
click at [180, 277] on icon at bounding box center [179, 276] width 6 height 6
drag, startPoint x: 175, startPoint y: 288, endPoint x: 166, endPoint y: 288, distance: 8.6
click at [166, 288] on div "Lebanon so fair and free sweet land of liberty land of the towering cedars of t…" at bounding box center [279, 287] width 731 height 39
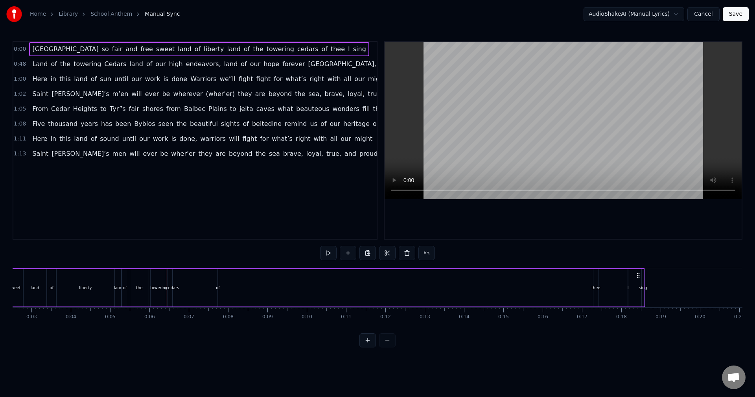
click at [173, 288] on div "cedars" at bounding box center [172, 288] width 13 height 6
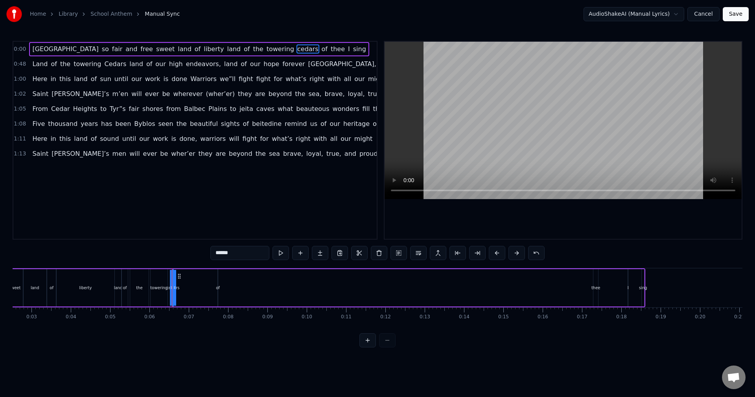
drag, startPoint x: 174, startPoint y: 287, endPoint x: 182, endPoint y: 287, distance: 8.6
click at [182, 287] on div "Lebanon so fair and free sweet land of liberty land of the towering cedars of t…" at bounding box center [279, 287] width 731 height 39
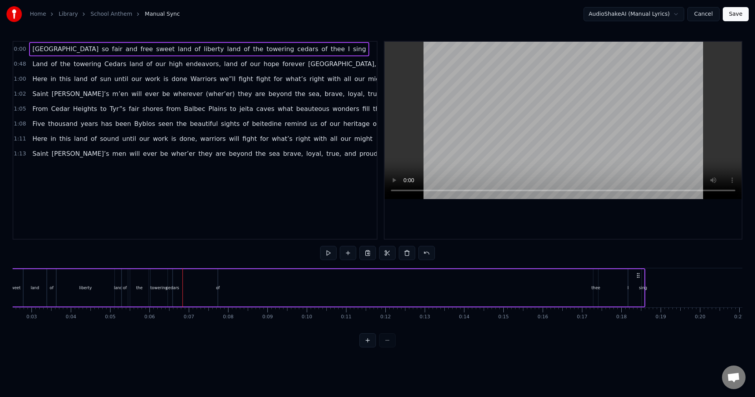
click at [175, 287] on div "cedars" at bounding box center [172, 288] width 13 height 6
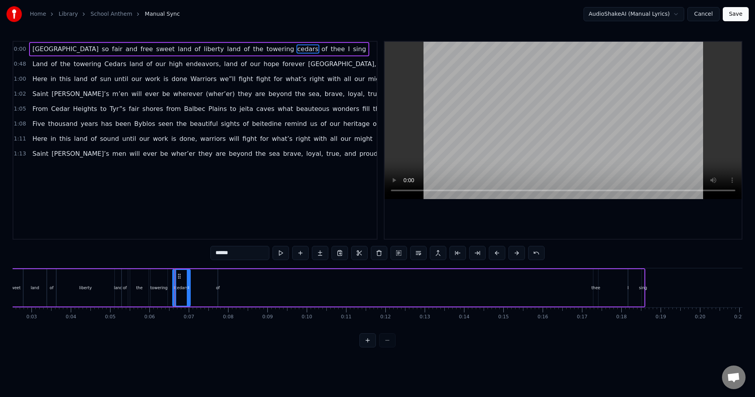
drag, startPoint x: 172, startPoint y: 288, endPoint x: 189, endPoint y: 291, distance: 17.1
click at [190, 290] on div "cedars" at bounding box center [181, 287] width 18 height 37
click at [176, 276] on icon at bounding box center [176, 276] width 6 height 6
click at [216, 293] on div "Lebanon so fair and free sweet land of liberty land of the towering cedars of t…" at bounding box center [279, 287] width 731 height 39
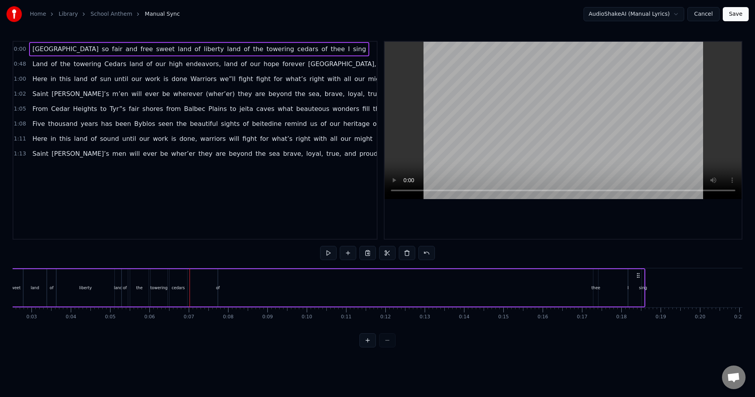
click at [217, 293] on div "of" at bounding box center [217, 287] width 1 height 37
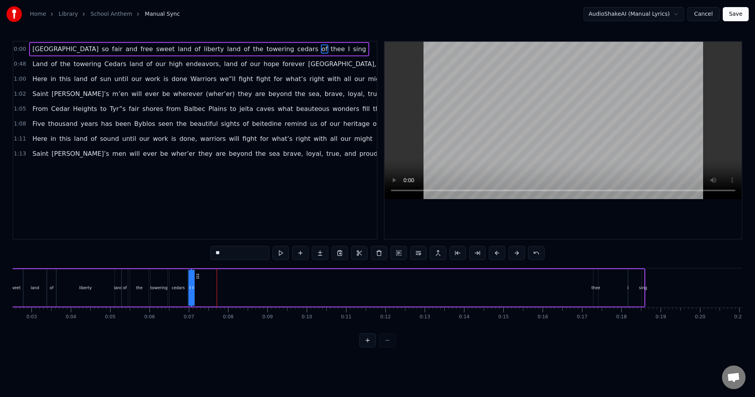
drag, startPoint x: 223, startPoint y: 276, endPoint x: 196, endPoint y: 276, distance: 26.7
click at [196, 276] on icon at bounding box center [198, 276] width 6 height 6
click at [595, 295] on div "thee" at bounding box center [595, 287] width 5 height 37
type input "****"
drag, startPoint x: 599, startPoint y: 275, endPoint x: 200, endPoint y: 283, distance: 399.0
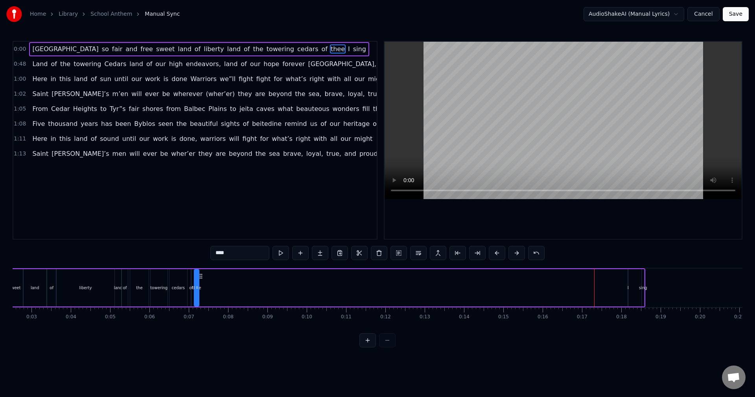
click at [200, 283] on div "Lebanon so fair and free sweet land of liberty land of the towering cedars of t…" at bounding box center [279, 287] width 731 height 39
click at [202, 288] on icon at bounding box center [200, 287] width 3 height 6
click at [627, 294] on div "Lebanon so fair and free sweet land of liberty land of the towering cedars of t…" at bounding box center [279, 287] width 731 height 39
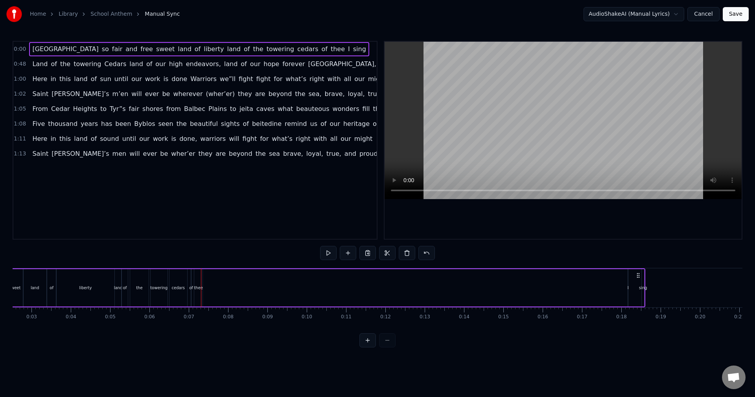
click at [628, 294] on div "I" at bounding box center [627, 287] width 1 height 37
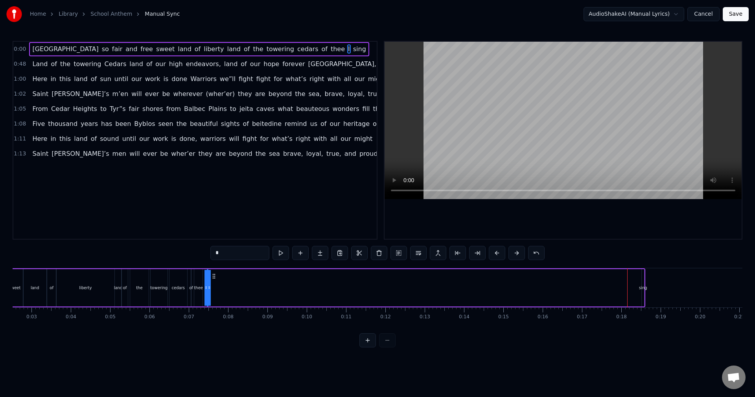
drag, startPoint x: 632, startPoint y: 276, endPoint x: 212, endPoint y: 299, distance: 421.2
click at [212, 299] on div "Lebanon so fair and free sweet land of liberty land of the towering cedars of t…" at bounding box center [279, 287] width 731 height 39
click at [641, 292] on div "sing" at bounding box center [642, 287] width 3 height 37
type input "****"
drag, startPoint x: 648, startPoint y: 277, endPoint x: 216, endPoint y: 290, distance: 432.1
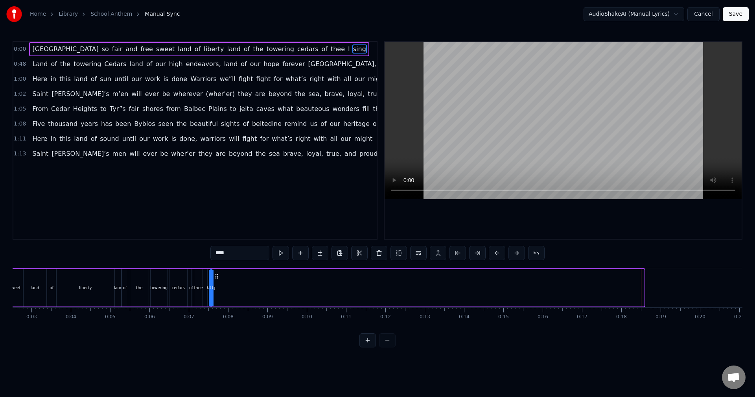
click at [216, 290] on div "Lebanon so fair and free sweet land of liberty land of the towering cedars of t…" at bounding box center [279, 287] width 731 height 39
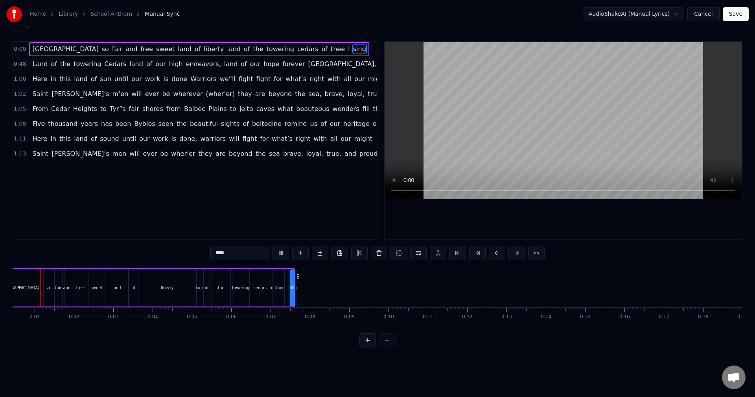
scroll to position [0, 10]
drag, startPoint x: 305, startPoint y: 276, endPoint x: 338, endPoint y: 275, distance: 33.0
click at [338, 275] on icon at bounding box center [338, 276] width 6 height 6
drag, startPoint x: 339, startPoint y: 275, endPoint x: 349, endPoint y: 275, distance: 10.6
click at [349, 275] on icon at bounding box center [349, 276] width 6 height 6
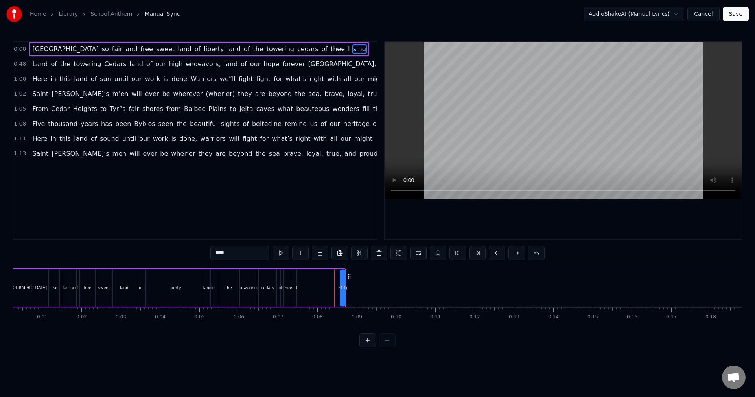
drag, startPoint x: 343, startPoint y: 285, endPoint x: 336, endPoint y: 286, distance: 7.1
click at [336, 286] on div "Lebanon so fair and free sweet land of liberty land of the towering cedars of t…" at bounding box center [174, 287] width 343 height 39
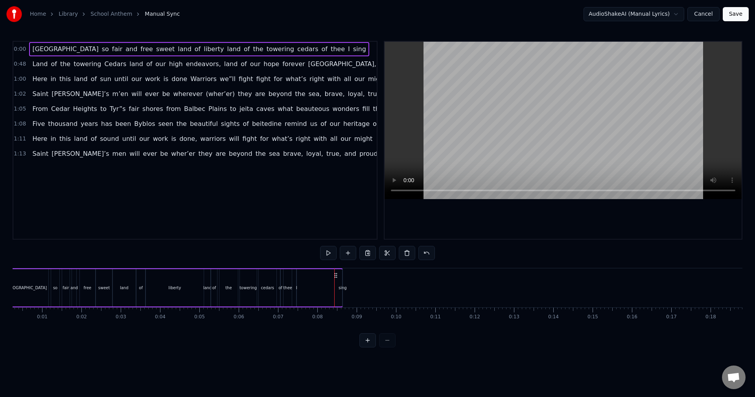
click at [341, 288] on div "sing" at bounding box center [342, 288] width 8 height 6
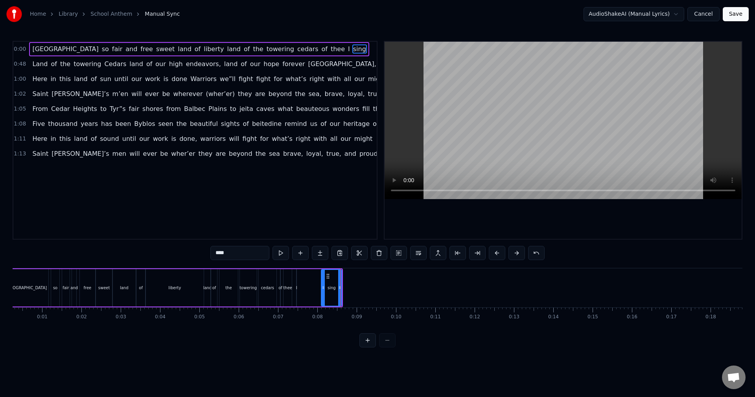
drag, startPoint x: 345, startPoint y: 287, endPoint x: 323, endPoint y: 286, distance: 21.3
click at [323, 286] on icon at bounding box center [322, 287] width 3 height 6
click at [296, 287] on div "I" at bounding box center [296, 288] width 1 height 6
drag, startPoint x: 297, startPoint y: 287, endPoint x: 312, endPoint y: 286, distance: 15.4
click at [312, 286] on div "I" at bounding box center [304, 287] width 17 height 37
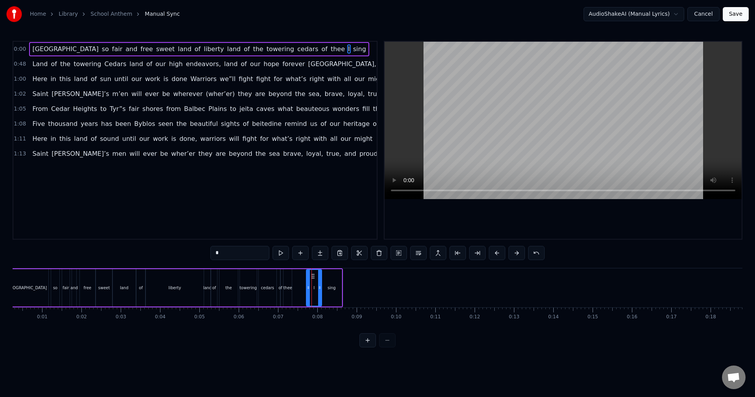
drag, startPoint x: 303, startPoint y: 275, endPoint x: 312, endPoint y: 275, distance: 9.8
click at [312, 275] on icon at bounding box center [313, 276] width 6 height 6
click at [289, 287] on div "thee" at bounding box center [287, 288] width 9 height 6
drag, startPoint x: 290, startPoint y: 277, endPoint x: 295, endPoint y: 276, distance: 4.3
click at [296, 276] on div at bounding box center [294, 288] width 3 height 36
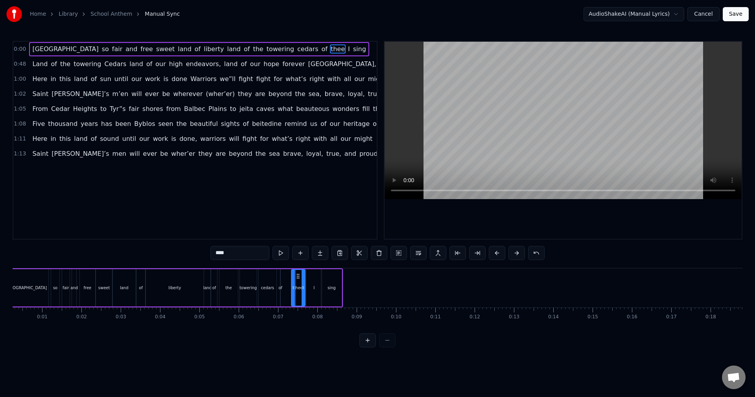
drag, startPoint x: 290, startPoint y: 276, endPoint x: 298, endPoint y: 276, distance: 7.9
click at [298, 276] on icon at bounding box center [298, 276] width 6 height 6
click at [332, 295] on div "sing" at bounding box center [331, 287] width 20 height 37
drag, startPoint x: 328, startPoint y: 276, endPoint x: 371, endPoint y: 279, distance: 42.9
click at [371, 279] on icon at bounding box center [370, 276] width 6 height 6
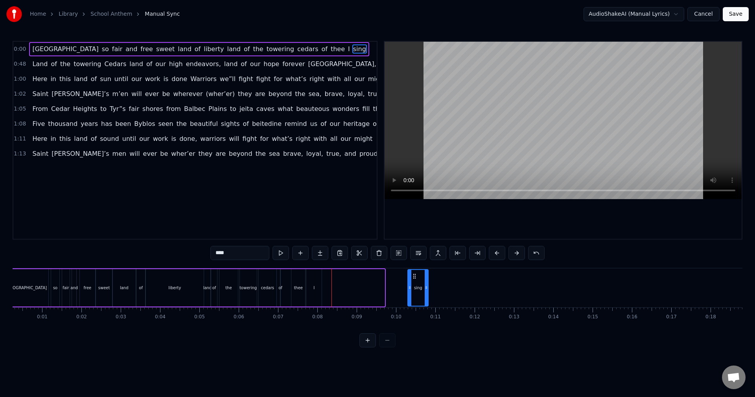
drag, startPoint x: 370, startPoint y: 275, endPoint x: 414, endPoint y: 277, distance: 44.1
click at [414, 277] on icon at bounding box center [414, 276] width 6 height 6
click at [307, 286] on div "I" at bounding box center [313, 287] width 15 height 37
drag, startPoint x: 312, startPoint y: 278, endPoint x: 395, endPoint y: 278, distance: 83.7
click at [395, 278] on icon at bounding box center [396, 276] width 6 height 6
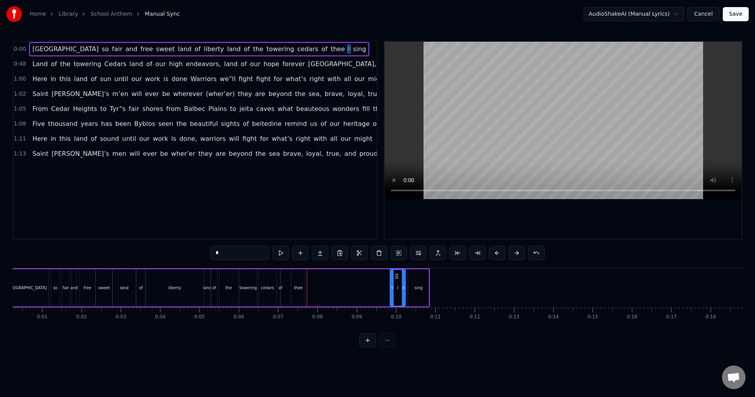
click at [301, 284] on div "thee" at bounding box center [298, 287] width 14 height 37
drag, startPoint x: 297, startPoint y: 275, endPoint x: 374, endPoint y: 278, distance: 77.5
click at [380, 278] on icon at bounding box center [380, 276] width 6 height 6
click at [281, 285] on div "of" at bounding box center [280, 288] width 4 height 6
drag, startPoint x: 286, startPoint y: 277, endPoint x: 373, endPoint y: 274, distance: 87.3
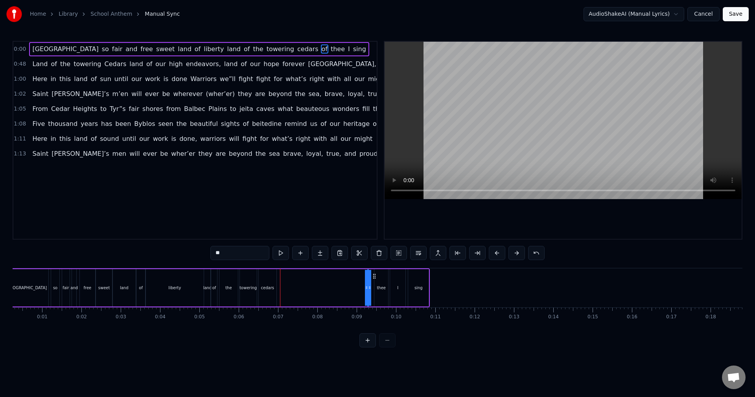
click at [373, 274] on icon at bounding box center [374, 276] width 6 height 6
click at [266, 279] on div "cedars" at bounding box center [268, 287] width 18 height 37
drag, startPoint x: 265, startPoint y: 275, endPoint x: 353, endPoint y: 276, distance: 88.0
click at [353, 276] on icon at bounding box center [353, 276] width 6 height 6
click at [245, 285] on div "towering" at bounding box center [247, 288] width 17 height 6
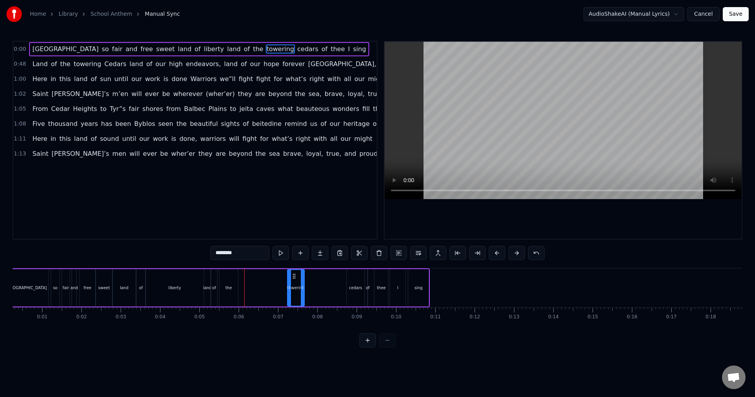
drag, startPoint x: 247, startPoint y: 276, endPoint x: 294, endPoint y: 277, distance: 47.6
click at [294, 277] on icon at bounding box center [294, 276] width 6 height 6
click at [228, 283] on div "the" at bounding box center [228, 287] width 19 height 37
drag, startPoint x: 226, startPoint y: 275, endPoint x: 273, endPoint y: 276, distance: 47.2
click at [273, 276] on icon at bounding box center [273, 276] width 6 height 6
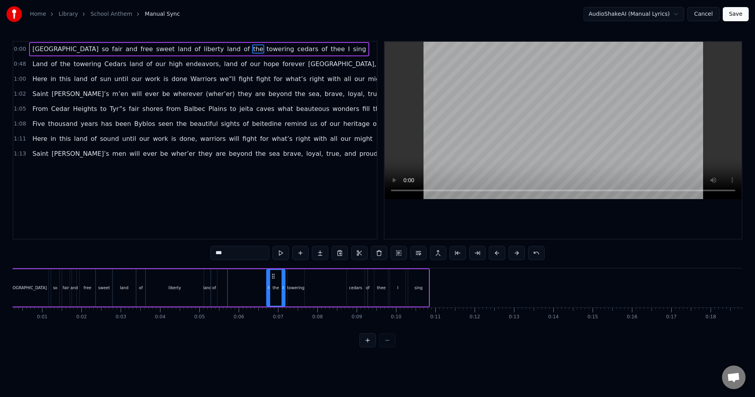
click at [213, 283] on div "of" at bounding box center [214, 287] width 6 height 37
drag, startPoint x: 219, startPoint y: 277, endPoint x: 262, endPoint y: 277, distance: 43.2
click at [262, 277] on icon at bounding box center [263, 276] width 6 height 6
click at [207, 282] on div "land" at bounding box center [207, 287] width 6 height 37
drag, startPoint x: 210, startPoint y: 283, endPoint x: 241, endPoint y: 283, distance: 31.4
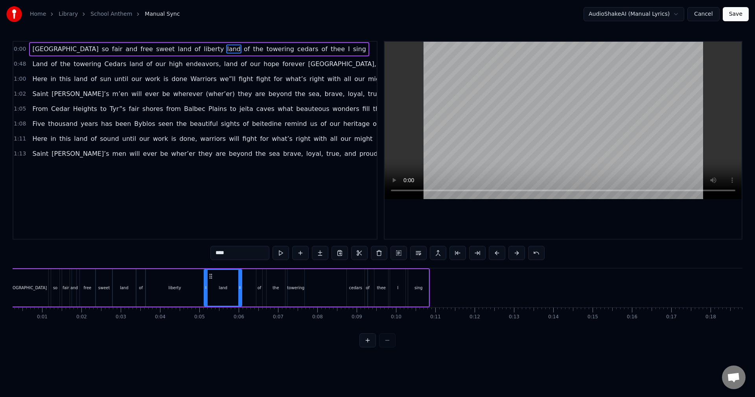
click at [241, 283] on div at bounding box center [239, 288] width 3 height 36
click at [256, 290] on div "of" at bounding box center [259, 287] width 7 height 37
drag, startPoint x: 258, startPoint y: 287, endPoint x: 245, endPoint y: 287, distance: 12.6
click at [245, 287] on circle at bounding box center [245, 286] width 0 height 0
click at [139, 297] on div "of" at bounding box center [140, 287] width 9 height 37
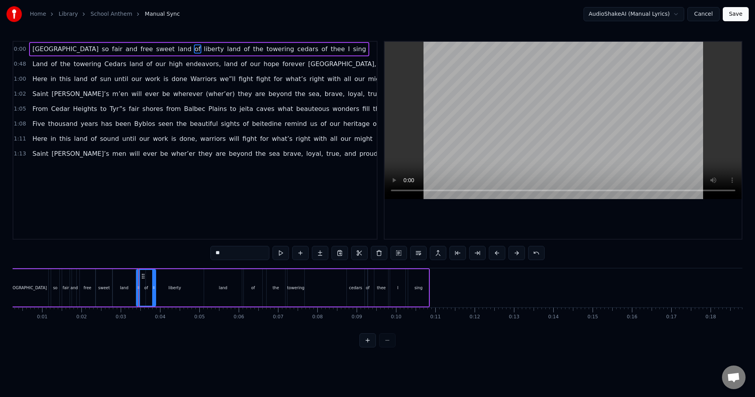
drag, startPoint x: 144, startPoint y: 293, endPoint x: 155, endPoint y: 293, distance: 10.6
click at [155, 293] on div at bounding box center [153, 288] width 3 height 36
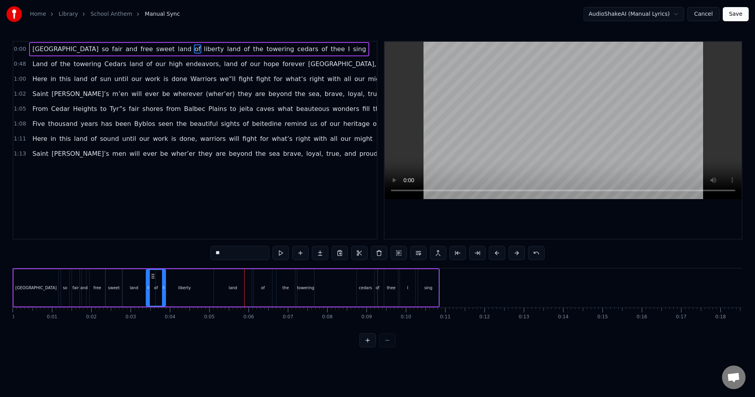
click at [201, 293] on div "liberty" at bounding box center [185, 287] width 58 height 37
drag, startPoint x: 213, startPoint y: 289, endPoint x: 197, endPoint y: 289, distance: 16.1
click at [197, 289] on icon at bounding box center [195, 287] width 3 height 6
click at [226, 288] on div "land" at bounding box center [233, 287] width 38 height 37
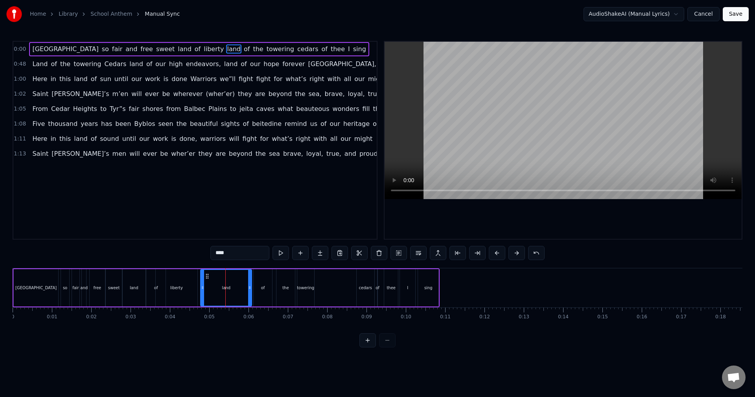
drag, startPoint x: 214, startPoint y: 287, endPoint x: 201, endPoint y: 286, distance: 13.4
click at [201, 286] on icon at bounding box center [202, 287] width 3 height 6
click at [186, 287] on div "liberty" at bounding box center [177, 287] width 42 height 37
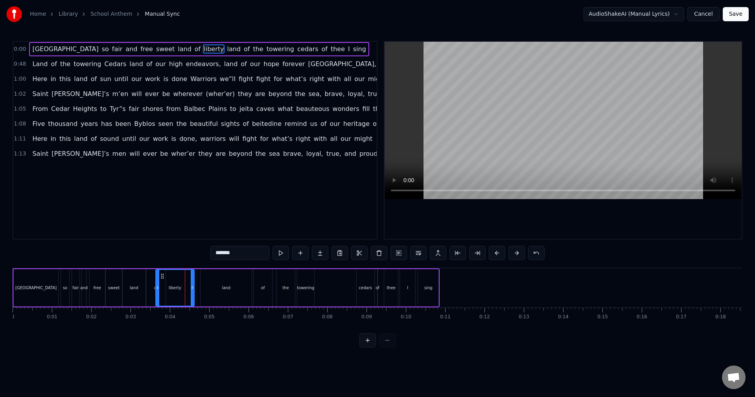
click at [192, 287] on icon at bounding box center [192, 287] width 3 height 6
click at [206, 287] on div "land" at bounding box center [225, 287] width 51 height 37
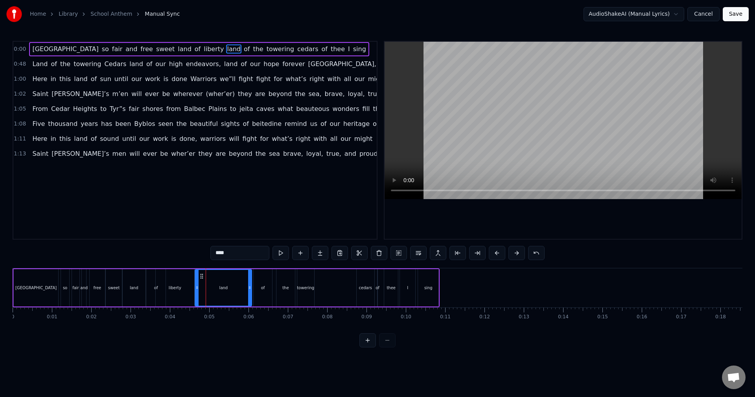
drag, startPoint x: 202, startPoint y: 287, endPoint x: 197, endPoint y: 287, distance: 5.5
click at [197, 287] on icon at bounding box center [196, 287] width 3 height 6
drag, startPoint x: 251, startPoint y: 288, endPoint x: 244, endPoint y: 289, distance: 7.6
click at [241, 288] on icon at bounding box center [241, 287] width 3 height 6
click at [258, 289] on div "of" at bounding box center [263, 287] width 18 height 37
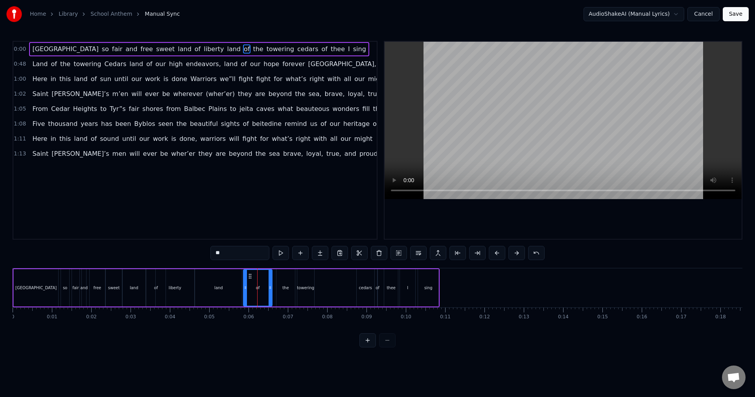
drag, startPoint x: 254, startPoint y: 288, endPoint x: 244, endPoint y: 288, distance: 10.2
click at [244, 288] on icon at bounding box center [245, 287] width 3 height 6
click at [221, 292] on div "land" at bounding box center [218, 287] width 47 height 37
drag, startPoint x: 239, startPoint y: 289, endPoint x: 215, endPoint y: 288, distance: 24.0
click at [215, 288] on icon at bounding box center [216, 287] width 3 height 6
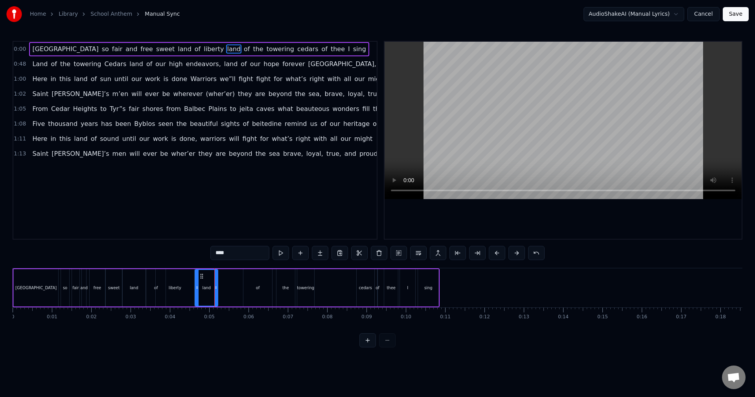
click at [247, 292] on div "of" at bounding box center [257, 287] width 29 height 37
drag, startPoint x: 244, startPoint y: 288, endPoint x: 220, endPoint y: 288, distance: 24.4
click at [220, 288] on icon at bounding box center [220, 287] width 3 height 6
drag, startPoint x: 269, startPoint y: 290, endPoint x: 251, endPoint y: 289, distance: 17.7
click at [251, 289] on icon at bounding box center [252, 287] width 3 height 6
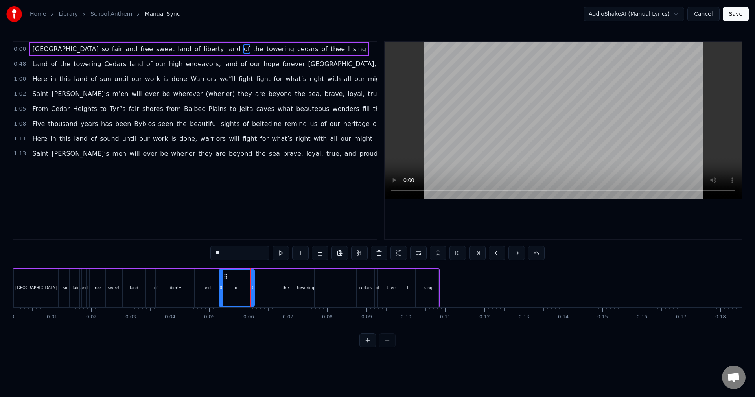
click at [281, 290] on div "the" at bounding box center [285, 287] width 19 height 37
drag, startPoint x: 283, startPoint y: 277, endPoint x: 263, endPoint y: 277, distance: 20.0
click at [263, 277] on icon at bounding box center [263, 276] width 6 height 6
drag, startPoint x: 257, startPoint y: 287, endPoint x: 246, endPoint y: 288, distance: 11.0
click at [246, 288] on icon at bounding box center [247, 287] width 3 height 6
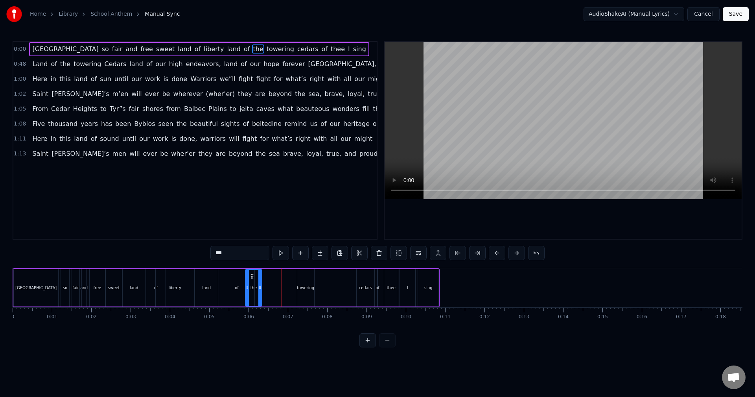
drag, startPoint x: 273, startPoint y: 296, endPoint x: 260, endPoint y: 294, distance: 13.1
click at [260, 294] on div at bounding box center [259, 288] width 3 height 36
click at [301, 287] on div "towering" at bounding box center [305, 288] width 17 height 6
drag, startPoint x: 303, startPoint y: 277, endPoint x: 270, endPoint y: 278, distance: 33.4
click at [270, 278] on icon at bounding box center [270, 276] width 6 height 6
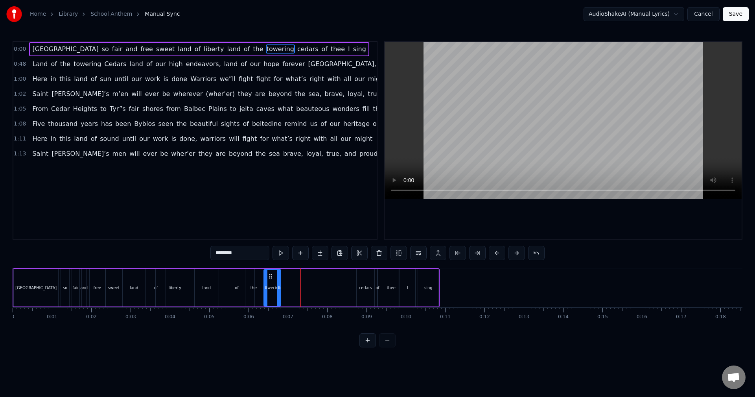
click at [360, 288] on div "cedars" at bounding box center [365, 288] width 13 height 6
drag, startPoint x: 362, startPoint y: 276, endPoint x: 287, endPoint y: 278, distance: 75.1
click at [287, 278] on icon at bounding box center [288, 276] width 6 height 6
click at [377, 291] on div "of" at bounding box center [377, 287] width 1 height 37
drag, startPoint x: 382, startPoint y: 276, endPoint x: 309, endPoint y: 275, distance: 73.9
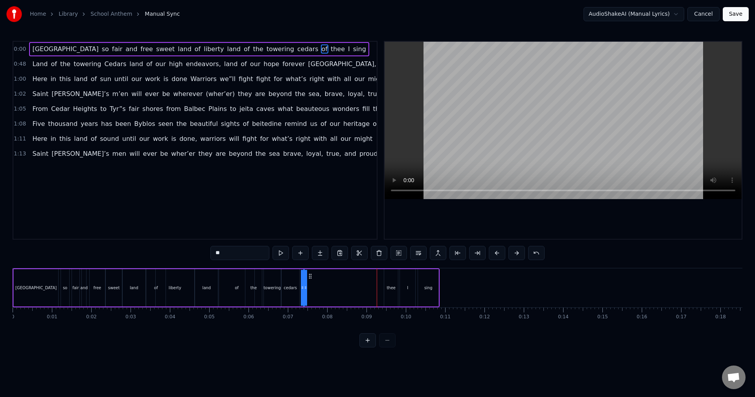
click at [309, 275] on icon at bounding box center [310, 276] width 6 height 6
click at [252, 296] on div "the" at bounding box center [253, 287] width 17 height 37
click at [261, 287] on icon at bounding box center [262, 287] width 3 height 6
click at [274, 289] on div "towering" at bounding box center [271, 288] width 17 height 6
click at [234, 286] on div "of" at bounding box center [236, 287] width 35 height 37
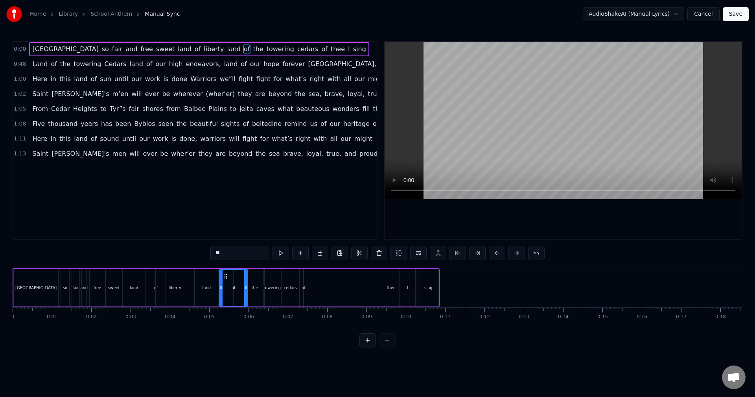
drag, startPoint x: 251, startPoint y: 288, endPoint x: 244, endPoint y: 288, distance: 6.7
click at [244, 288] on icon at bounding box center [245, 287] width 3 height 6
click at [241, 287] on icon at bounding box center [242, 287] width 3 height 6
click at [222, 288] on circle at bounding box center [222, 288] width 0 height 0
click at [221, 287] on icon at bounding box center [221, 287] width 3 height 6
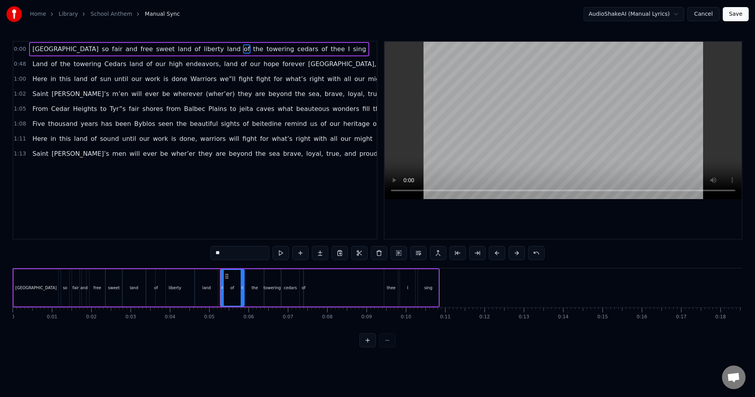
click at [214, 287] on div "land" at bounding box center [206, 287] width 23 height 37
click at [218, 288] on div "land" at bounding box center [207, 287] width 24 height 37
click at [213, 288] on icon at bounding box center [212, 287] width 3 height 6
click at [224, 289] on div "of" at bounding box center [232, 287] width 24 height 37
drag, startPoint x: 222, startPoint y: 287, endPoint x: 217, endPoint y: 287, distance: 5.1
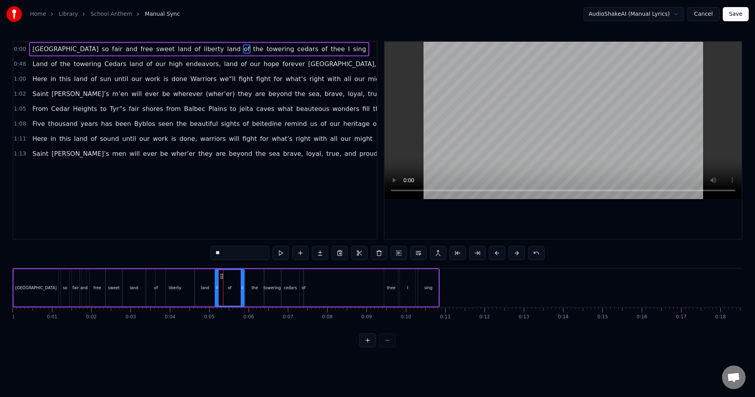
click at [217, 287] on icon at bounding box center [216, 287] width 3 height 6
drag, startPoint x: 241, startPoint y: 288, endPoint x: 237, endPoint y: 287, distance: 4.4
click at [237, 287] on icon at bounding box center [237, 287] width 3 height 6
click at [253, 288] on div "the" at bounding box center [255, 288] width 6 height 6
drag, startPoint x: 251, startPoint y: 276, endPoint x: 246, endPoint y: 275, distance: 5.1
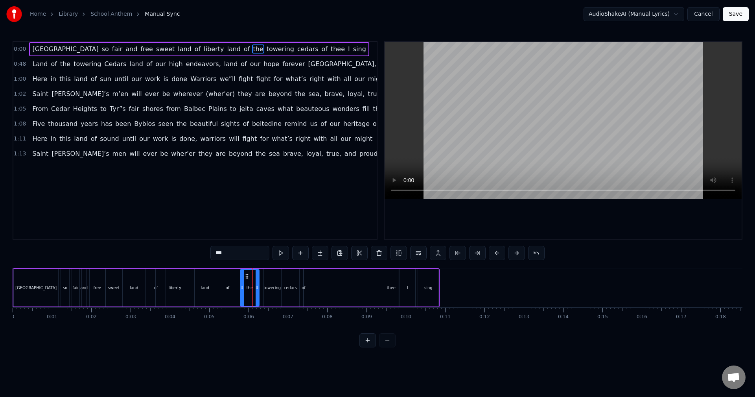
click at [246, 275] on icon at bounding box center [247, 276] width 6 height 6
click at [266, 282] on div "towering" at bounding box center [272, 287] width 17 height 37
drag, startPoint x: 269, startPoint y: 276, endPoint x: 265, endPoint y: 275, distance: 4.8
click at [265, 275] on icon at bounding box center [266, 276] width 6 height 6
click at [292, 285] on div "cedars" at bounding box center [290, 288] width 13 height 6
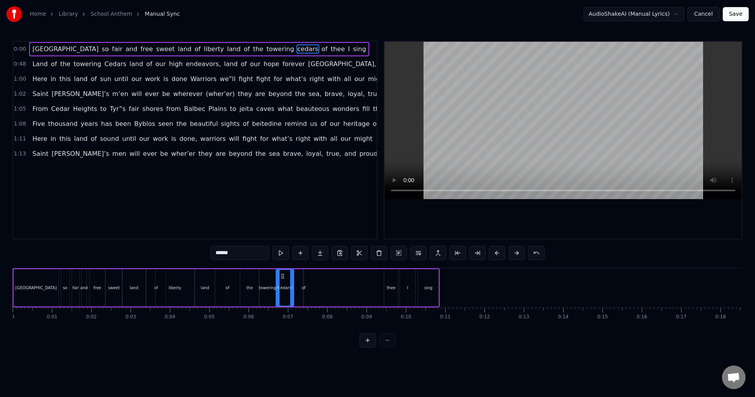
drag, startPoint x: 287, startPoint y: 277, endPoint x: 281, endPoint y: 276, distance: 5.6
click at [281, 276] on icon at bounding box center [282, 276] width 6 height 6
click at [405, 296] on div "I" at bounding box center [407, 287] width 15 height 37
type input "*"
click at [352, 296] on div "Lebanon so fair and free sweet land of liberty land of the towering cedars of t…" at bounding box center [226, 287] width 427 height 39
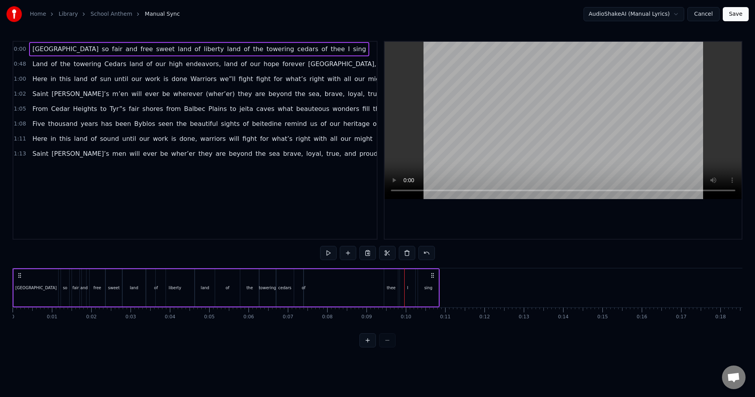
click at [408, 290] on div "I" at bounding box center [407, 288] width 1 height 6
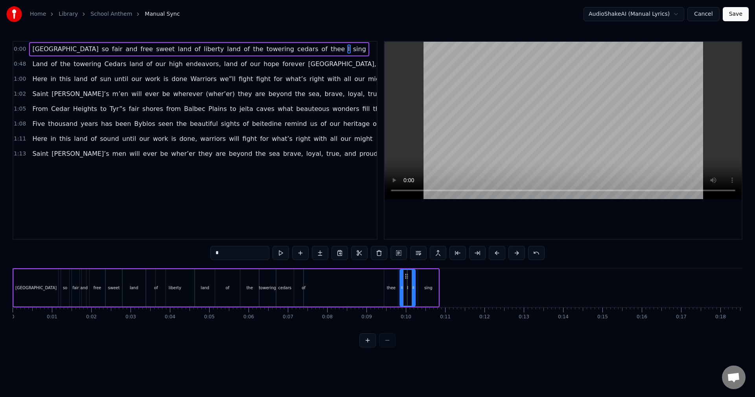
click at [346, 292] on div "Lebanon so fair and free sweet land of liberty land of the towering cedars of t…" at bounding box center [226, 287] width 427 height 39
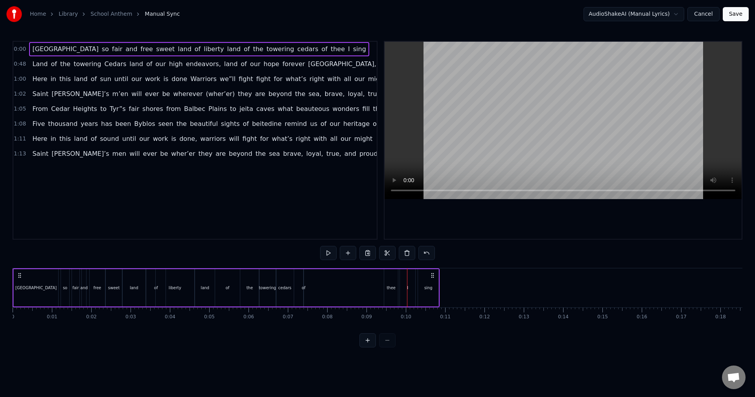
click at [391, 288] on div "thee" at bounding box center [390, 288] width 9 height 6
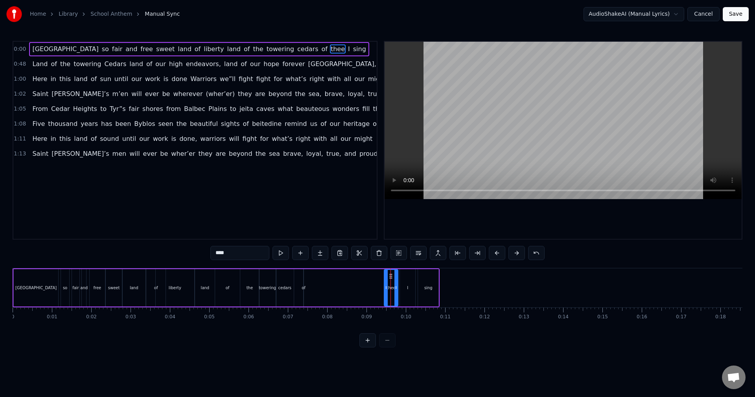
click at [299, 291] on div "Lebanon so fair and free sweet land of liberty land of the towering cedars of t…" at bounding box center [226, 287] width 427 height 39
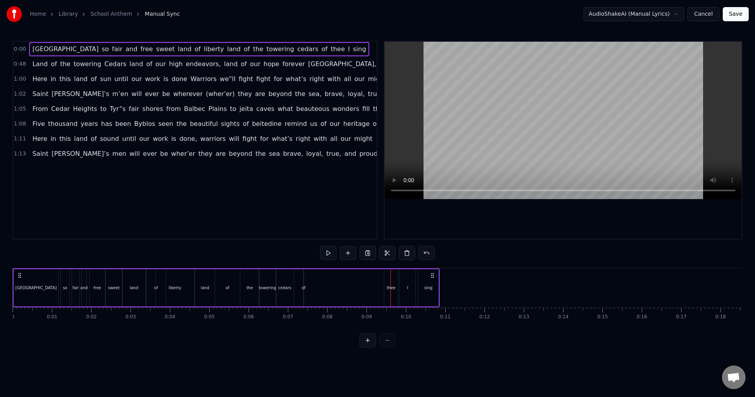
click at [303, 285] on div "of" at bounding box center [303, 288] width 4 height 6
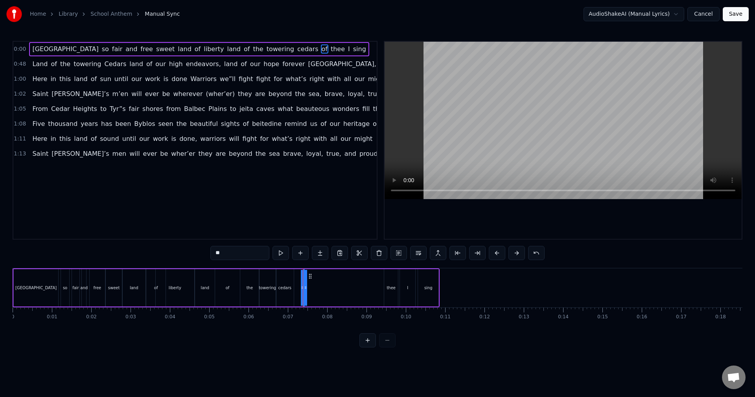
drag, startPoint x: 307, startPoint y: 287, endPoint x: 321, endPoint y: 287, distance: 14.1
click at [321, 287] on div "Lebanon so fair and free sweet land of liberty land of the towering cedars of t…" at bounding box center [226, 287] width 427 height 39
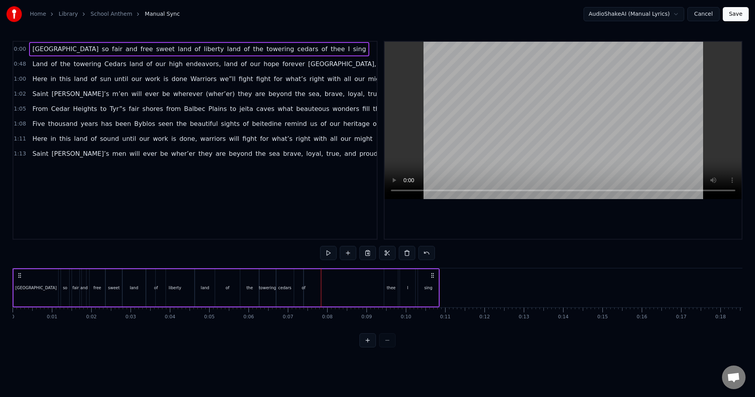
click at [304, 287] on div "of" at bounding box center [303, 288] width 4 height 6
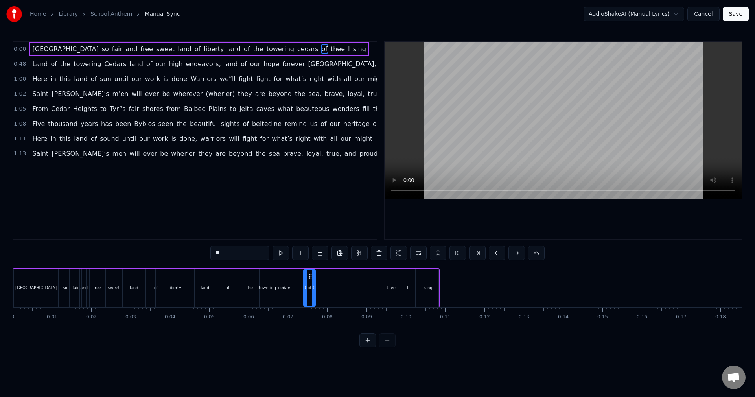
drag, startPoint x: 302, startPoint y: 287, endPoint x: 315, endPoint y: 286, distance: 12.6
click at [315, 286] on icon at bounding box center [313, 287] width 3 height 6
click at [289, 290] on div "cedars" at bounding box center [284, 288] width 13 height 6
click at [293, 290] on div "cedars" at bounding box center [285, 287] width 18 height 37
drag, startPoint x: 292, startPoint y: 289, endPoint x: 297, endPoint y: 289, distance: 5.5
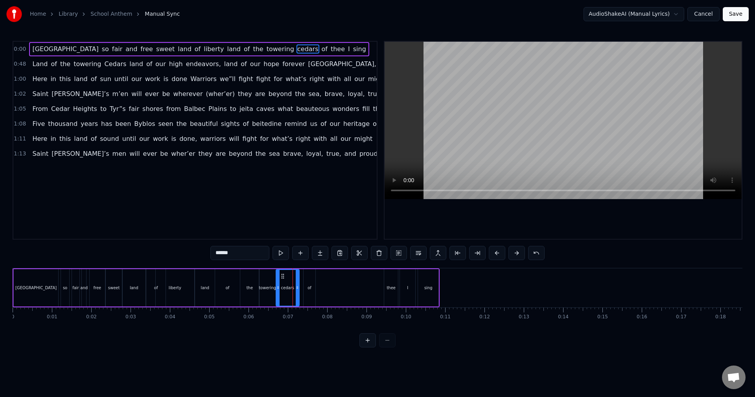
click at [297, 289] on icon at bounding box center [297, 287] width 3 height 6
click at [309, 287] on div "of" at bounding box center [309, 288] width 4 height 6
drag, startPoint x: 306, startPoint y: 286, endPoint x: 302, endPoint y: 286, distance: 4.3
click at [302, 286] on icon at bounding box center [301, 287] width 3 height 6
click at [389, 292] on div "thee" at bounding box center [391, 287] width 14 height 37
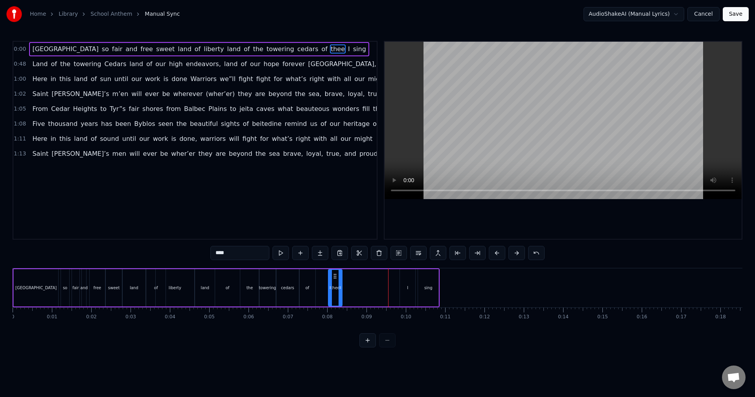
drag, startPoint x: 389, startPoint y: 275, endPoint x: 333, endPoint y: 275, distance: 55.8
click at [333, 275] on icon at bounding box center [335, 276] width 6 height 6
click at [310, 292] on div "of" at bounding box center [307, 287] width 16 height 37
drag, startPoint x: 313, startPoint y: 292, endPoint x: 325, endPoint y: 292, distance: 12.2
click at [325, 292] on div at bounding box center [325, 288] width 3 height 36
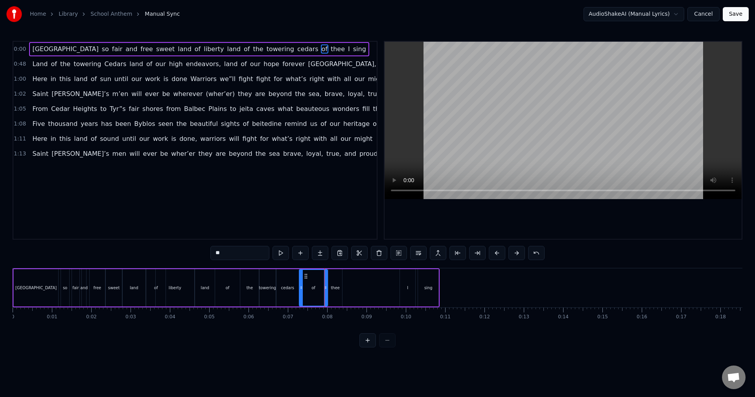
click at [407, 290] on div "I" at bounding box center [407, 288] width 1 height 6
drag, startPoint x: 406, startPoint y: 276, endPoint x: 349, endPoint y: 276, distance: 57.0
click at [349, 276] on circle at bounding box center [349, 276] width 0 height 0
click at [427, 287] on div "sing" at bounding box center [428, 288] width 8 height 6
drag, startPoint x: 424, startPoint y: 273, endPoint x: 364, endPoint y: 274, distance: 59.7
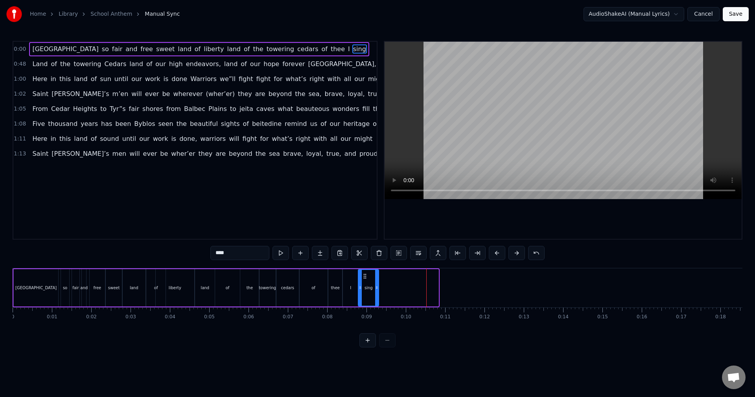
click at [364, 274] on icon at bounding box center [365, 276] width 6 height 6
click at [349, 288] on div "I" at bounding box center [350, 287] width 15 height 37
click at [347, 288] on icon at bounding box center [347, 287] width 3 height 6
click at [336, 290] on div "thee" at bounding box center [335, 288] width 9 height 6
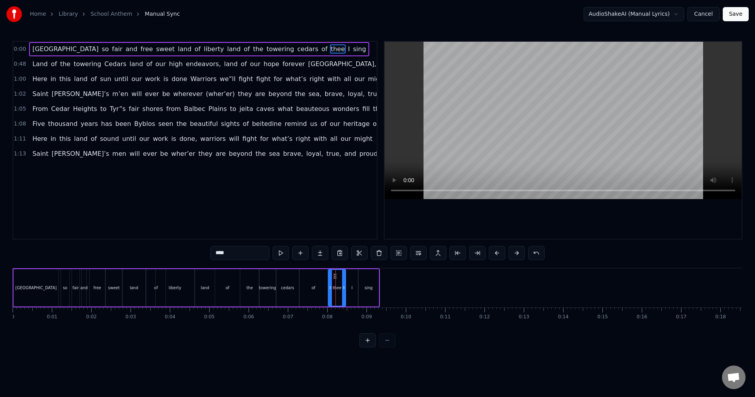
click at [344, 289] on icon at bounding box center [343, 287] width 3 height 6
click at [368, 289] on div "sing" at bounding box center [368, 288] width 8 height 6
click at [362, 287] on icon at bounding box center [361, 287] width 3 height 6
click at [288, 293] on div "cedars" at bounding box center [287, 287] width 23 height 37
click at [279, 288] on icon at bounding box center [280, 287] width 3 height 6
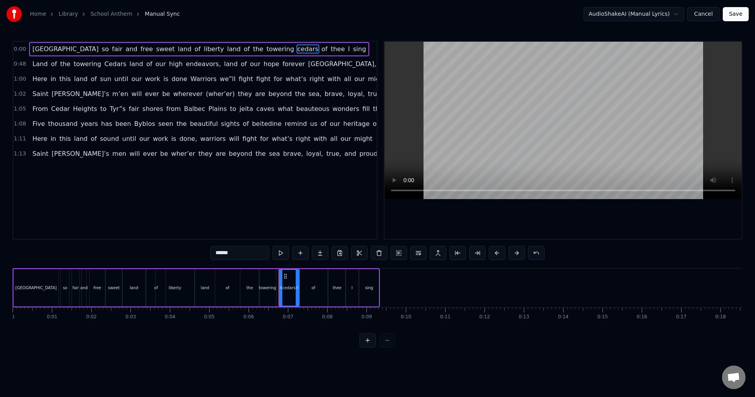
click at [269, 286] on div "towering" at bounding box center [267, 288] width 17 height 6
click at [277, 286] on icon at bounding box center [276, 287] width 3 height 6
click at [309, 294] on div "of" at bounding box center [313, 287] width 28 height 37
drag, startPoint x: 301, startPoint y: 288, endPoint x: 307, endPoint y: 288, distance: 5.9
click at [307, 288] on icon at bounding box center [306, 287] width 3 height 6
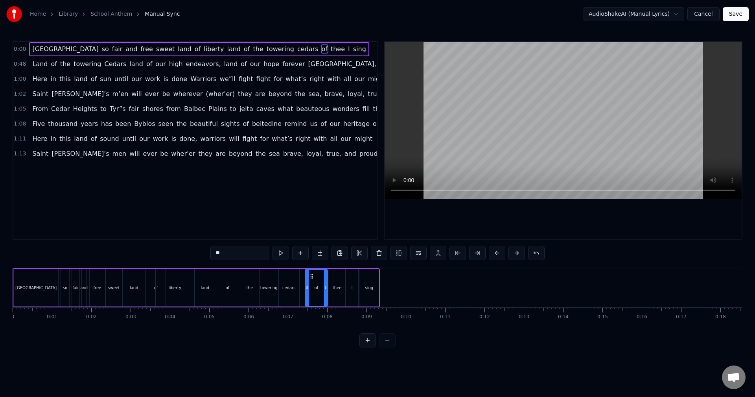
click at [287, 289] on div "cedars" at bounding box center [288, 288] width 13 height 6
drag, startPoint x: 297, startPoint y: 288, endPoint x: 302, endPoint y: 288, distance: 5.1
click at [302, 288] on circle at bounding box center [302, 288] width 0 height 0
click at [287, 291] on div "cedars" at bounding box center [291, 288] width 25 height 36
click at [289, 275] on icon at bounding box center [289, 276] width 6 height 6
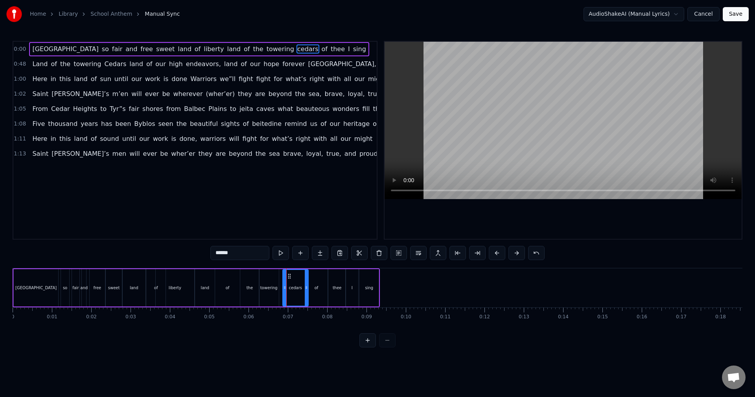
click at [275, 282] on div "towering" at bounding box center [269, 287] width 20 height 37
drag, startPoint x: 277, startPoint y: 286, endPoint x: 281, endPoint y: 286, distance: 4.3
click at [281, 286] on icon at bounding box center [280, 287] width 3 height 6
click at [313, 294] on div "of" at bounding box center [316, 287] width 22 height 37
drag, startPoint x: 311, startPoint y: 274, endPoint x: 318, endPoint y: 274, distance: 7.1
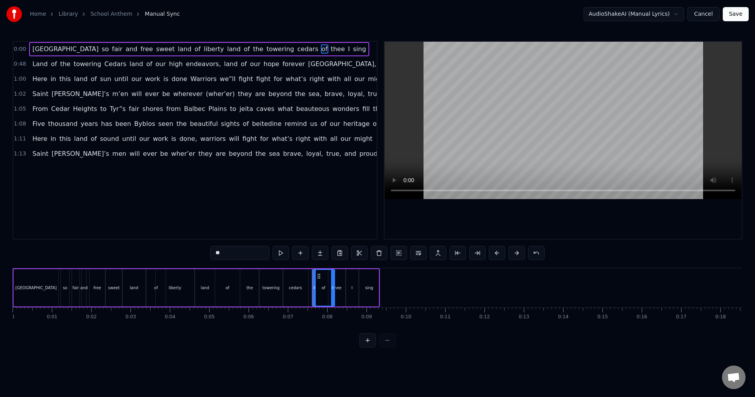
click at [318, 274] on circle at bounding box center [318, 274] width 0 height 0
click at [299, 285] on div "cedars" at bounding box center [295, 288] width 13 height 6
click at [310, 288] on icon at bounding box center [309, 287] width 3 height 6
click at [210, 294] on div "land" at bounding box center [205, 287] width 20 height 37
drag, startPoint x: 202, startPoint y: 274, endPoint x: 207, endPoint y: 274, distance: 4.7
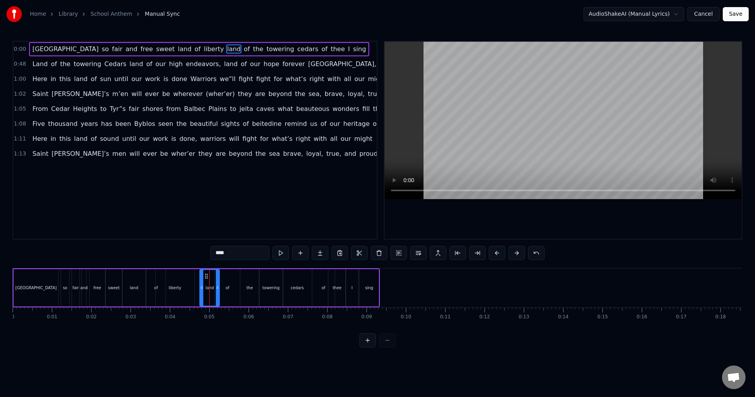
click at [207, 274] on icon at bounding box center [206, 276] width 6 height 6
click at [188, 281] on div "liberty" at bounding box center [175, 287] width 39 height 37
click at [197, 287] on icon at bounding box center [196, 287] width 3 height 6
drag, startPoint x: 158, startPoint y: 286, endPoint x: 165, endPoint y: 286, distance: 7.9
click at [165, 286] on icon at bounding box center [165, 287] width 3 height 6
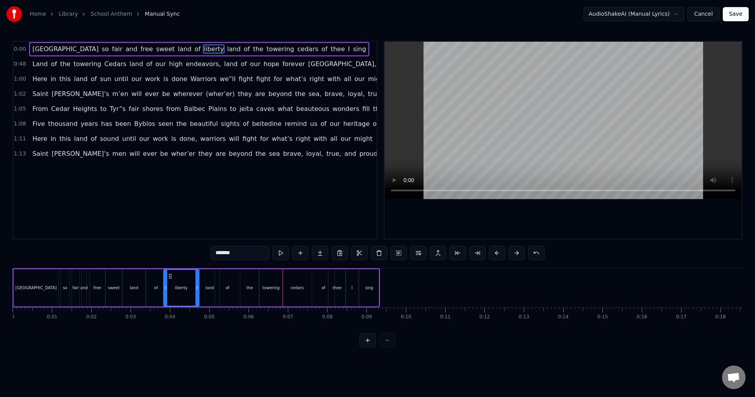
click at [230, 291] on div "of" at bounding box center [227, 287] width 25 height 37
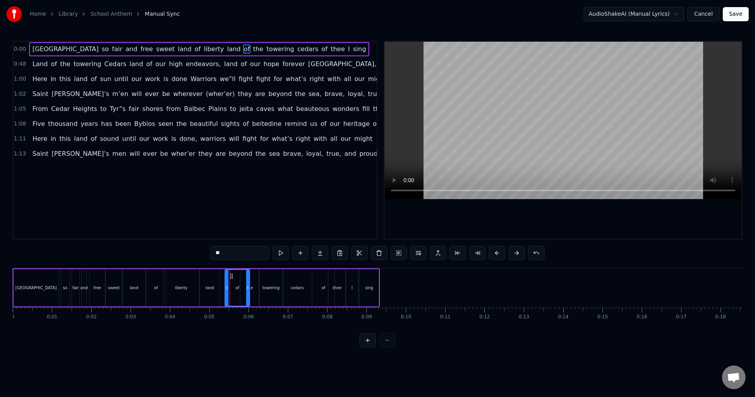
drag, startPoint x: 222, startPoint y: 275, endPoint x: 231, endPoint y: 275, distance: 9.8
click at [231, 275] on icon at bounding box center [231, 276] width 6 height 6
click at [215, 285] on div "land" at bounding box center [210, 287] width 20 height 37
drag, startPoint x: 217, startPoint y: 281, endPoint x: 222, endPoint y: 281, distance: 5.1
click at [222, 281] on div at bounding box center [222, 288] width 3 height 36
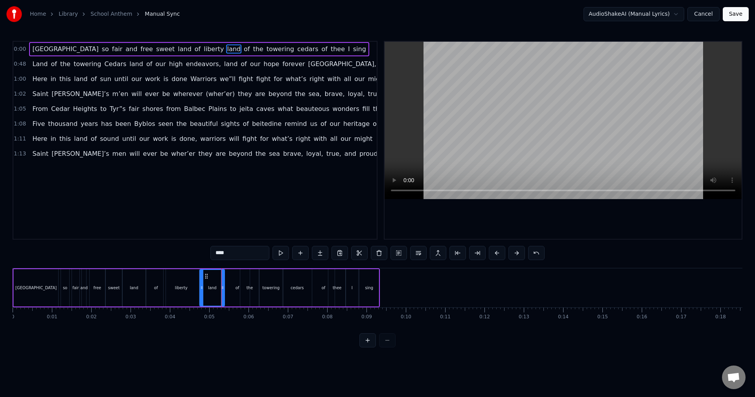
click at [246, 285] on div "the" at bounding box center [249, 287] width 19 height 37
drag, startPoint x: 241, startPoint y: 289, endPoint x: 246, endPoint y: 289, distance: 5.1
click at [247, 288] on icon at bounding box center [247, 287] width 3 height 6
click at [367, 292] on div "sing" at bounding box center [368, 287] width 19 height 37
drag, startPoint x: 366, startPoint y: 276, endPoint x: 371, endPoint y: 276, distance: 5.1
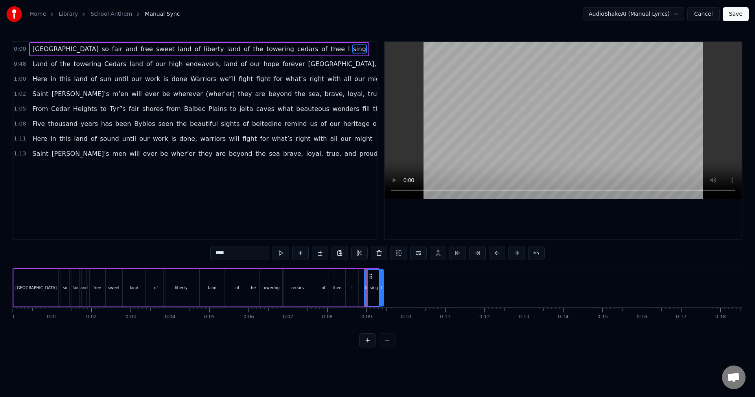
click at [371, 276] on icon at bounding box center [370, 276] width 6 height 6
click at [350, 281] on div "I" at bounding box center [351, 287] width 13 height 37
drag, startPoint x: 351, startPoint y: 274, endPoint x: 356, endPoint y: 274, distance: 5.1
click at [356, 274] on circle at bounding box center [356, 274] width 0 height 0
click at [339, 282] on div "thee" at bounding box center [336, 287] width 17 height 37
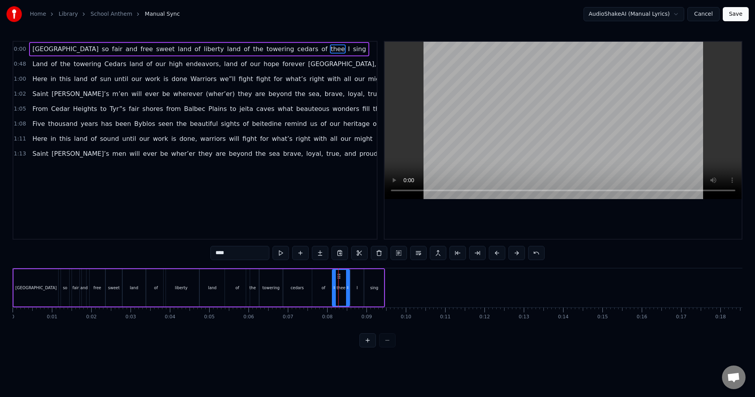
drag, startPoint x: 334, startPoint y: 274, endPoint x: 338, endPoint y: 274, distance: 3.9
click at [338, 274] on icon at bounding box center [339, 276] width 6 height 6
click at [320, 278] on div "of" at bounding box center [323, 287] width 22 height 37
click at [320, 275] on icon at bounding box center [321, 276] width 6 height 6
click at [332, 285] on icon at bounding box center [332, 287] width 3 height 6
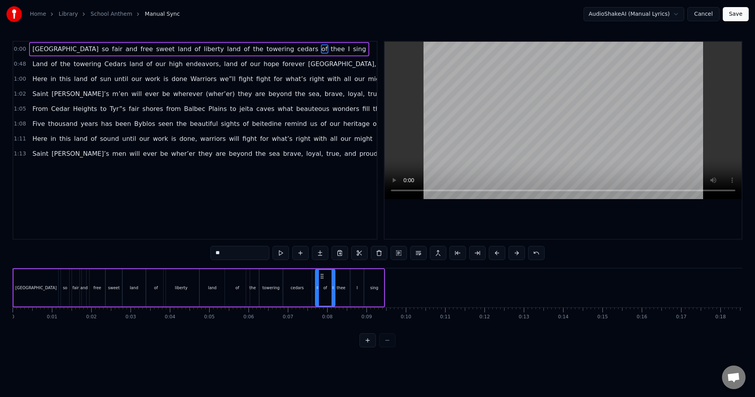
click at [305, 282] on div "cedars" at bounding box center [297, 287] width 29 height 37
click at [313, 287] on icon at bounding box center [312, 287] width 3 height 6
click at [237, 292] on div "of" at bounding box center [237, 287] width 25 height 37
click at [213, 290] on div "land" at bounding box center [212, 288] width 9 height 6
drag, startPoint x: 222, startPoint y: 290, endPoint x: 229, endPoint y: 290, distance: 7.5
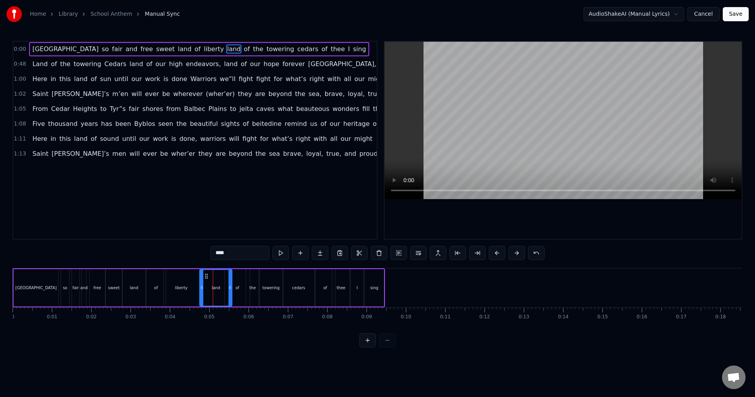
click at [229, 290] on icon at bounding box center [229, 287] width 3 height 6
click at [236, 292] on div "of" at bounding box center [237, 287] width 25 height 37
click at [230, 277] on icon at bounding box center [231, 276] width 6 height 6
drag, startPoint x: 230, startPoint y: 276, endPoint x: 236, endPoint y: 276, distance: 5.5
click at [236, 276] on circle at bounding box center [236, 276] width 0 height 0
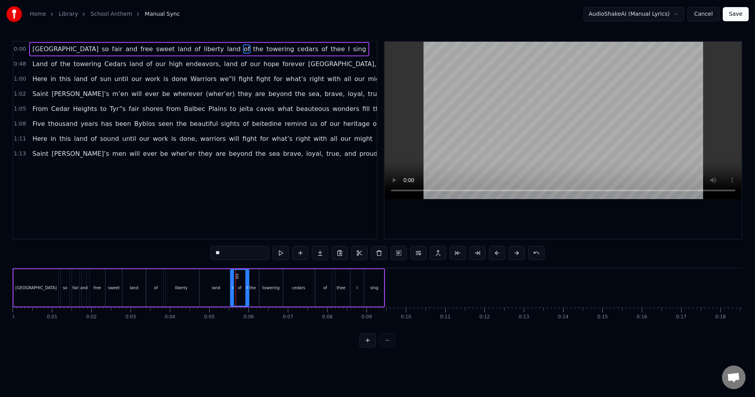
drag, startPoint x: 254, startPoint y: 289, endPoint x: 248, endPoint y: 290, distance: 6.3
click at [248, 290] on icon at bounding box center [246, 287] width 3 height 6
click at [216, 292] on div "land" at bounding box center [216, 287] width 32 height 37
drag, startPoint x: 200, startPoint y: 287, endPoint x: 211, endPoint y: 287, distance: 10.6
click at [211, 287] on icon at bounding box center [212, 287] width 3 height 6
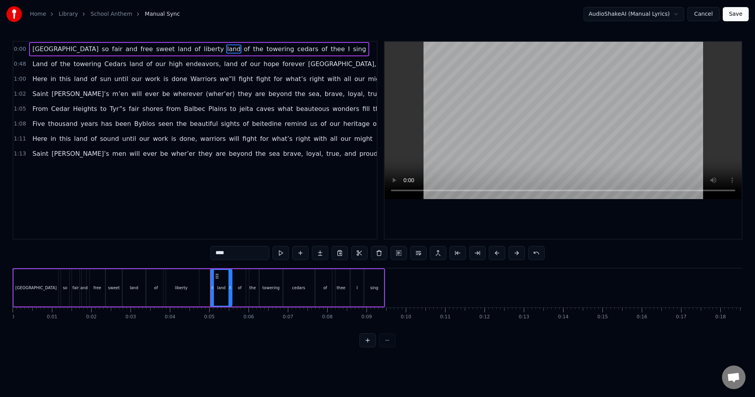
click at [193, 288] on div "liberty" at bounding box center [181, 287] width 35 height 37
drag, startPoint x: 197, startPoint y: 287, endPoint x: 208, endPoint y: 287, distance: 10.6
click at [208, 287] on circle at bounding box center [208, 286] width 0 height 0
click at [221, 290] on div "land" at bounding box center [221, 287] width 22 height 37
drag, startPoint x: 231, startPoint y: 289, endPoint x: 225, endPoint y: 289, distance: 5.9
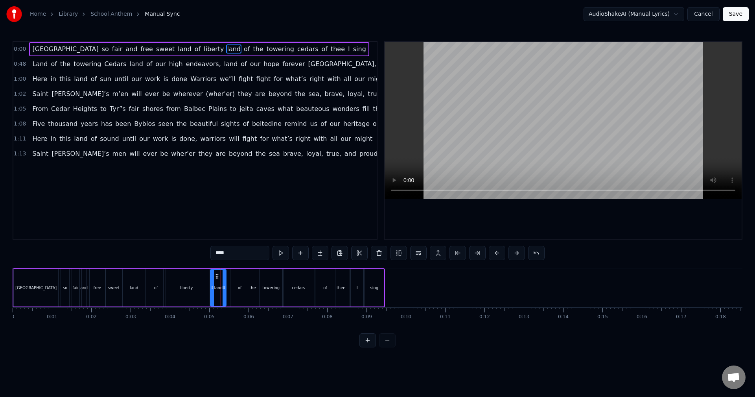
click at [225, 289] on icon at bounding box center [223, 287] width 3 height 6
click at [236, 287] on div "of" at bounding box center [239, 287] width 18 height 37
click at [233, 277] on icon at bounding box center [234, 276] width 6 height 6
drag, startPoint x: 245, startPoint y: 288, endPoint x: 250, endPoint y: 288, distance: 4.3
click at [250, 288] on icon at bounding box center [248, 287] width 3 height 6
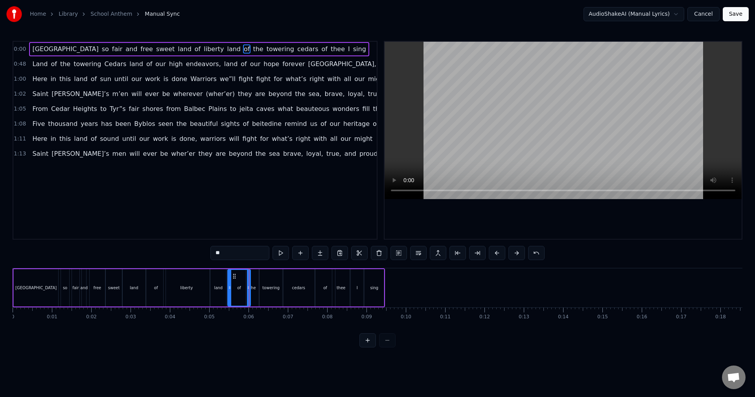
click at [252, 291] on div "the" at bounding box center [252, 287] width 13 height 37
click at [252, 288] on icon at bounding box center [251, 287] width 3 height 6
click at [260, 278] on div at bounding box center [259, 288] width 3 height 36
drag, startPoint x: 256, startPoint y: 277, endPoint x: 268, endPoint y: 277, distance: 11.8
click at [243, 285] on div "of" at bounding box center [239, 287] width 23 height 37
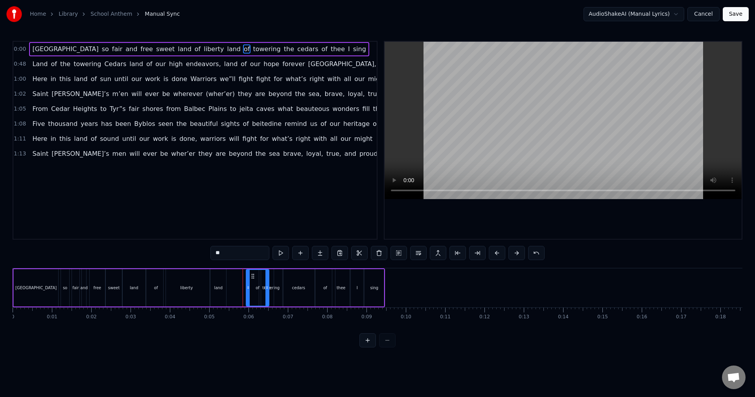
drag, startPoint x: 234, startPoint y: 274, endPoint x: 252, endPoint y: 275, distance: 18.5
click at [252, 275] on icon at bounding box center [253, 276] width 6 height 6
drag, startPoint x: 266, startPoint y: 288, endPoint x: 261, endPoint y: 287, distance: 5.6
click at [261, 287] on icon at bounding box center [261, 287] width 3 height 6
click at [220, 292] on div "land" at bounding box center [218, 287] width 16 height 37
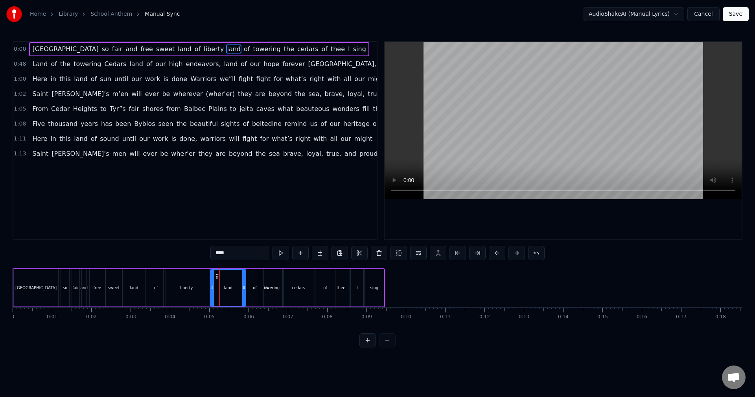
drag, startPoint x: 225, startPoint y: 288, endPoint x: 244, endPoint y: 287, distance: 19.7
click at [244, 287] on icon at bounding box center [243, 287] width 3 height 6
click at [276, 290] on div "towering" at bounding box center [270, 288] width 17 height 6
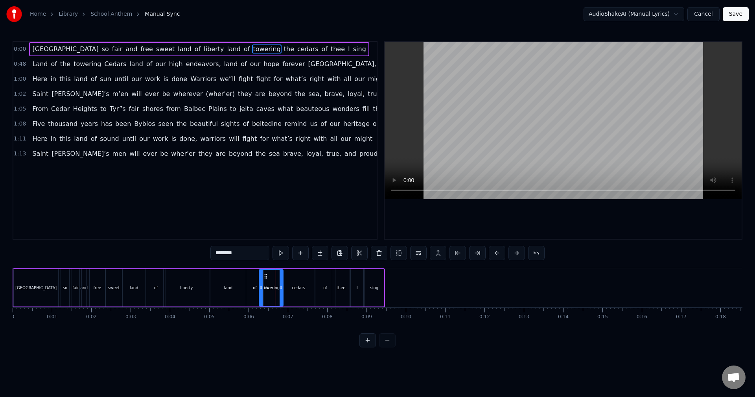
click at [296, 288] on div "cedars" at bounding box center [298, 288] width 13 height 6
drag, startPoint x: 285, startPoint y: 287, endPoint x: 296, endPoint y: 287, distance: 11.0
click at [296, 287] on circle at bounding box center [296, 286] width 0 height 0
click at [268, 290] on div "the" at bounding box center [267, 288] width 6 height 6
click at [365, 345] on button at bounding box center [367, 340] width 17 height 14
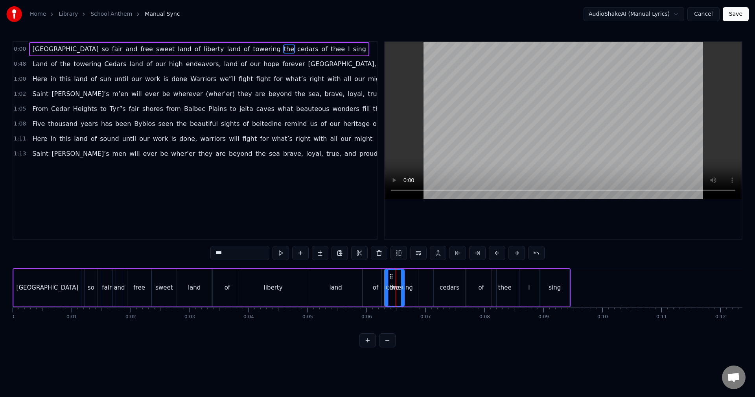
click at [365, 345] on button at bounding box center [367, 340] width 17 height 14
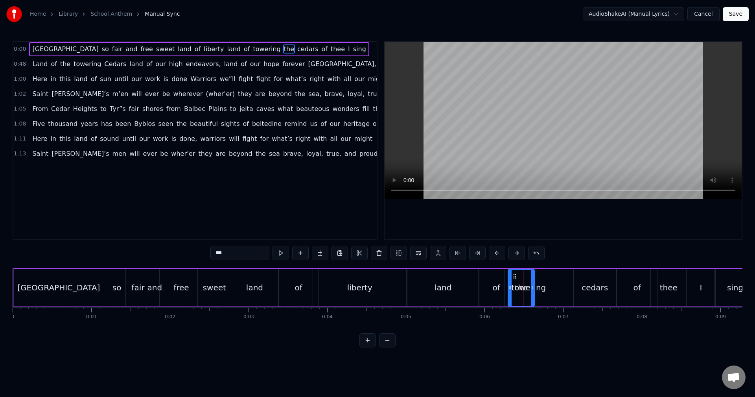
click at [365, 345] on button at bounding box center [367, 340] width 17 height 14
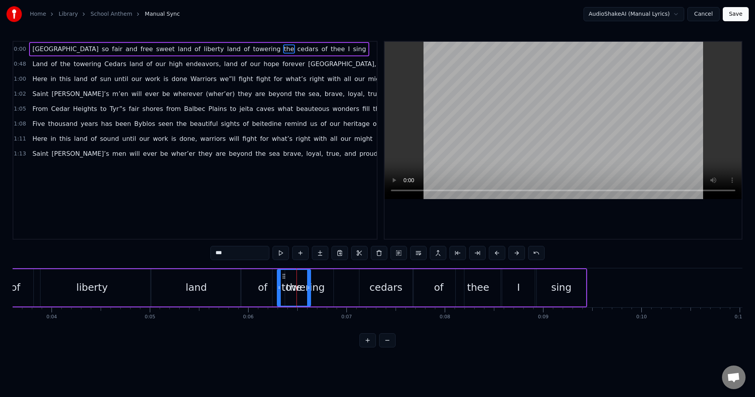
scroll to position [0, 423]
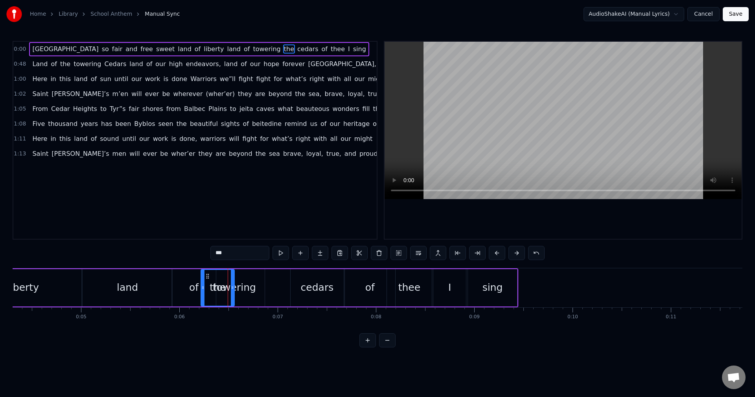
drag, startPoint x: 215, startPoint y: 274, endPoint x: 207, endPoint y: 278, distance: 8.3
click at [207, 278] on icon at bounding box center [207, 276] width 6 height 6
click at [242, 285] on div "towering" at bounding box center [234, 287] width 43 height 15
drag, startPoint x: 209, startPoint y: 277, endPoint x: 235, endPoint y: 277, distance: 26.3
click at [235, 277] on icon at bounding box center [236, 276] width 6 height 6
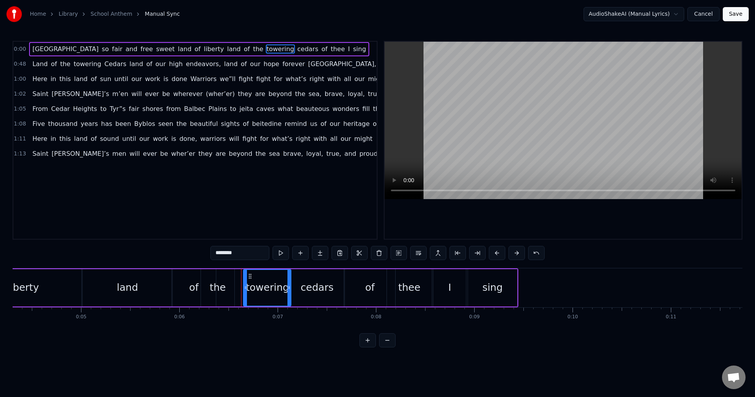
drag, startPoint x: 231, startPoint y: 288, endPoint x: 245, endPoint y: 288, distance: 13.4
click at [245, 288] on icon at bounding box center [245, 287] width 3 height 6
click at [222, 289] on div "the" at bounding box center [217, 287] width 16 height 15
drag, startPoint x: 205, startPoint y: 276, endPoint x: 216, endPoint y: 276, distance: 11.0
click at [216, 276] on icon at bounding box center [218, 276] width 6 height 6
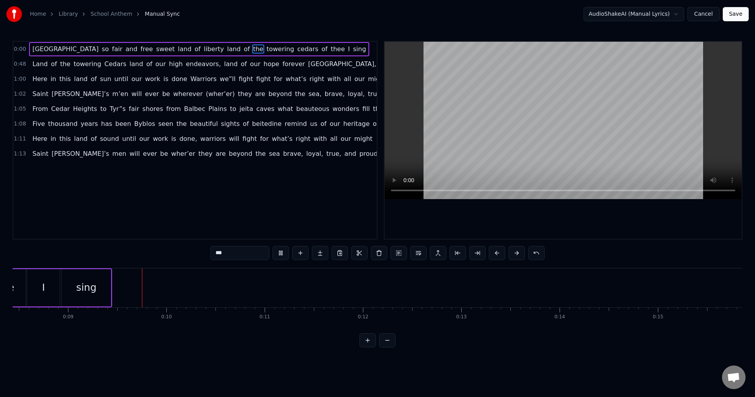
scroll to position [0, 858]
click at [61, 288] on div "sing" at bounding box center [57, 287] width 20 height 15
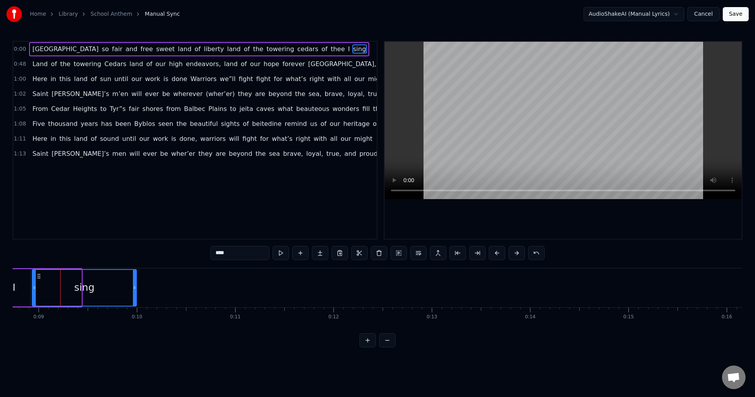
drag, startPoint x: 81, startPoint y: 288, endPoint x: 137, endPoint y: 290, distance: 55.8
click at [136, 290] on icon at bounding box center [134, 287] width 3 height 6
drag, startPoint x: 33, startPoint y: 287, endPoint x: 51, endPoint y: 288, distance: 18.5
click at [51, 288] on icon at bounding box center [52, 287] width 3 height 6
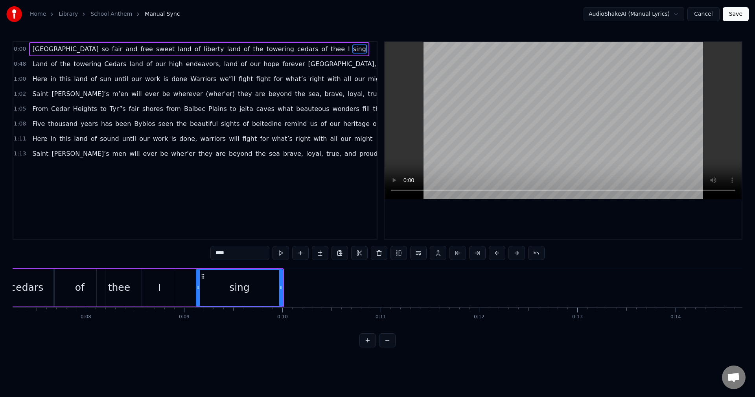
scroll to position [0, 667]
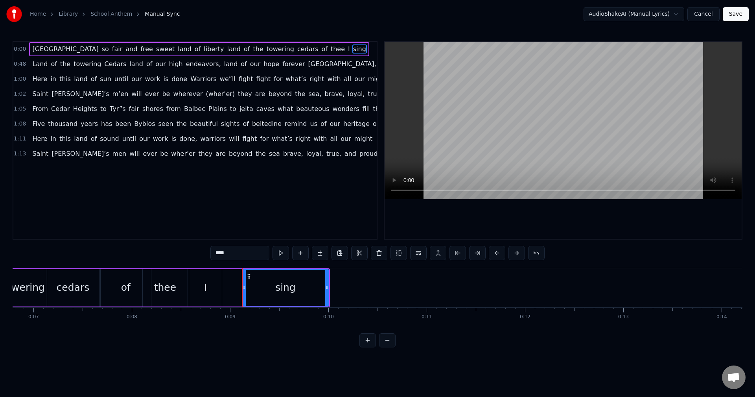
click at [202, 287] on div "I" at bounding box center [205, 287] width 33 height 37
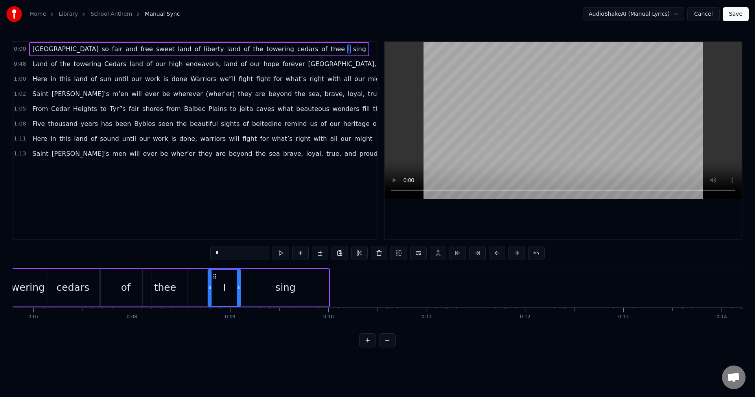
drag, startPoint x: 196, startPoint y: 274, endPoint x: 215, endPoint y: 276, distance: 19.0
click at [215, 276] on icon at bounding box center [214, 276] width 6 height 6
click at [165, 284] on div "thee" at bounding box center [165, 287] width 22 height 15
drag, startPoint x: 150, startPoint y: 275, endPoint x: 170, endPoint y: 277, distance: 20.6
click at [170, 277] on icon at bounding box center [170, 276] width 6 height 6
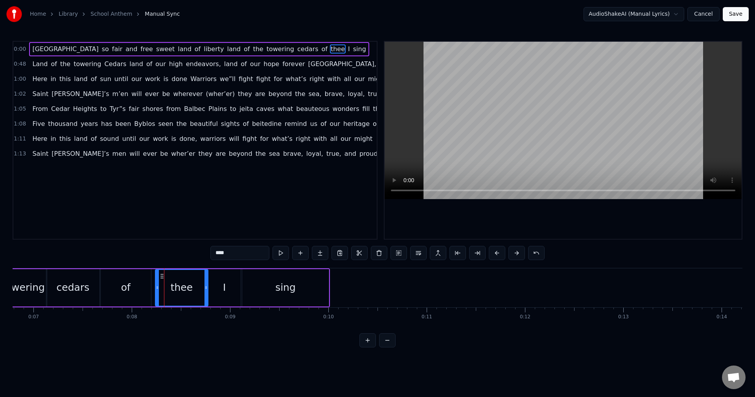
drag, startPoint x: 166, startPoint y: 287, endPoint x: 158, endPoint y: 288, distance: 7.9
click at [158, 288] on icon at bounding box center [157, 287] width 3 height 6
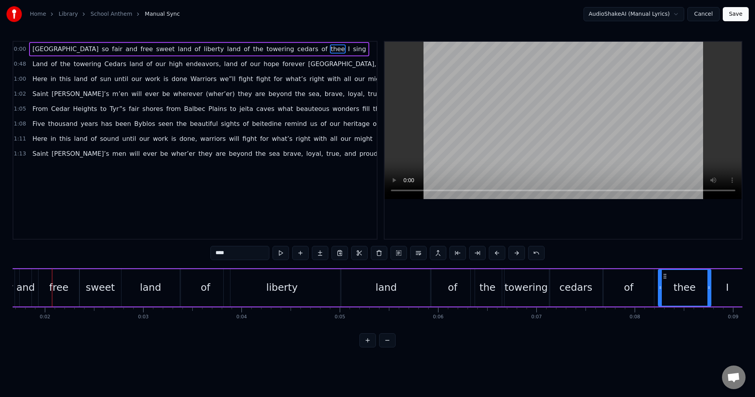
scroll to position [0, 0]
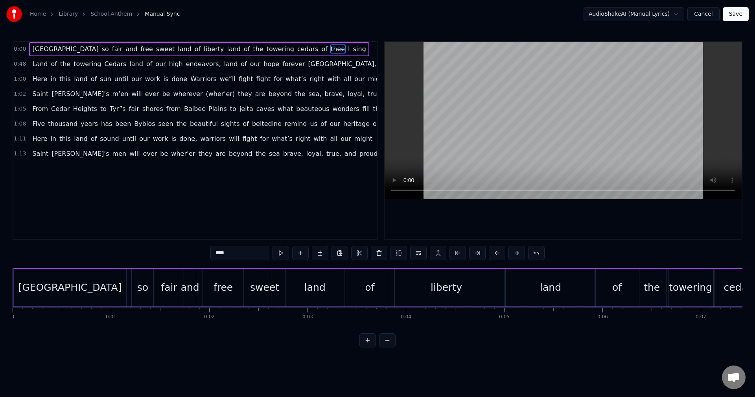
click at [222, 293] on div "free" at bounding box center [222, 287] width 19 height 15
click at [241, 290] on div at bounding box center [241, 288] width 3 height 36
drag, startPoint x: 204, startPoint y: 290, endPoint x: 212, endPoint y: 291, distance: 8.7
click at [212, 291] on div at bounding box center [213, 288] width 3 height 36
drag, startPoint x: 242, startPoint y: 291, endPoint x: 233, endPoint y: 291, distance: 9.0
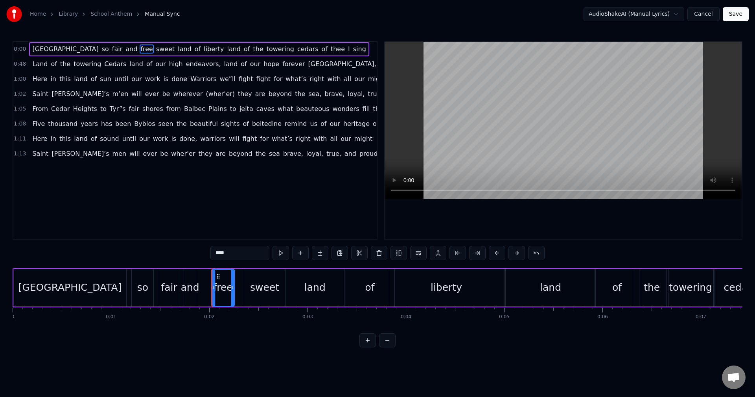
click at [233, 291] on div at bounding box center [232, 288] width 3 height 36
click at [254, 292] on div "sweet" at bounding box center [264, 287] width 29 height 15
drag, startPoint x: 244, startPoint y: 290, endPoint x: 237, endPoint y: 290, distance: 7.5
click at [237, 290] on div at bounding box center [238, 288] width 3 height 36
drag, startPoint x: 283, startPoint y: 289, endPoint x: 275, endPoint y: 294, distance: 9.0
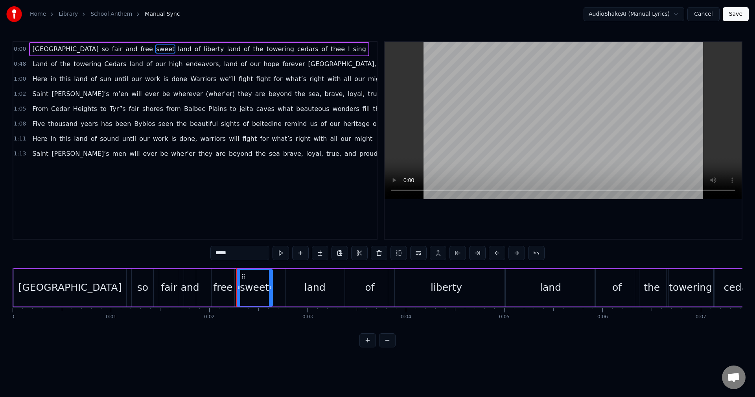
click at [269, 290] on icon at bounding box center [270, 287] width 3 height 6
click at [297, 295] on div "land" at bounding box center [315, 287] width 58 height 37
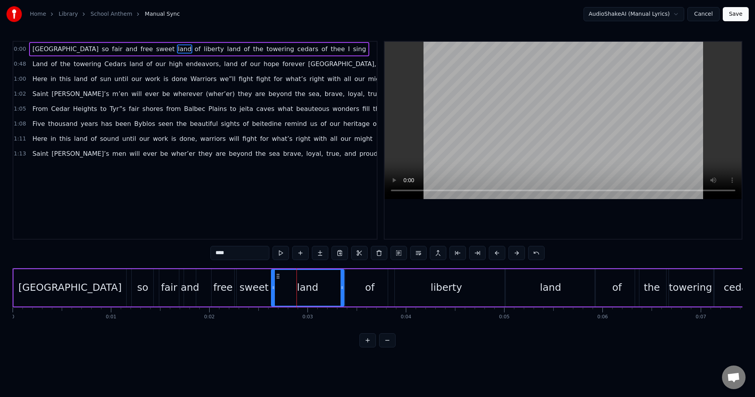
drag, startPoint x: 288, startPoint y: 290, endPoint x: 273, endPoint y: 288, distance: 14.6
click at [273, 288] on icon at bounding box center [273, 287] width 3 height 6
click at [189, 296] on div "and" at bounding box center [190, 287] width 12 height 37
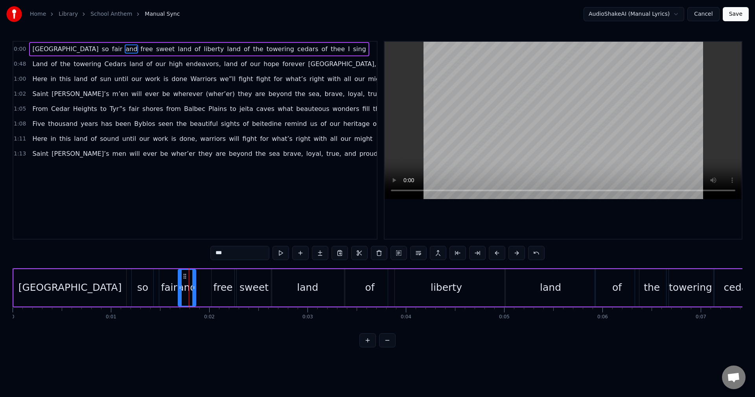
drag, startPoint x: 185, startPoint y: 287, endPoint x: 179, endPoint y: 286, distance: 5.9
click at [179, 286] on icon at bounding box center [179, 287] width 3 height 6
click at [318, 288] on div "land" at bounding box center [307, 287] width 73 height 37
type input "****"
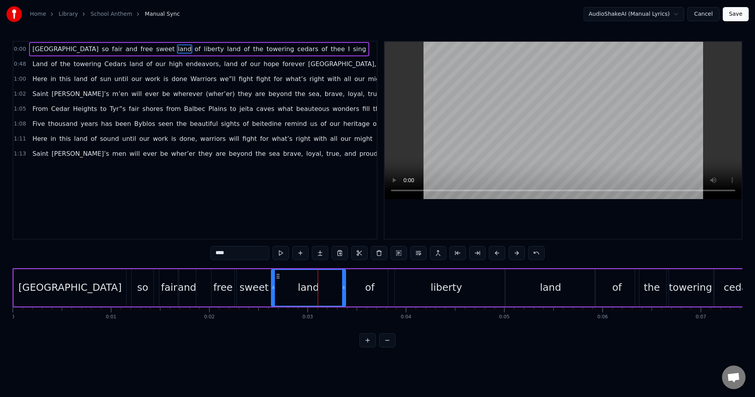
click at [342, 287] on icon at bounding box center [343, 287] width 3 height 6
